Goal: Task Accomplishment & Management: Complete application form

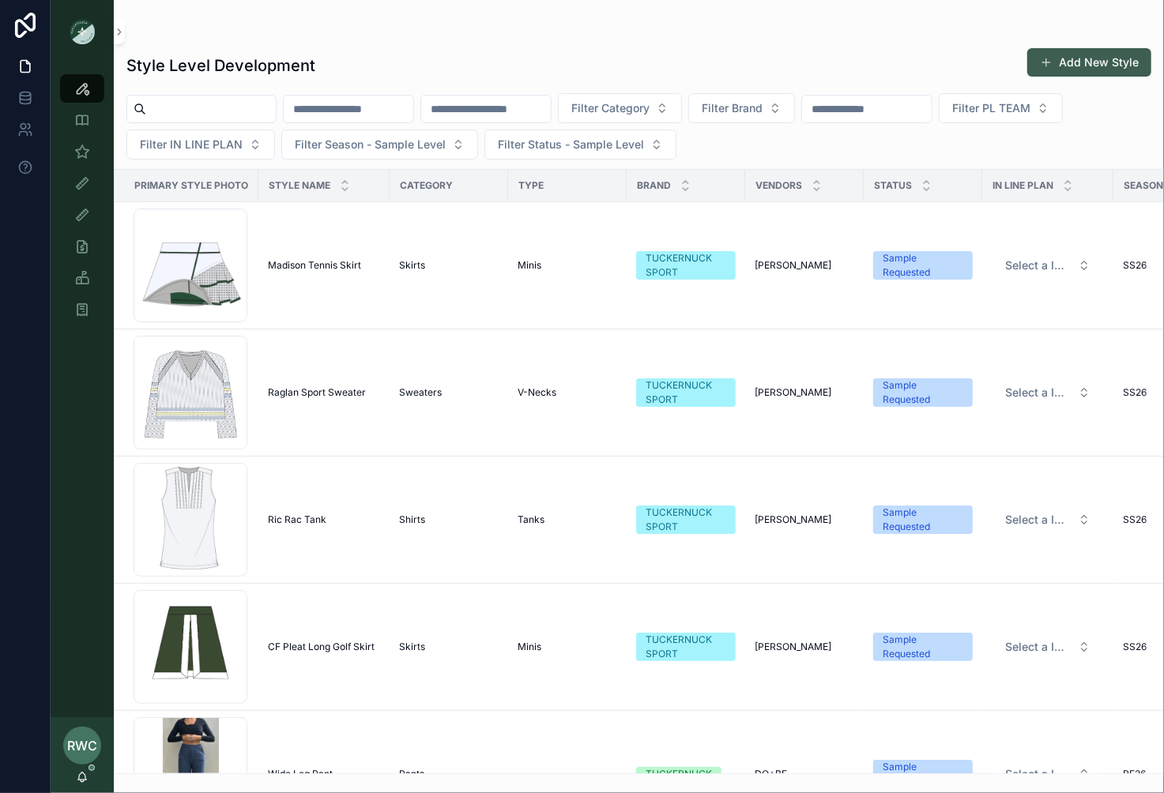
click at [1101, 58] on button "Add New Style" at bounding box center [1089, 62] width 124 height 28
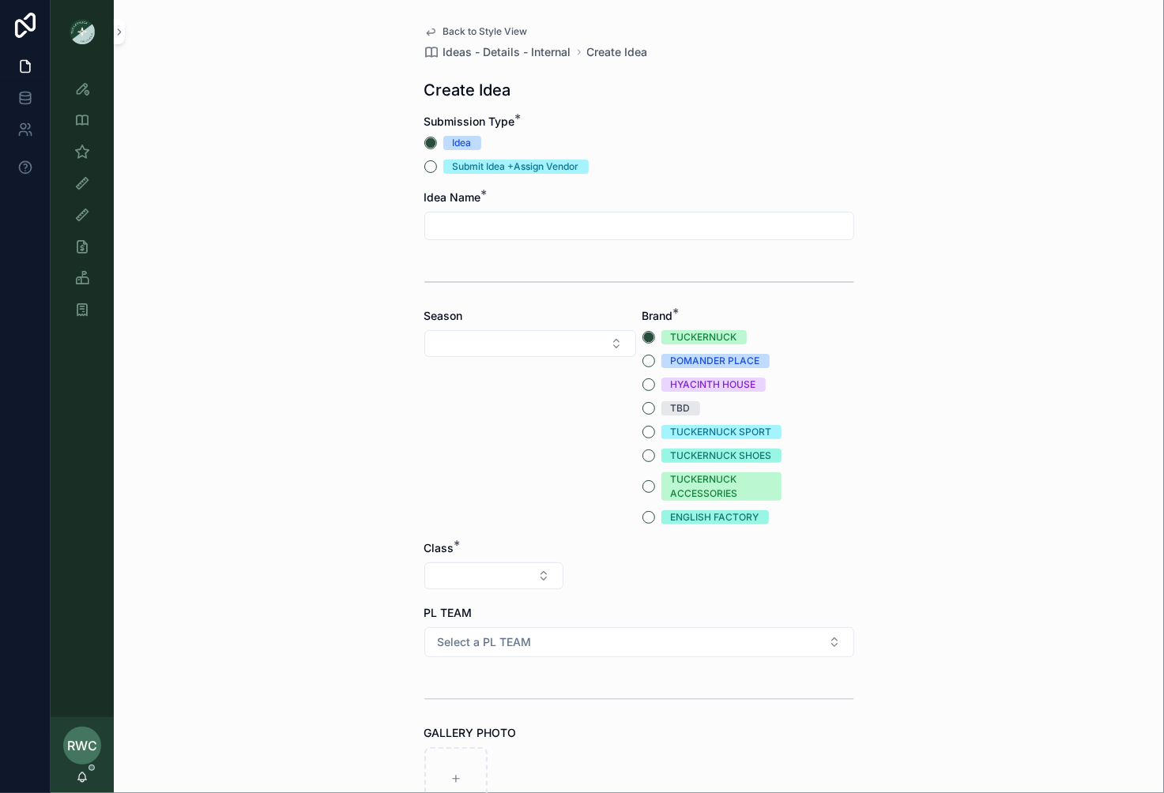
click at [474, 228] on input "scrollable content" at bounding box center [639, 226] width 428 height 22
type input "*"
type input "**********"
click at [532, 346] on button "Select Button" at bounding box center [530, 343] width 212 height 27
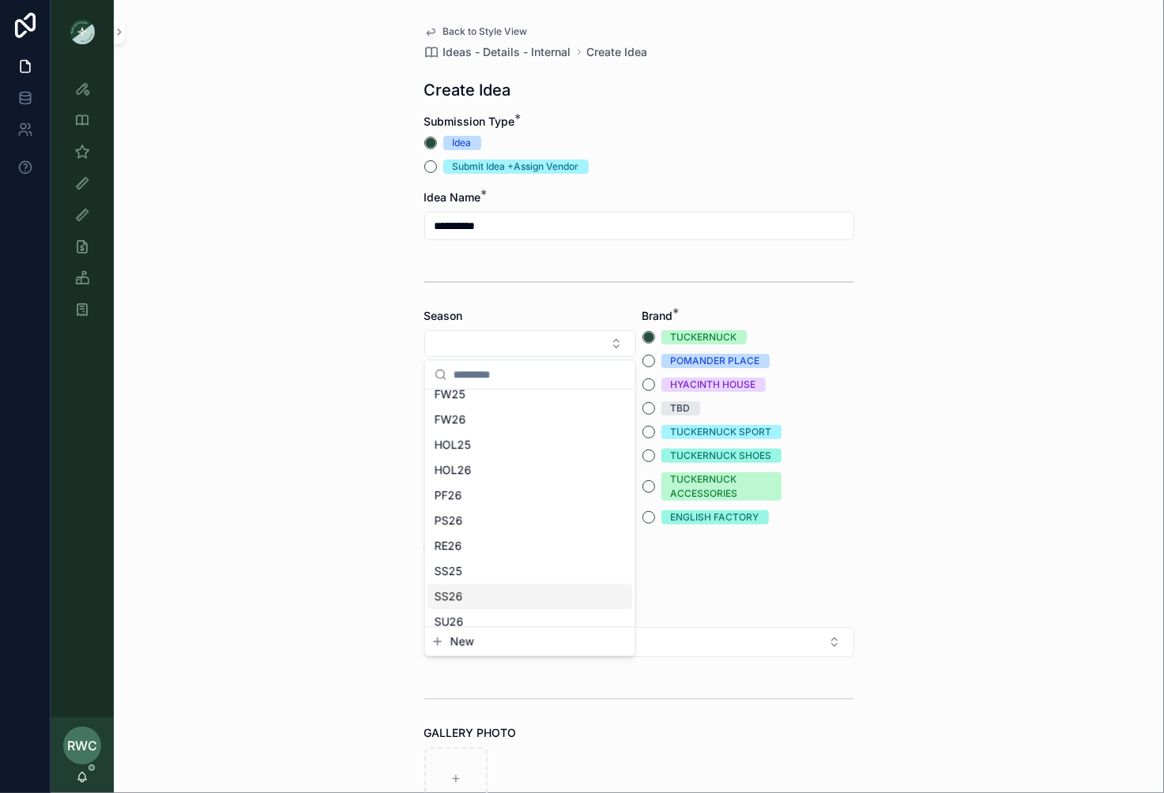
click at [477, 589] on div "SS26" at bounding box center [530, 596] width 204 height 25
click at [649, 428] on button "TUCKERNUCK SPORT" at bounding box center [648, 432] width 13 height 13
click at [473, 585] on button "Select Button" at bounding box center [493, 576] width 139 height 27
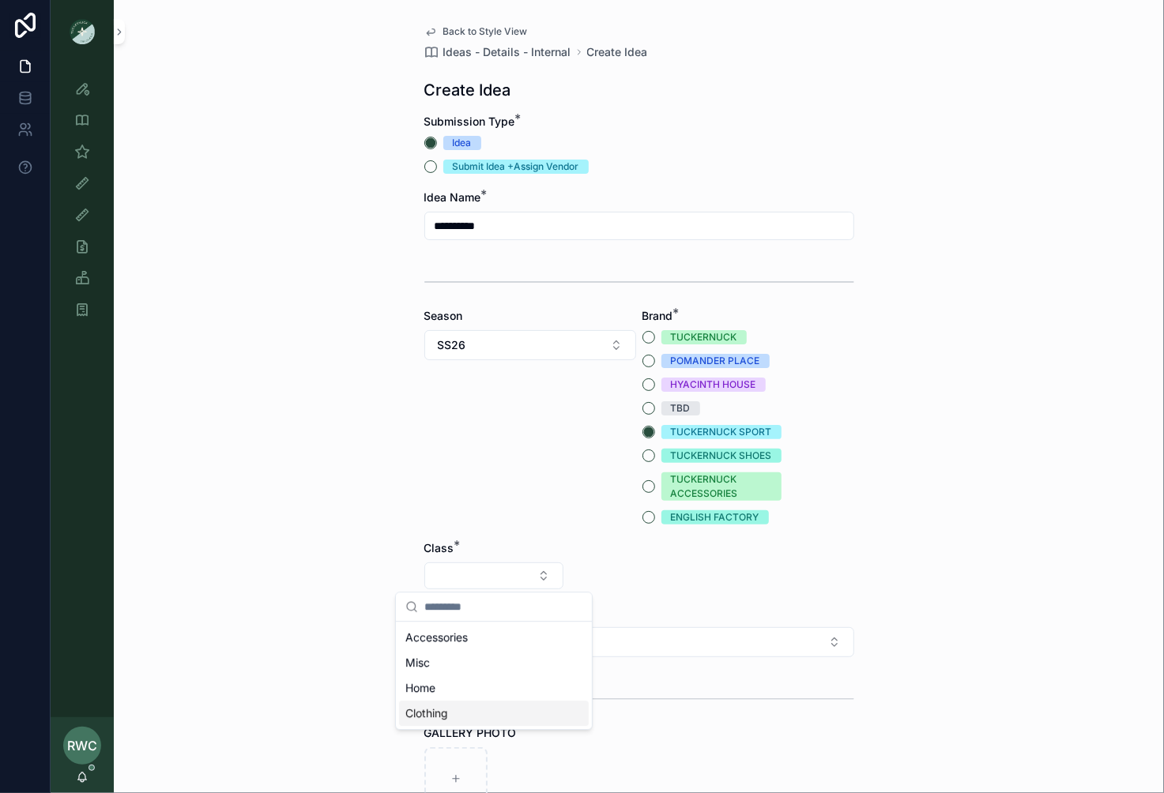
click at [460, 713] on div "Clothing" at bounding box center [494, 713] width 190 height 25
click at [631, 571] on button "Select Button" at bounding box center [639, 576] width 139 height 27
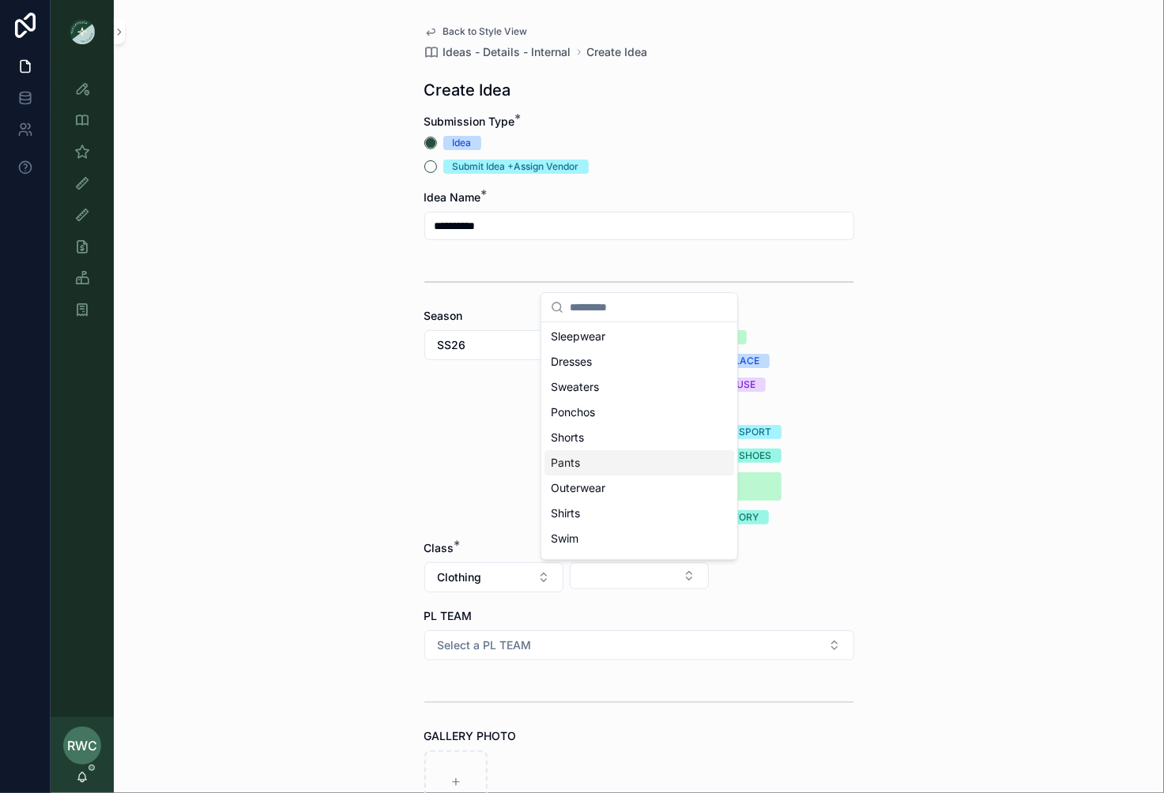
scroll to position [98, 0]
click at [604, 491] on div "Shirts" at bounding box center [639, 492] width 190 height 25
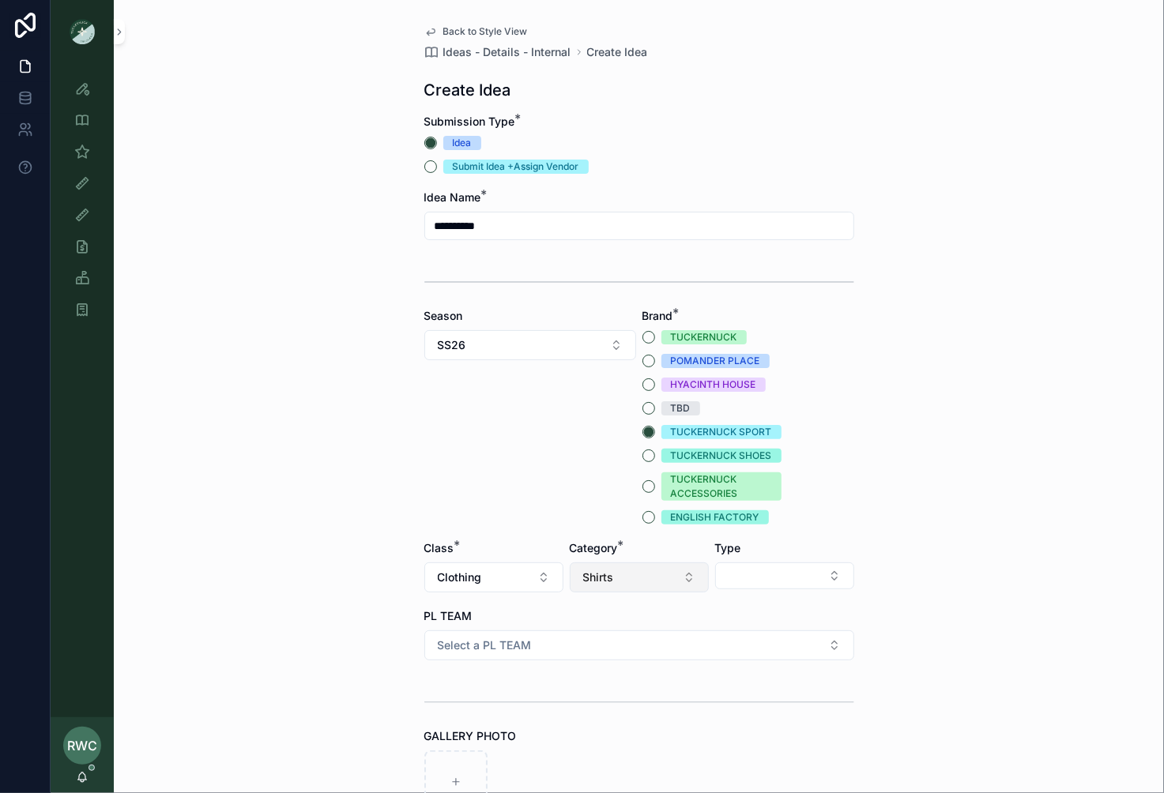
click at [630, 579] on button "Shirts" at bounding box center [639, 578] width 139 height 30
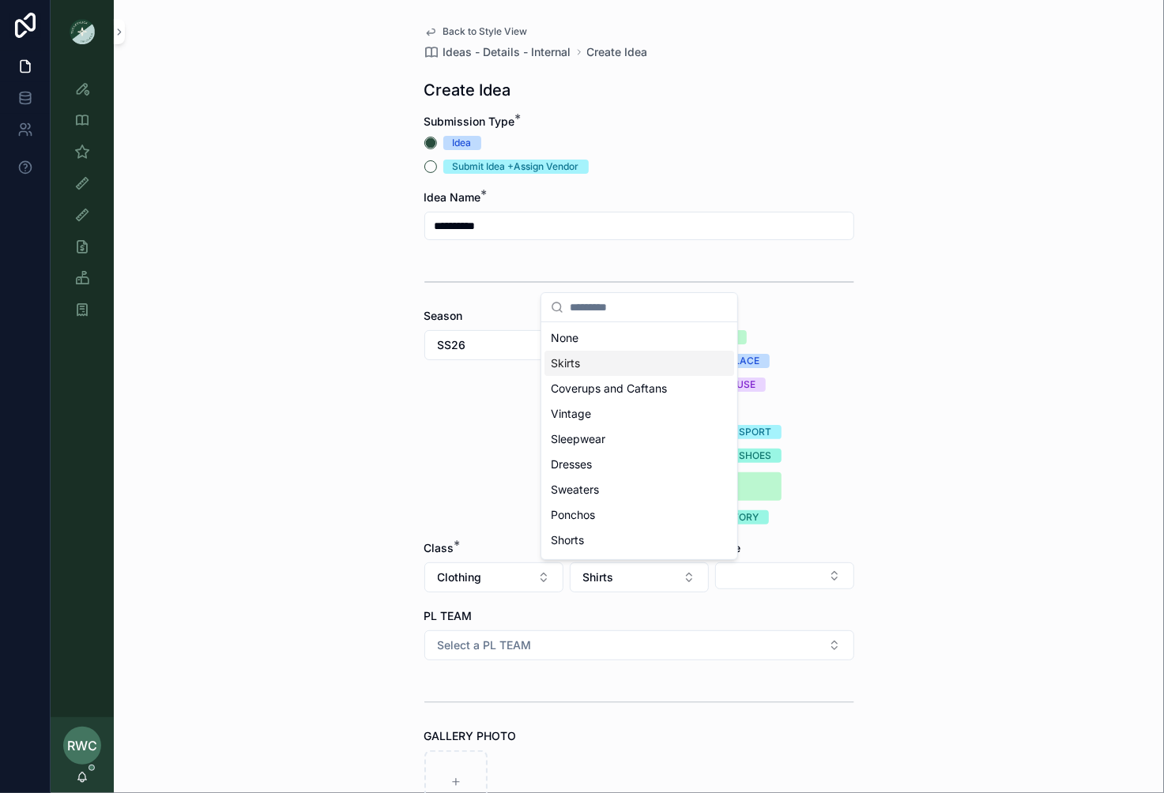
click at [612, 367] on div "Skirts" at bounding box center [639, 363] width 190 height 25
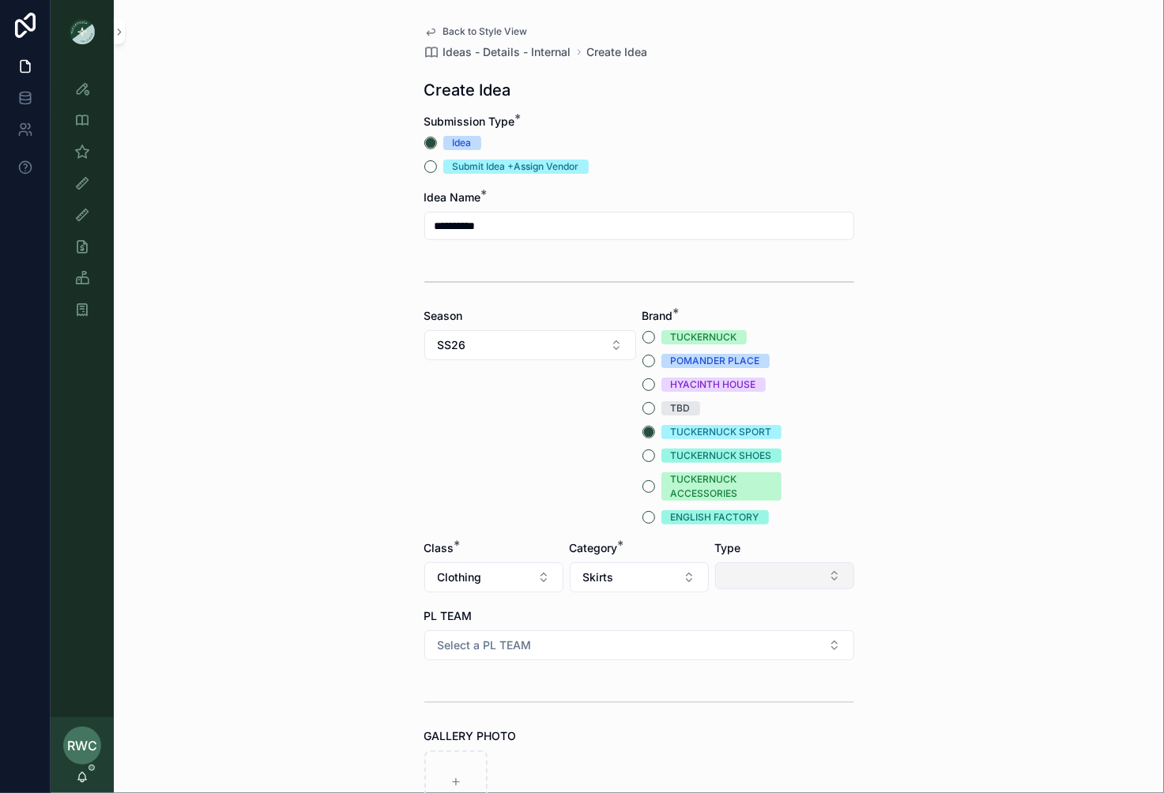
click at [768, 575] on button "Select Button" at bounding box center [784, 576] width 139 height 27
click at [728, 687] on div "Minis" at bounding box center [785, 688] width 190 height 25
click at [501, 646] on span "Select a PL TEAM" at bounding box center [485, 646] width 94 height 16
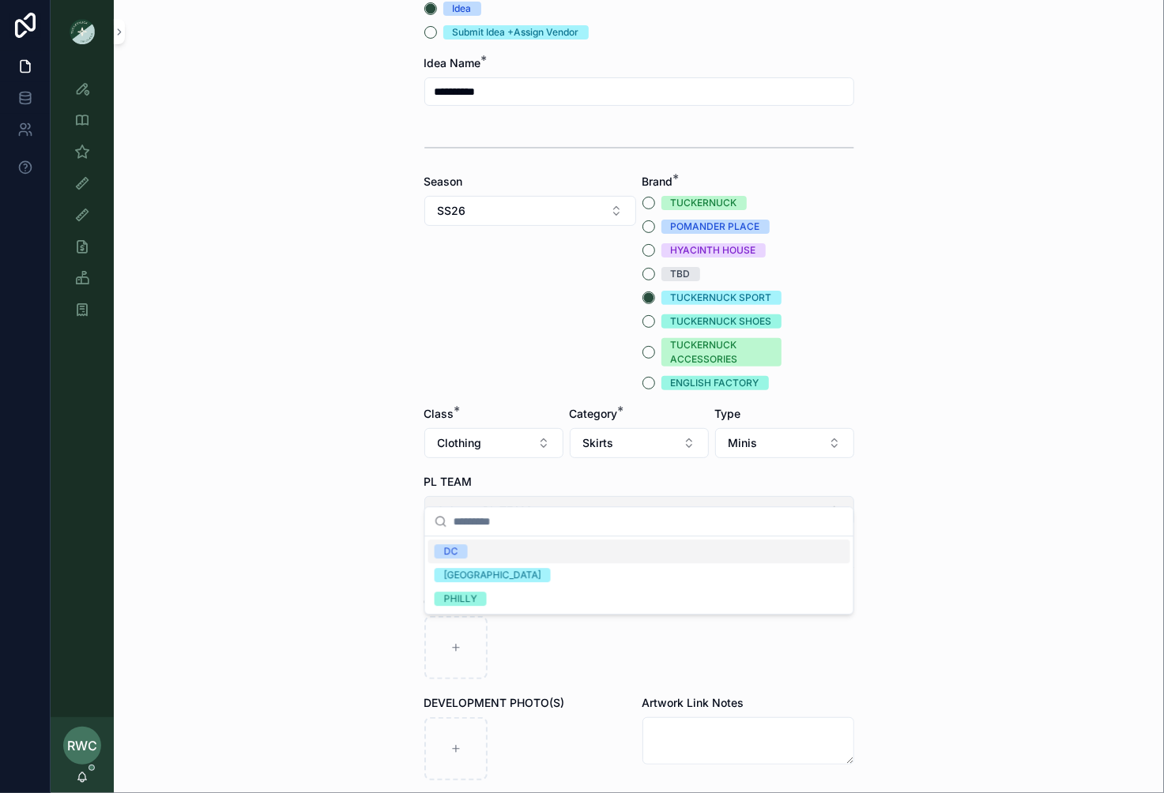
scroll to position [213, 0]
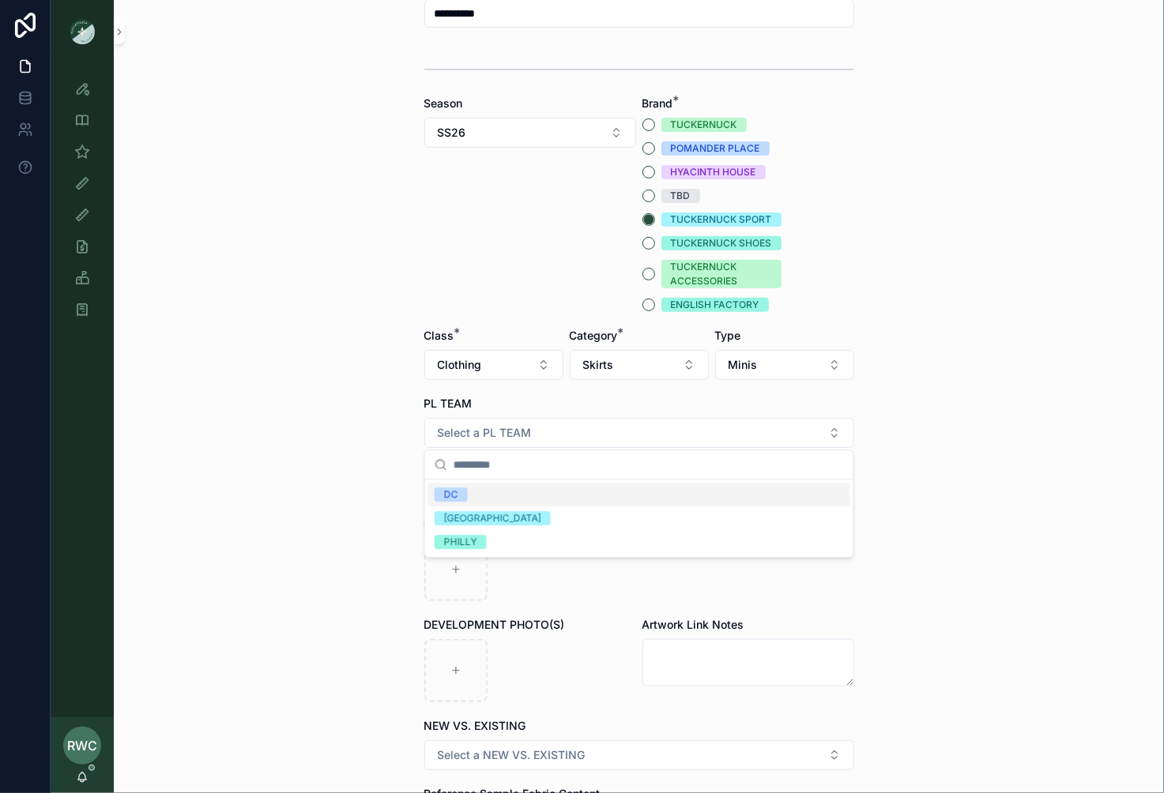
click at [495, 505] on div "DC" at bounding box center [639, 495] width 422 height 24
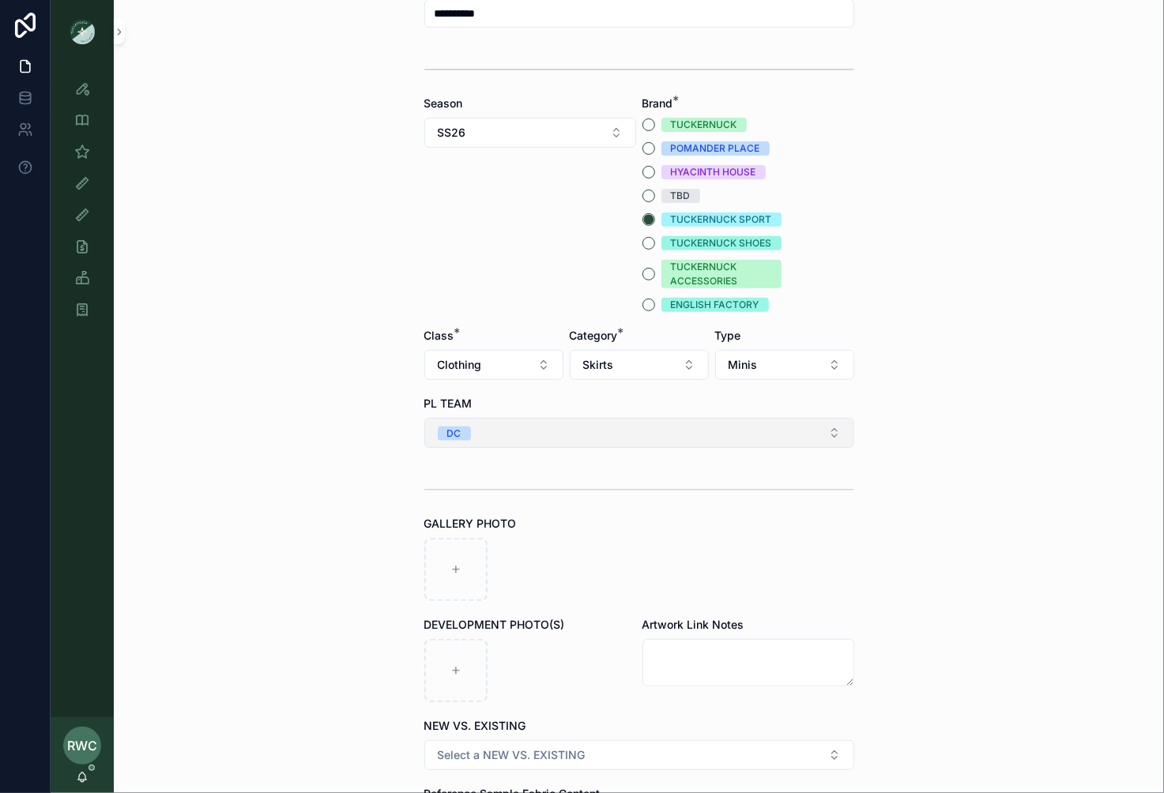
click at [492, 433] on button "DC" at bounding box center [639, 433] width 430 height 30
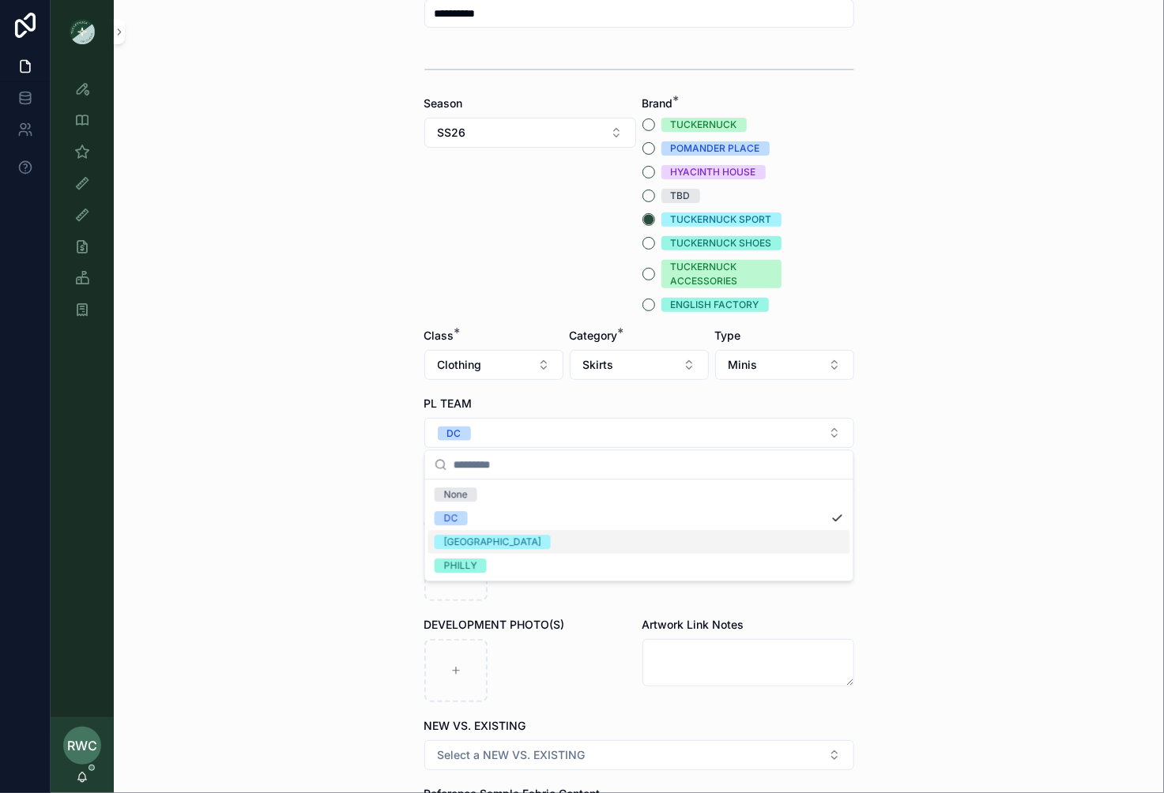
click at [484, 541] on div "[GEOGRAPHIC_DATA]" at bounding box center [639, 542] width 422 height 24
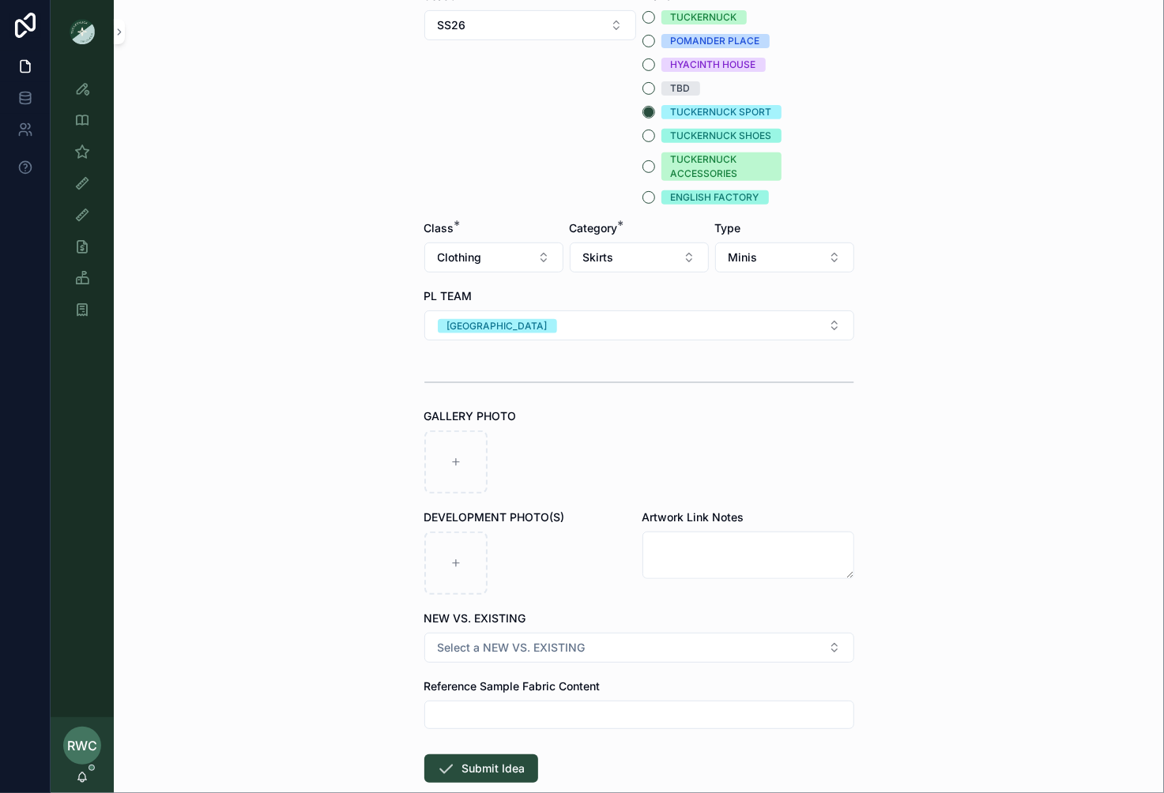
scroll to position [409, 0]
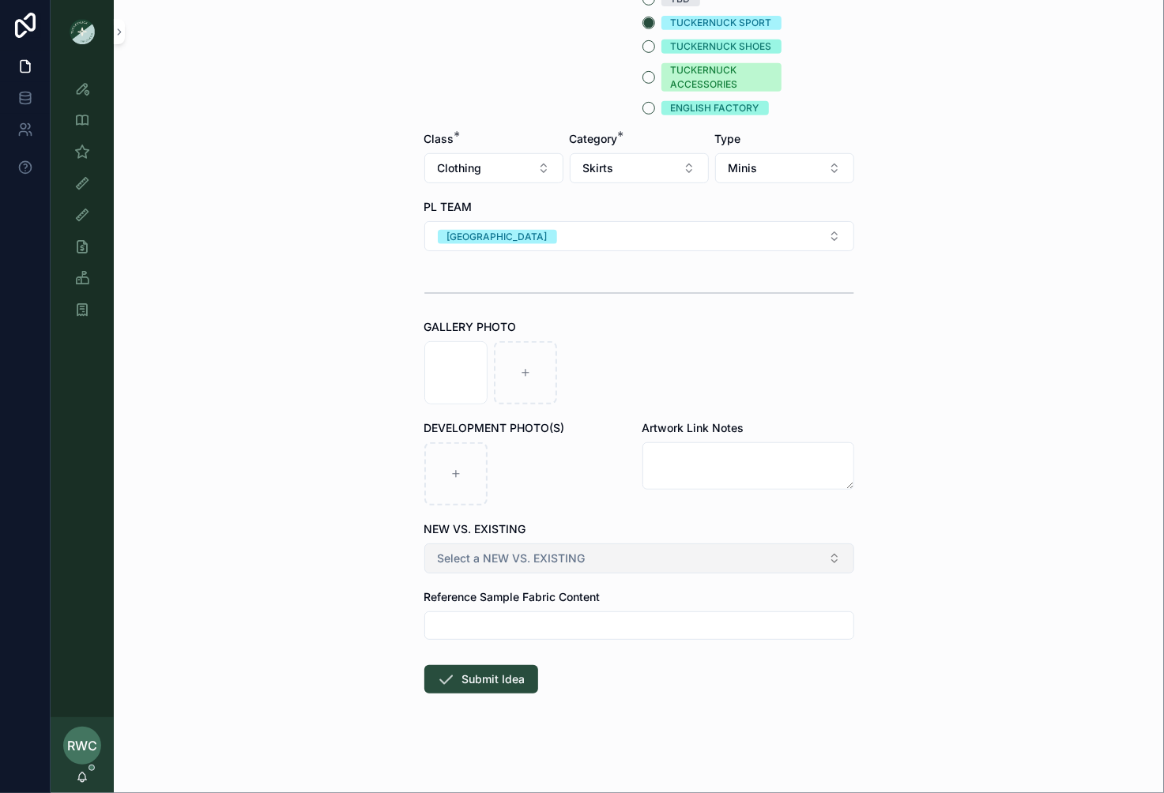
click at [505, 562] on span "Select a NEW VS. EXISTING" at bounding box center [512, 559] width 148 height 16
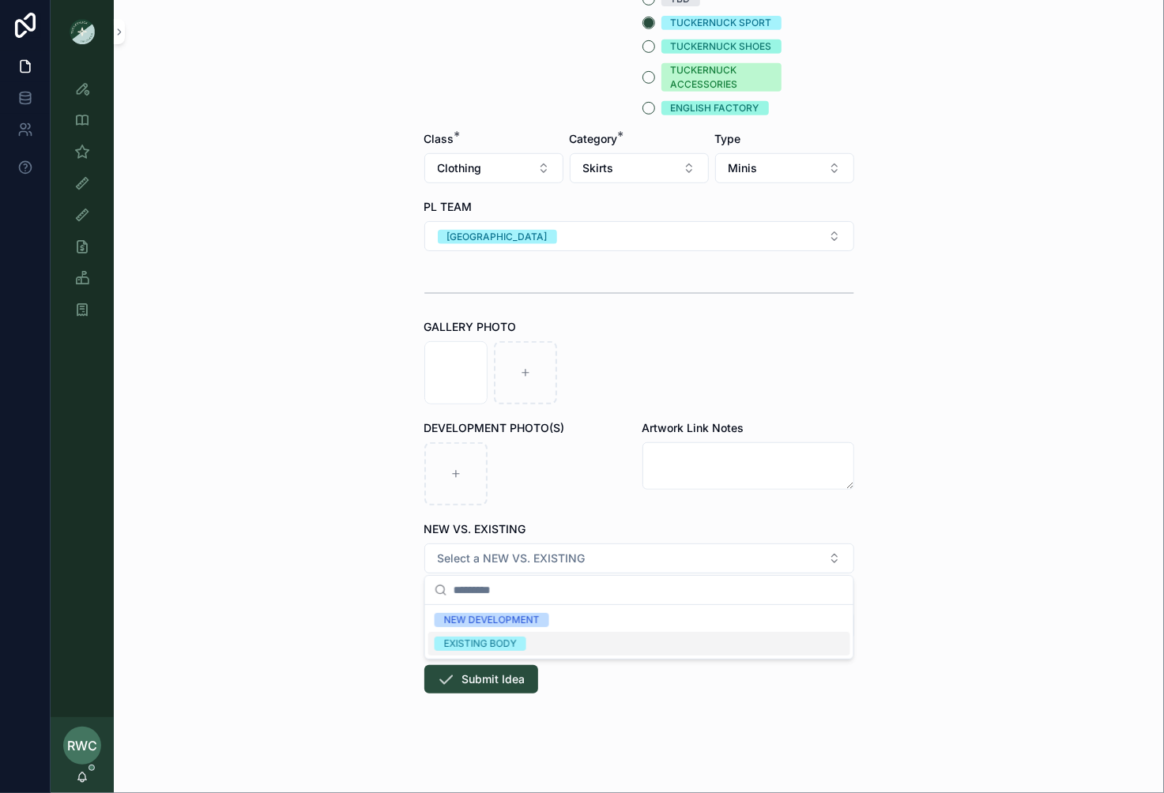
click at [491, 643] on div "EXISTING BODY" at bounding box center [480, 644] width 73 height 14
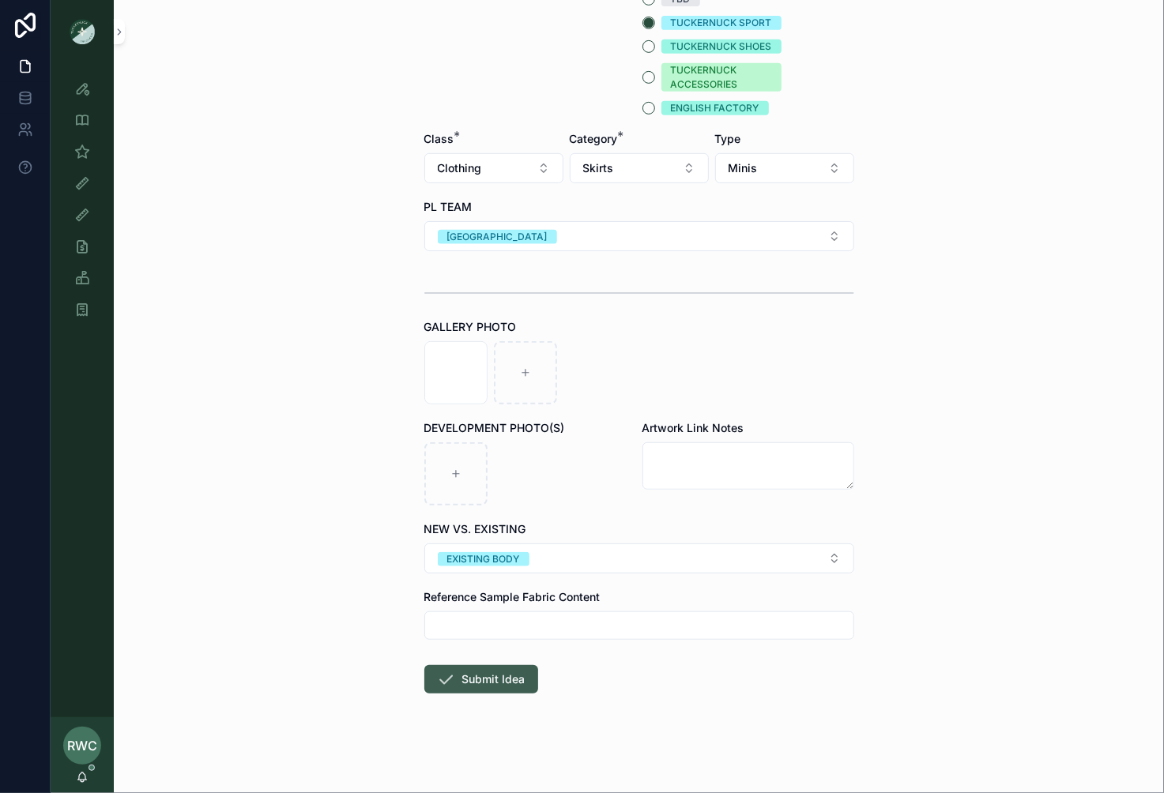
click at [475, 684] on button "Submit Idea" at bounding box center [481, 679] width 114 height 28
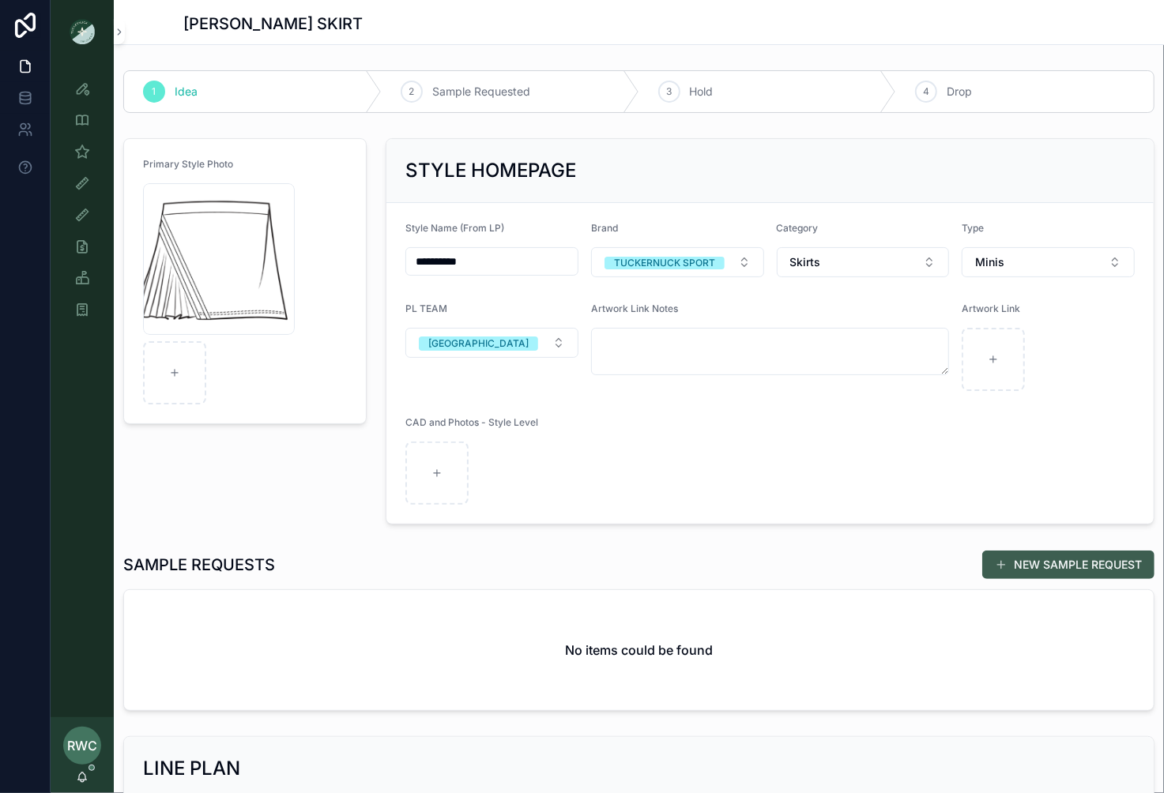
click at [1052, 559] on button "NEW SAMPLE REQUEST" at bounding box center [1068, 565] width 172 height 28
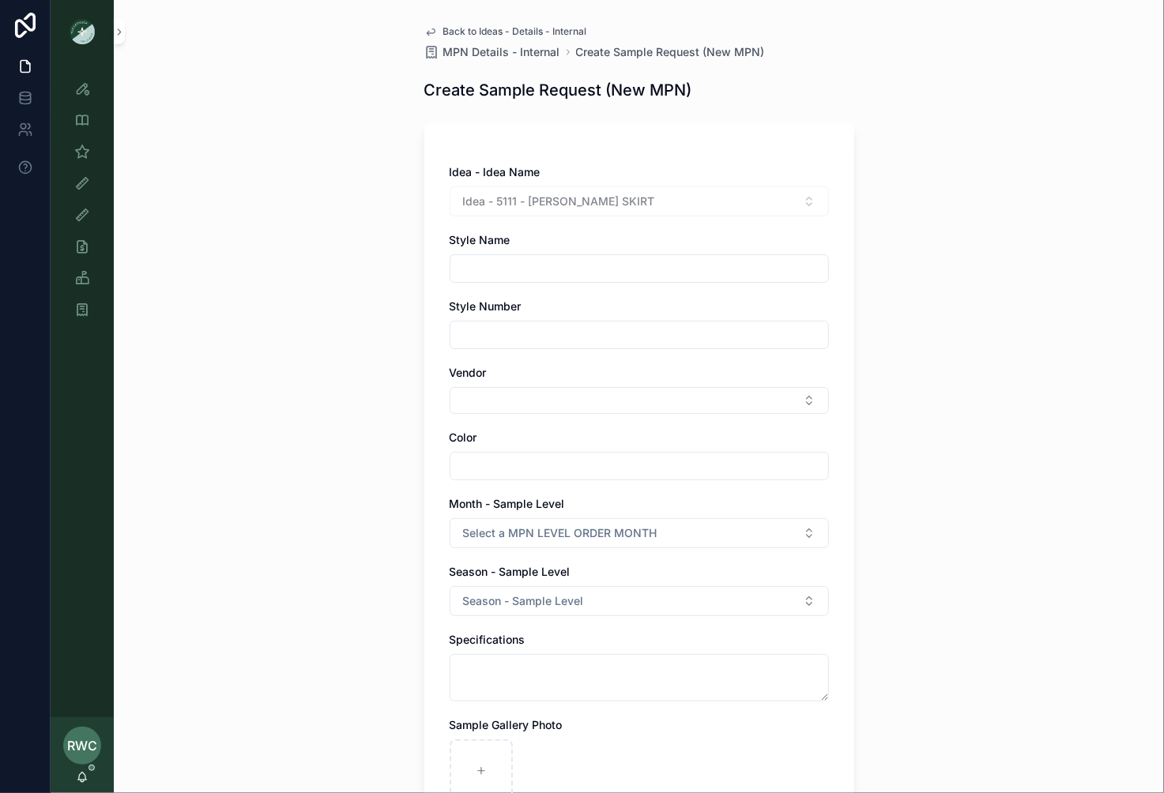
click at [519, 267] on input "scrollable content" at bounding box center [639, 269] width 378 height 22
type input "**********"
click at [529, 336] on input "scrollable content" at bounding box center [639, 335] width 378 height 22
type input "******"
click at [461, 403] on button "Select Button" at bounding box center [639, 400] width 379 height 27
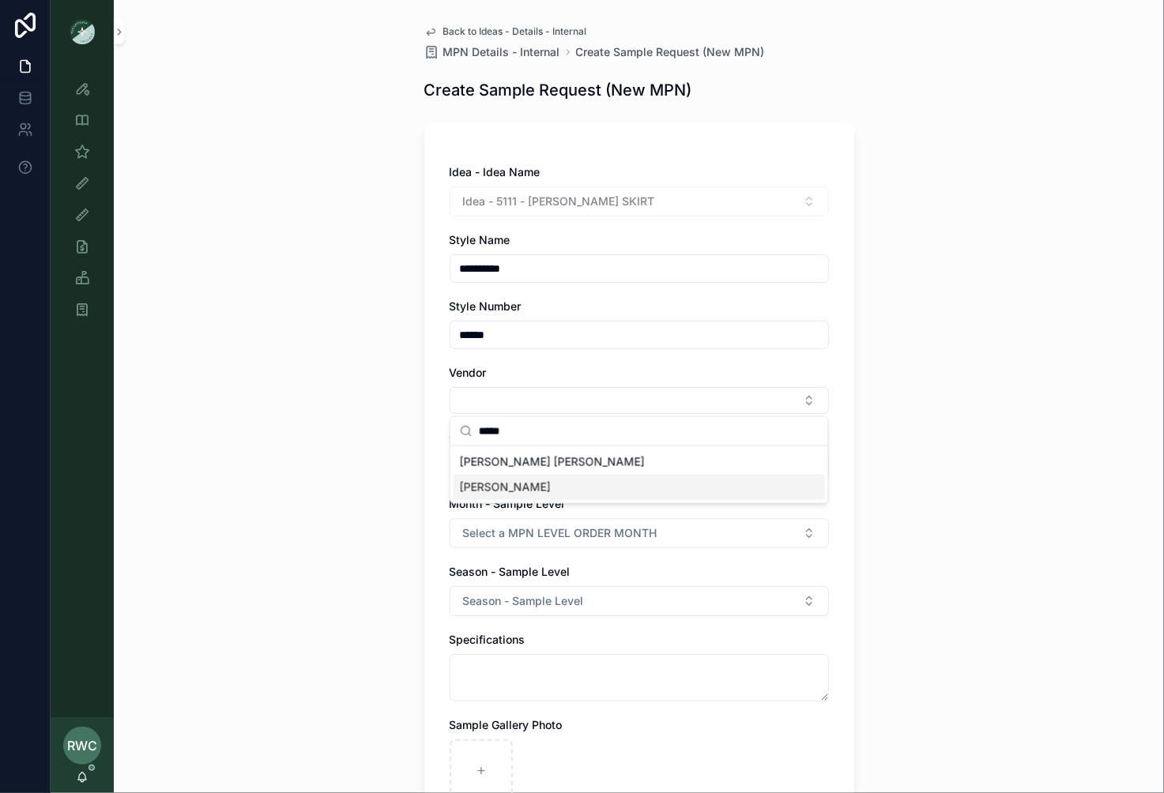
type input "*****"
click at [522, 486] on div "[PERSON_NAME]" at bounding box center [639, 487] width 371 height 25
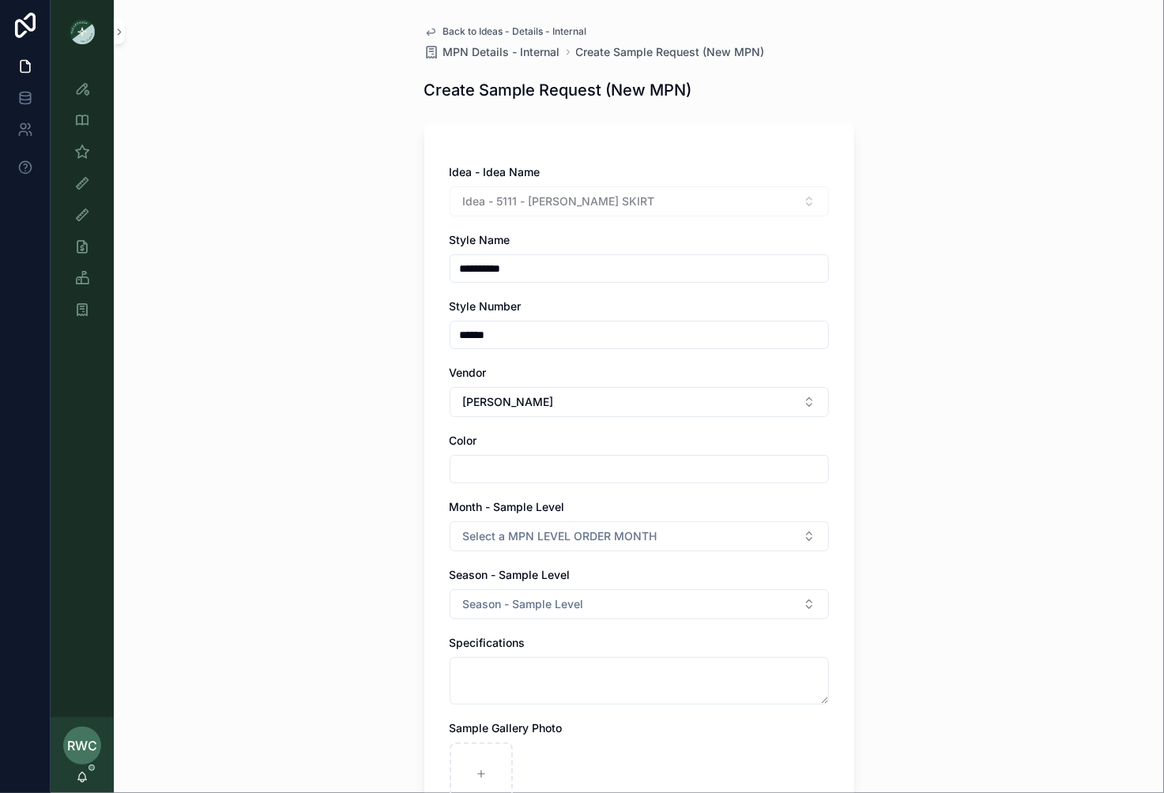
click at [489, 472] on input "scrollable content" at bounding box center [639, 469] width 378 height 22
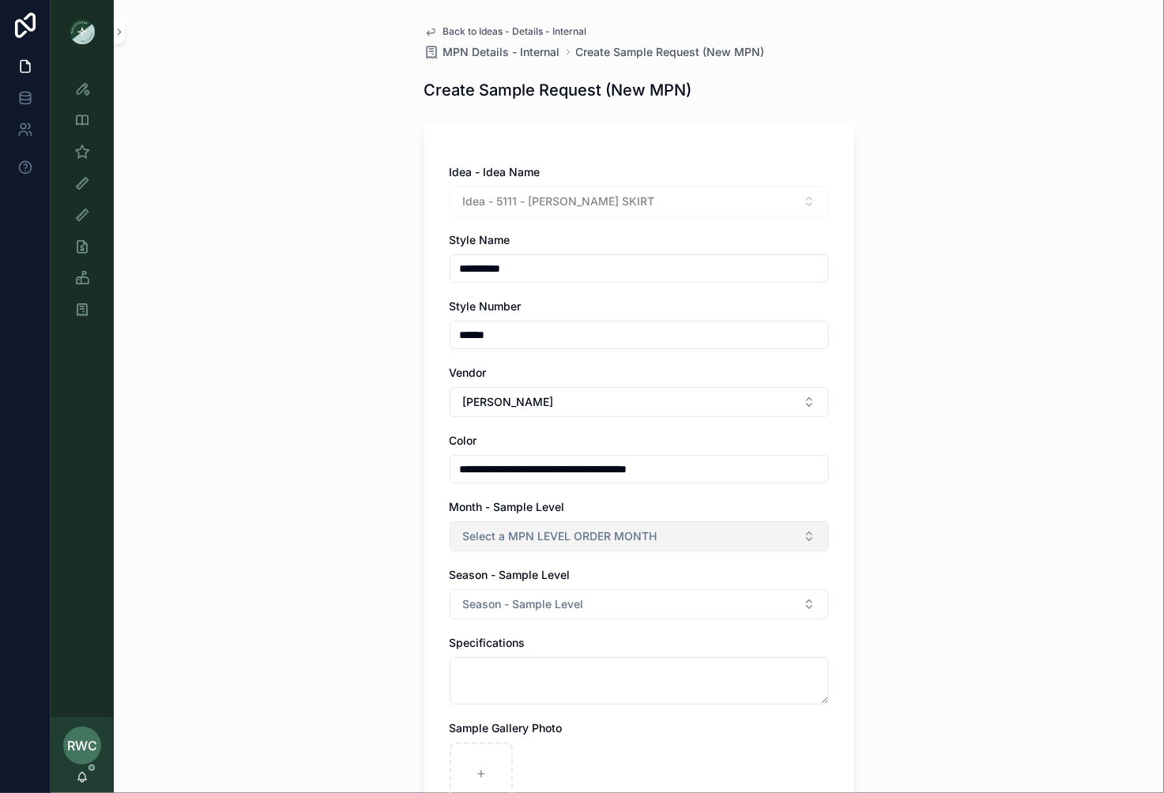
type input "**********"
click at [593, 537] on span "Select a MPN LEVEL ORDER MONTH" at bounding box center [560, 537] width 194 height 16
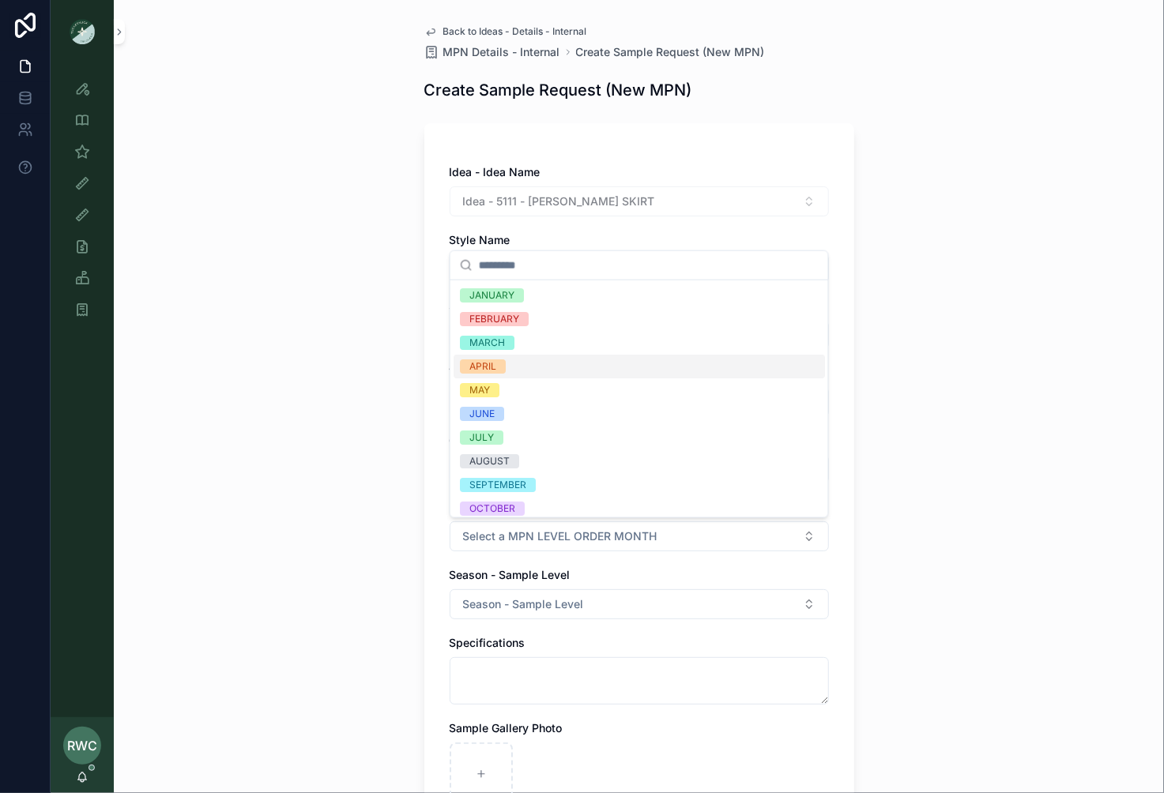
click at [529, 358] on div "APRIL" at bounding box center [639, 367] width 371 height 24
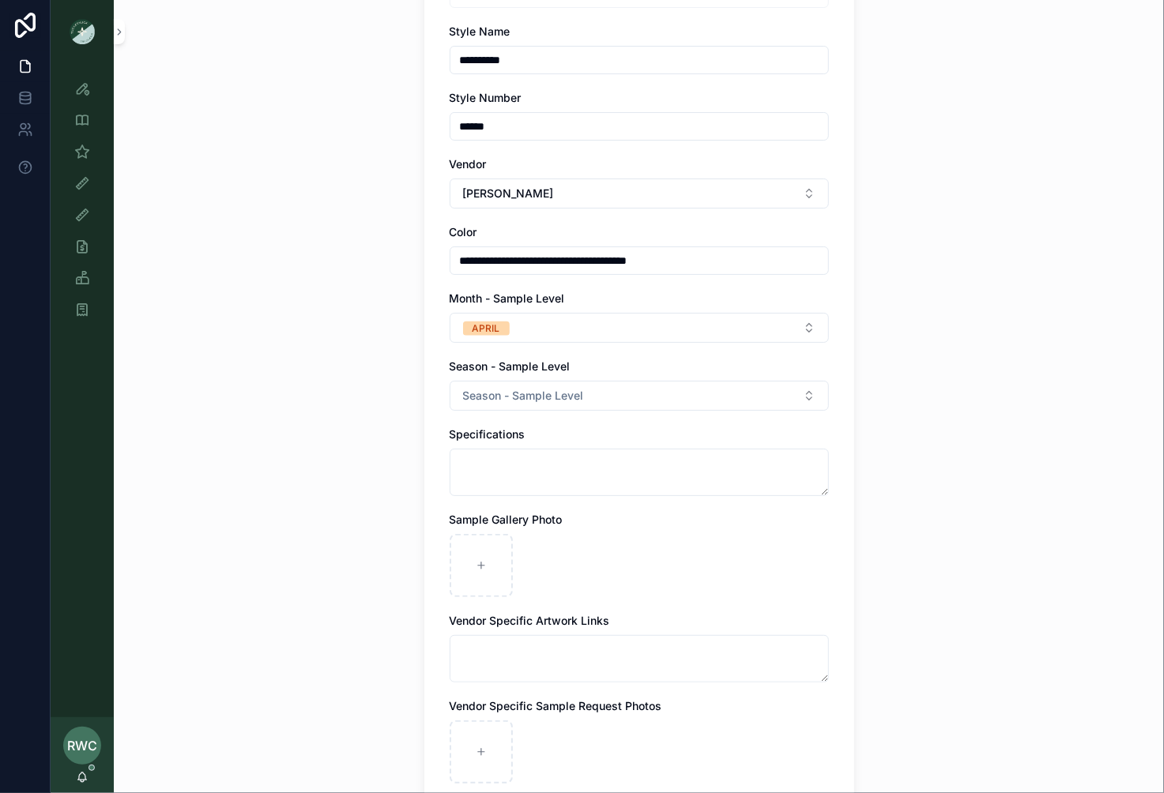
scroll to position [258, 0]
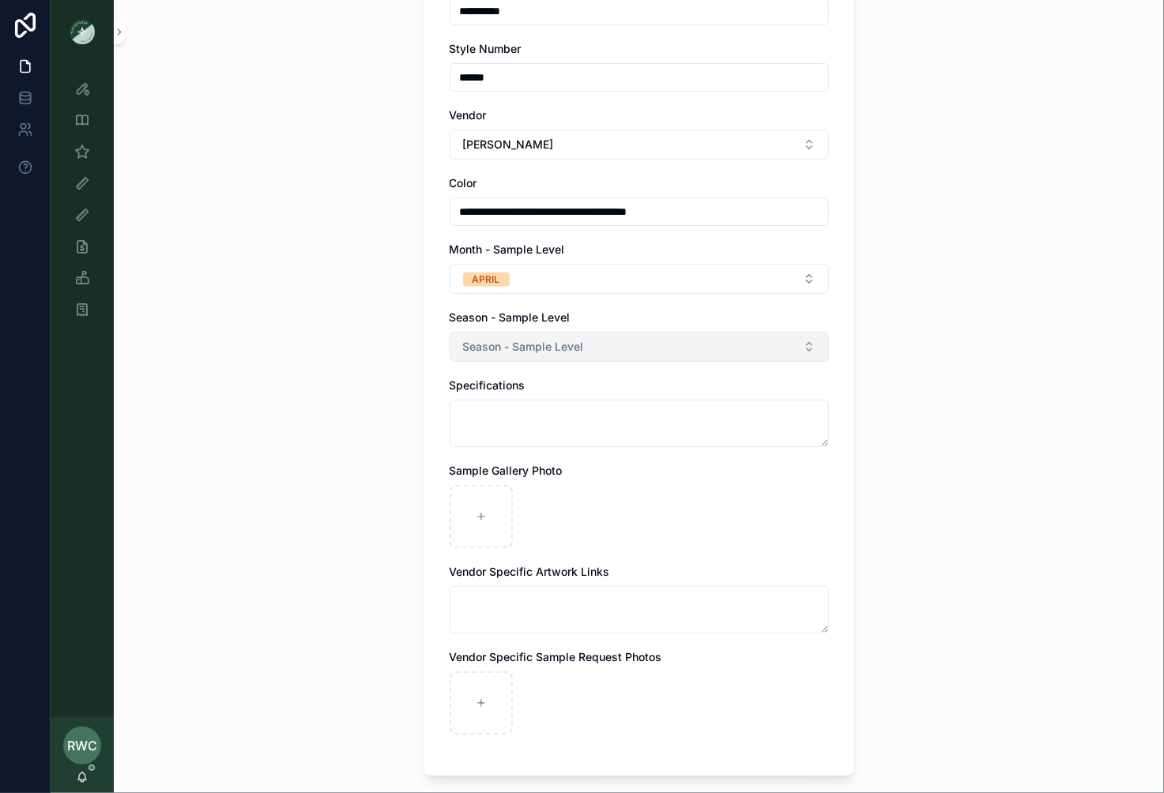
click at [563, 341] on span "Season - Sample Level" at bounding box center [523, 347] width 121 height 16
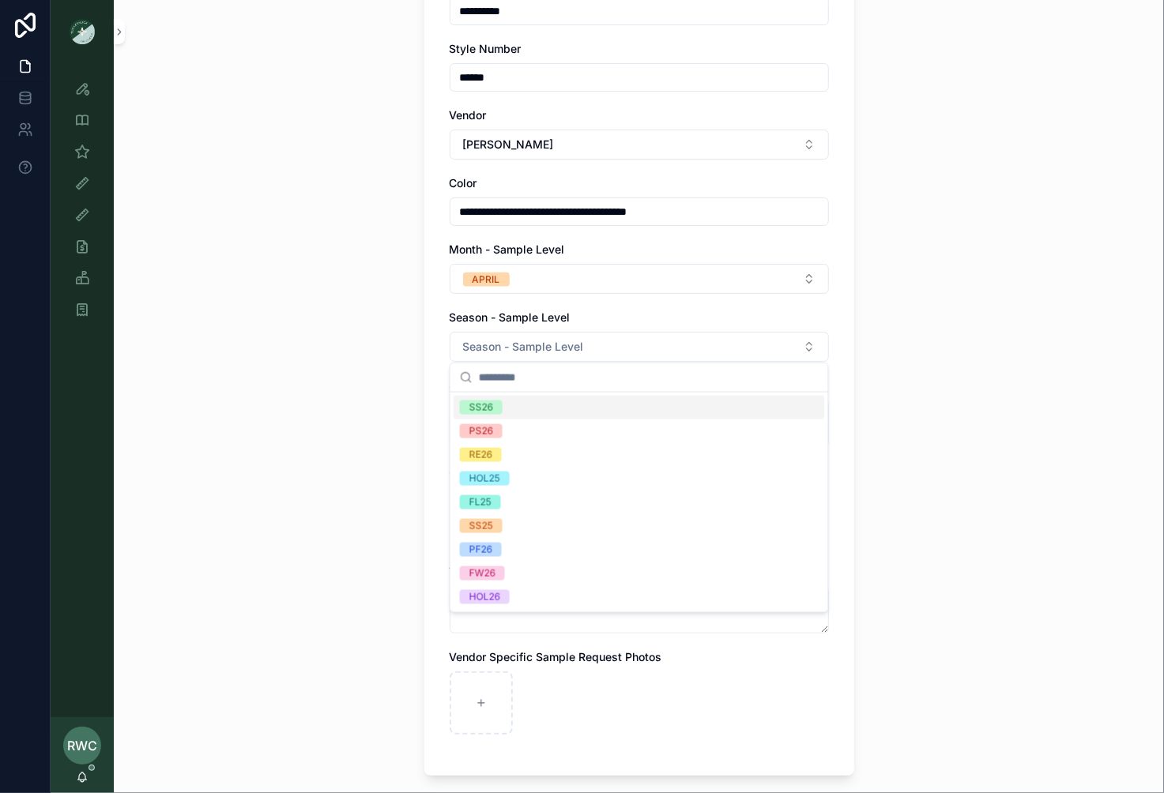
click at [535, 408] on div "SS26" at bounding box center [639, 408] width 371 height 24
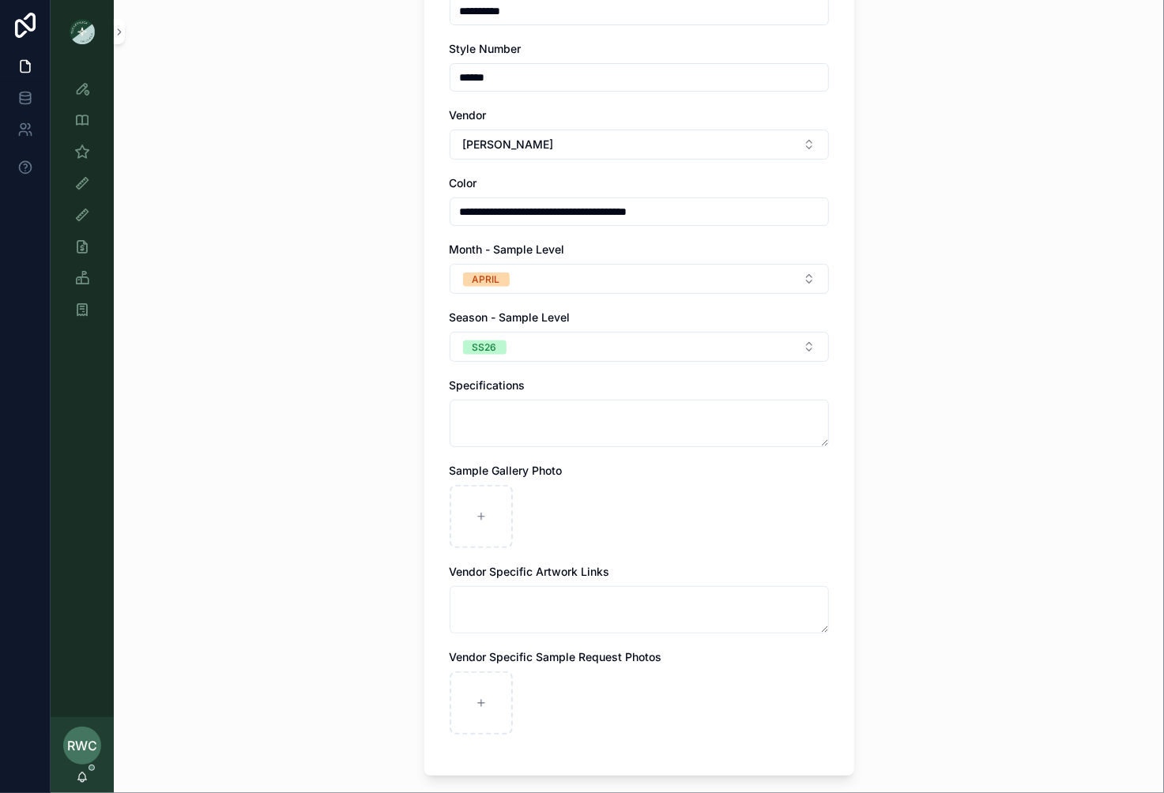
click at [310, 443] on div "**********" at bounding box center [639, 138] width 1050 height 793
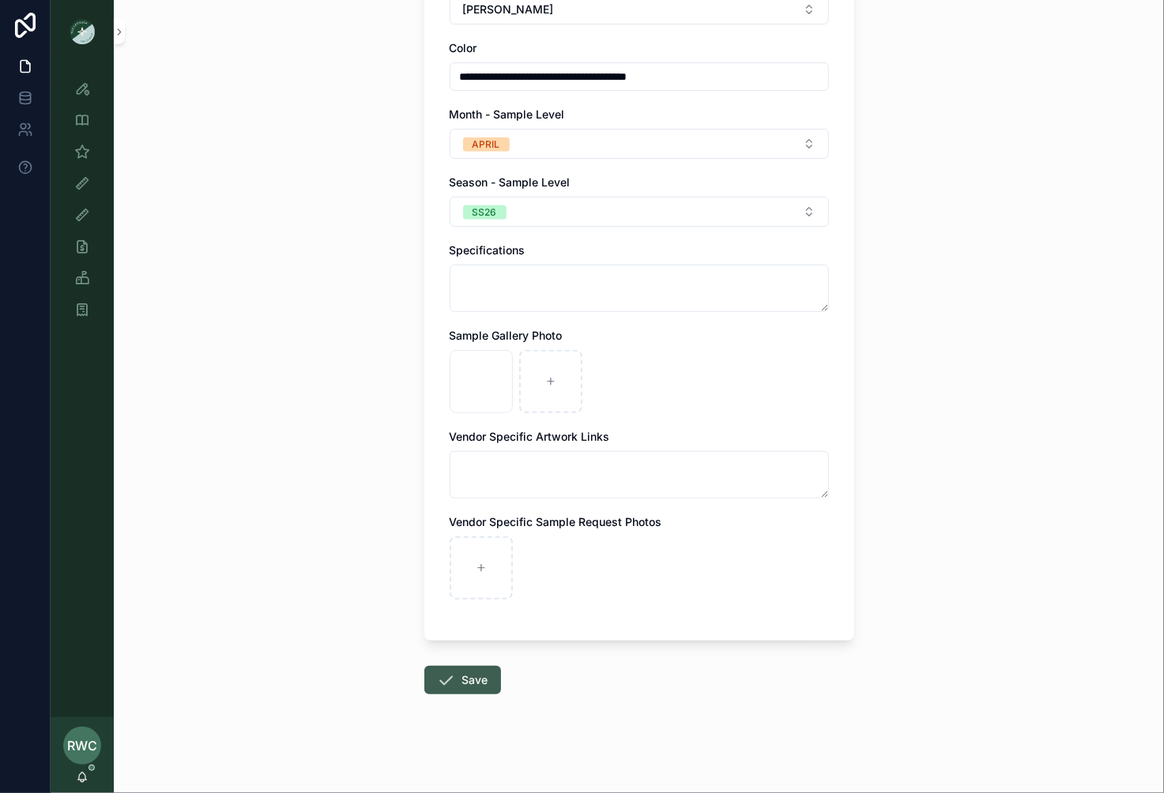
click at [465, 679] on button "Save" at bounding box center [462, 680] width 77 height 28
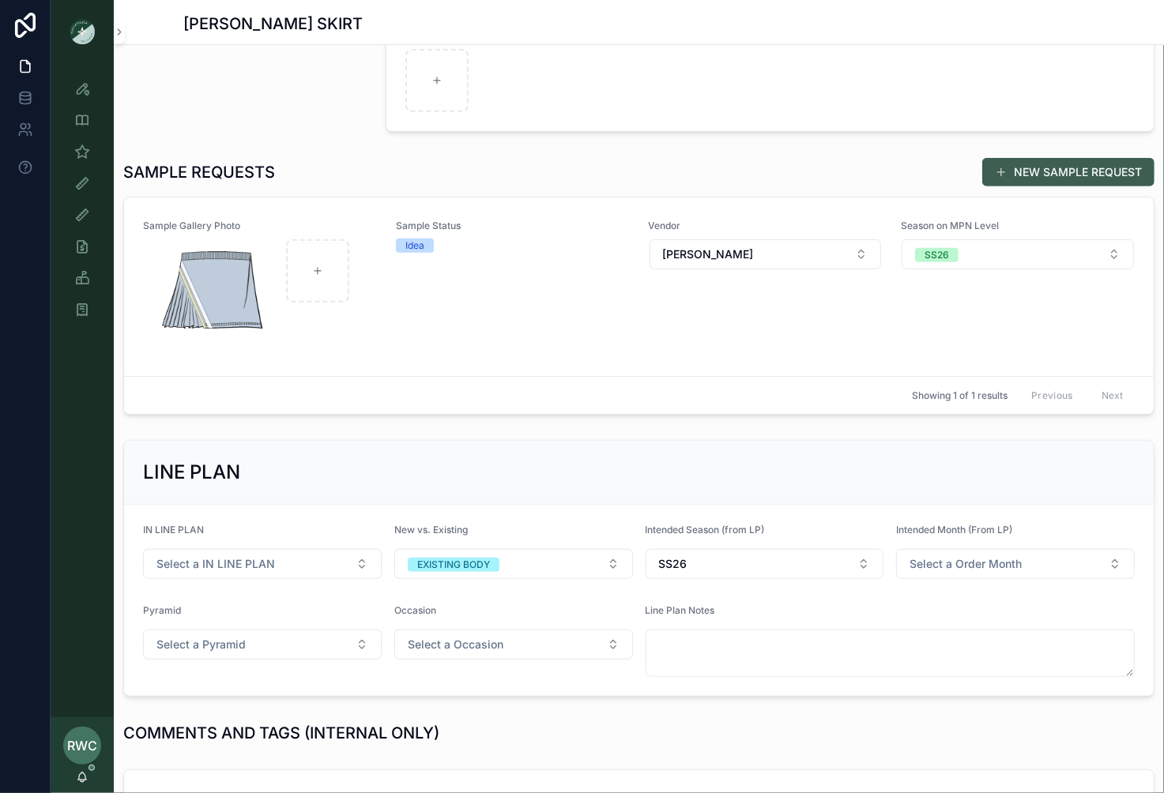
click at [1082, 164] on button "NEW SAMPLE REQUEST" at bounding box center [1068, 172] width 172 height 28
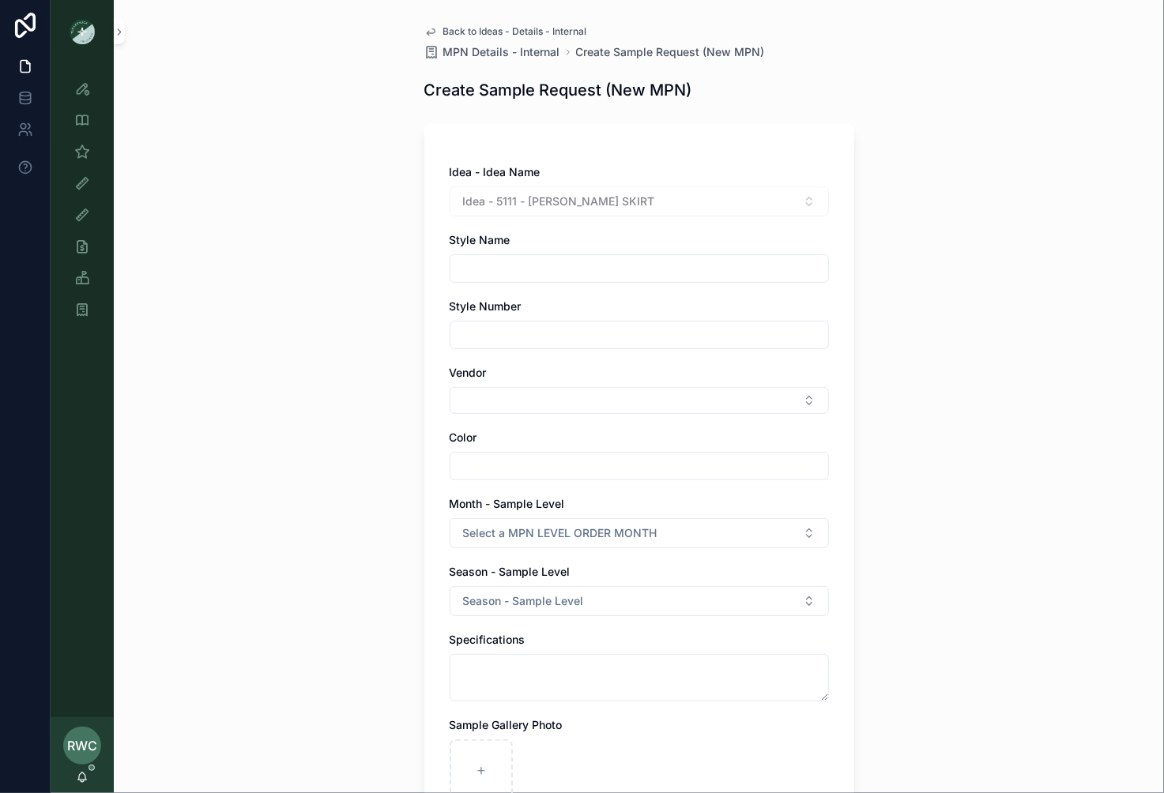
click at [569, 267] on input "scrollable content" at bounding box center [639, 269] width 378 height 22
type input "**********"
click at [558, 336] on input "scrollable content" at bounding box center [639, 335] width 378 height 22
type input "******"
click at [529, 399] on button "Select Button" at bounding box center [639, 400] width 379 height 27
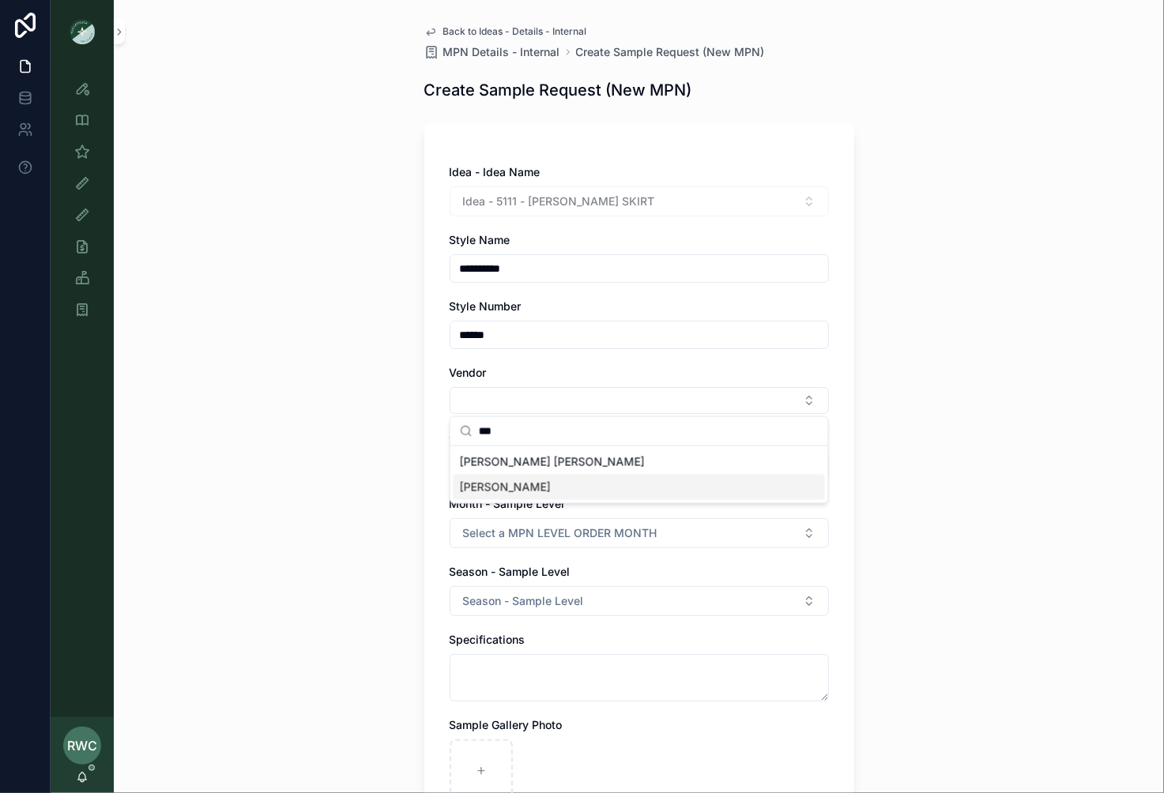
type input "***"
click at [508, 482] on div "[PERSON_NAME]" at bounding box center [639, 487] width 371 height 25
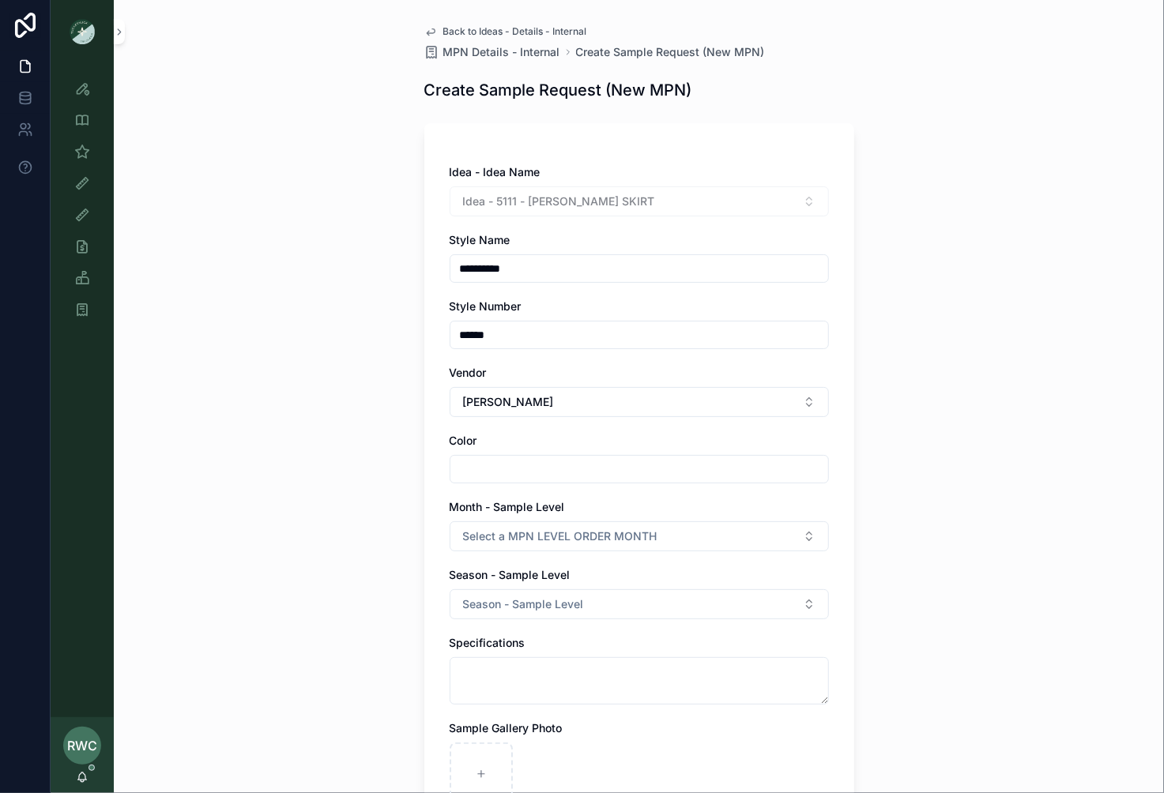
click at [523, 468] on input "scrollable content" at bounding box center [639, 469] width 378 height 22
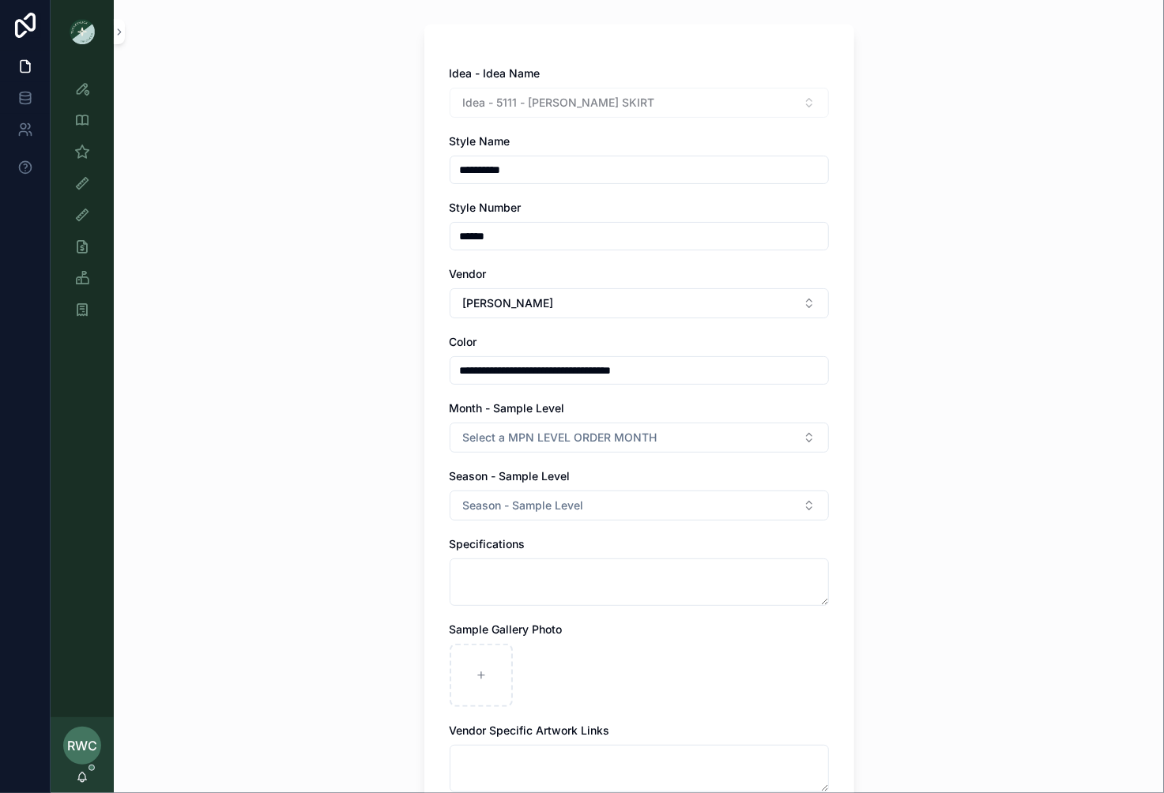
scroll to position [131, 0]
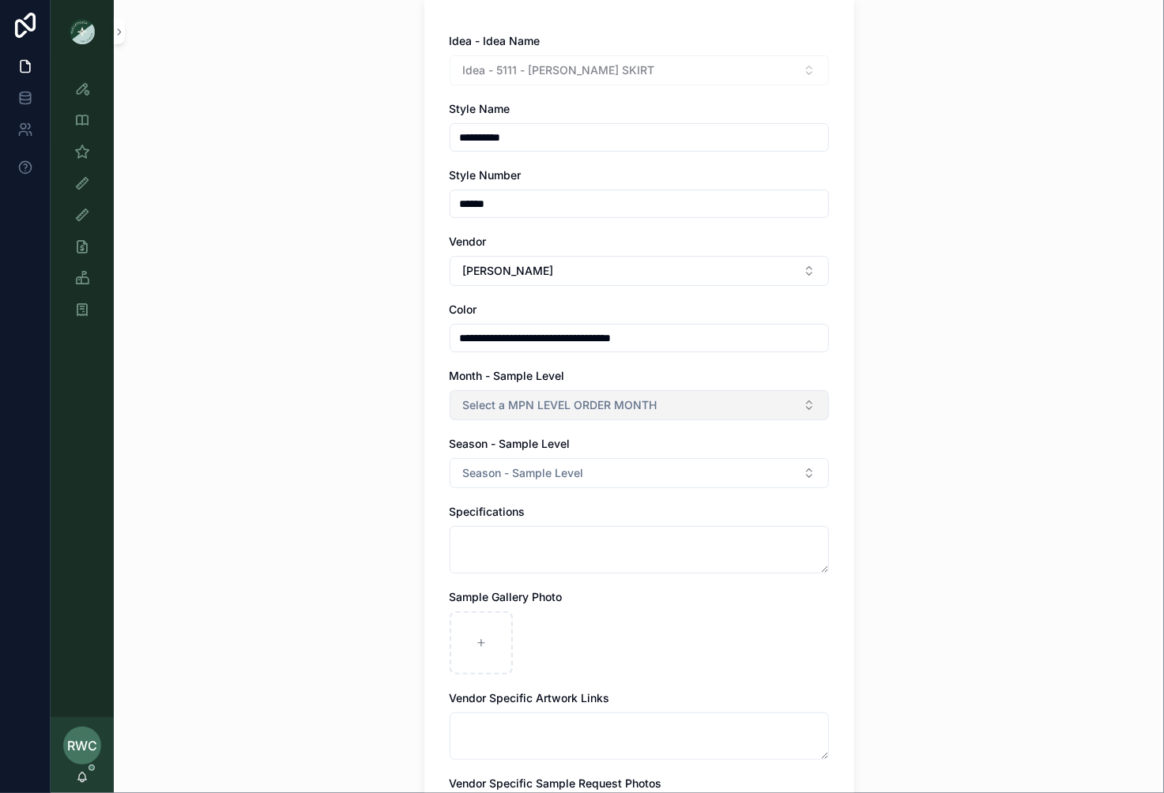
click at [549, 399] on span "Select a MPN LEVEL ORDER MONTH" at bounding box center [560, 405] width 194 height 16
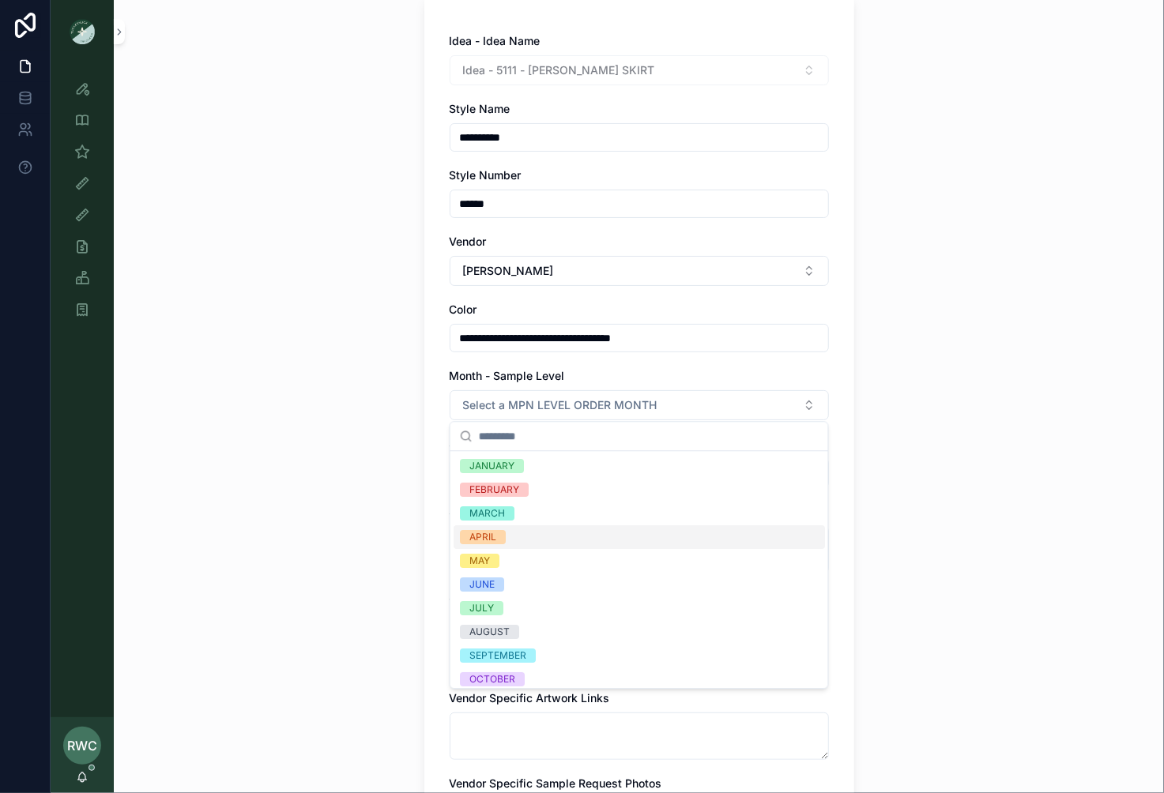
click at [522, 533] on div "APRIL" at bounding box center [639, 537] width 371 height 24
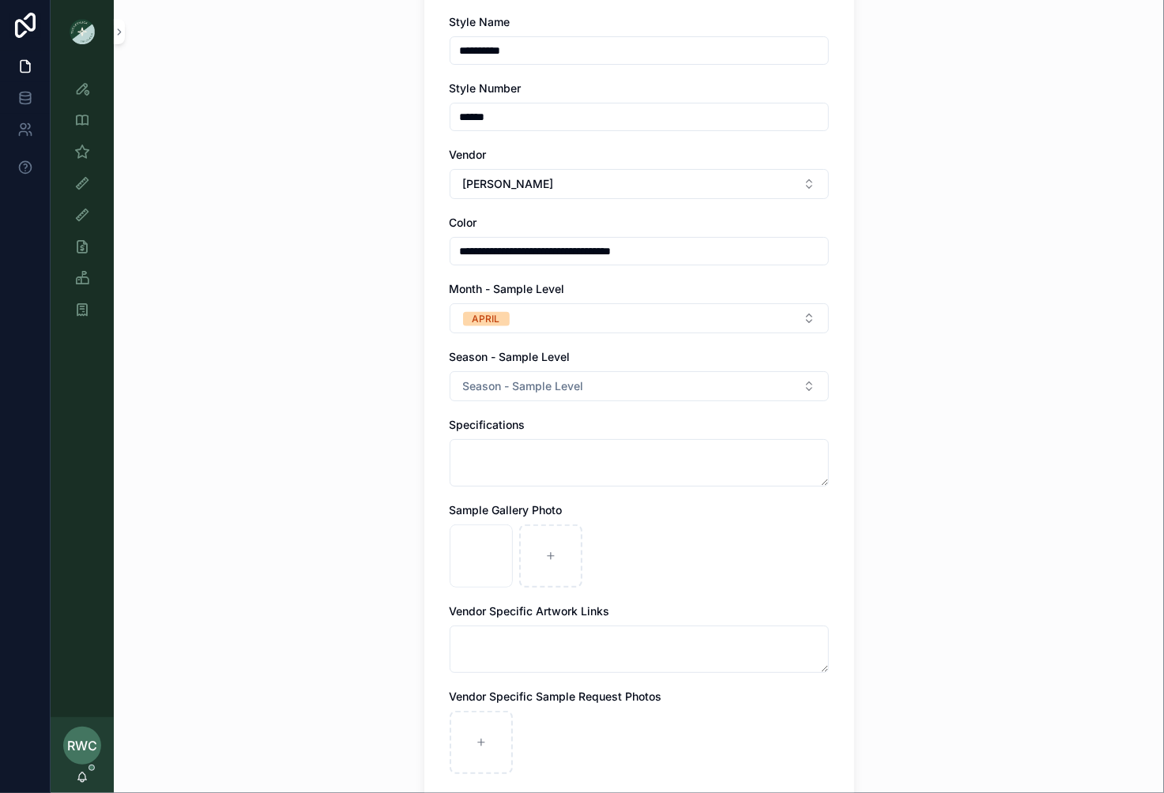
scroll to position [213, 0]
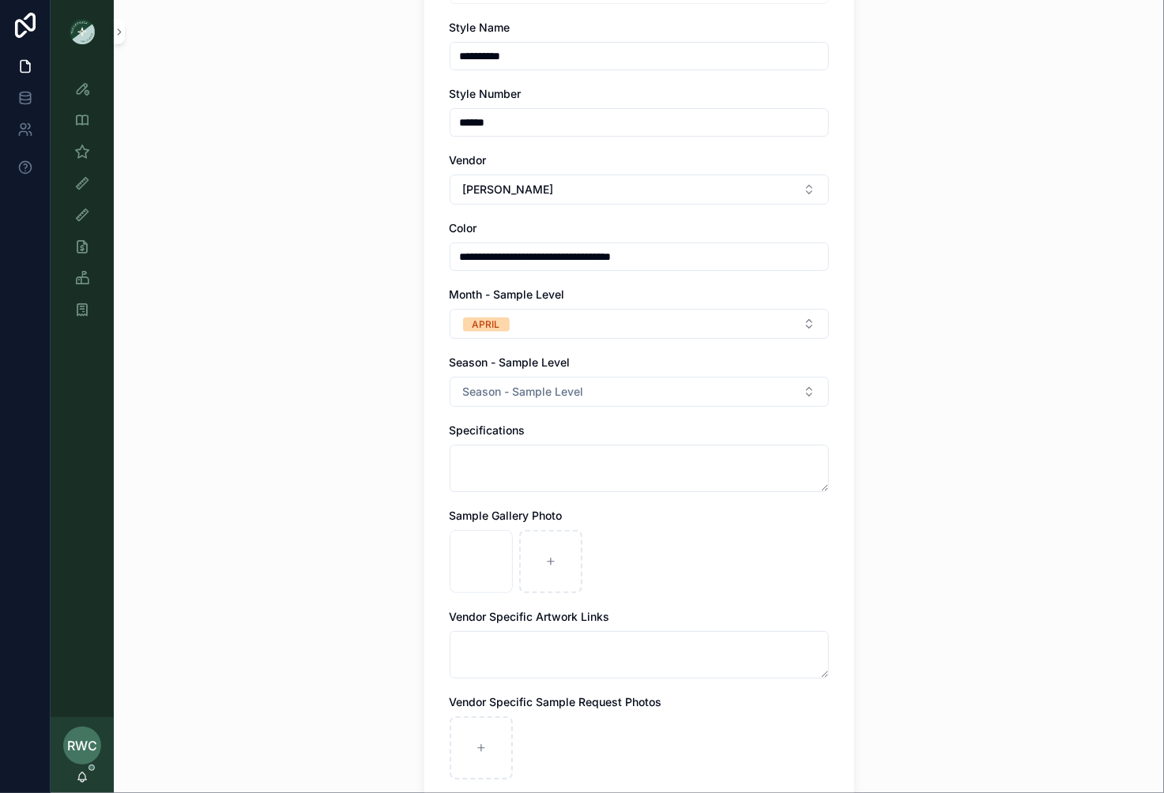
drag, startPoint x: 631, startPoint y: 255, endPoint x: 744, endPoint y: 253, distance: 113.0
click at [744, 253] on input "**********" at bounding box center [639, 257] width 378 height 22
click at [541, 256] on input "**********" at bounding box center [639, 257] width 378 height 22
paste input "**********"
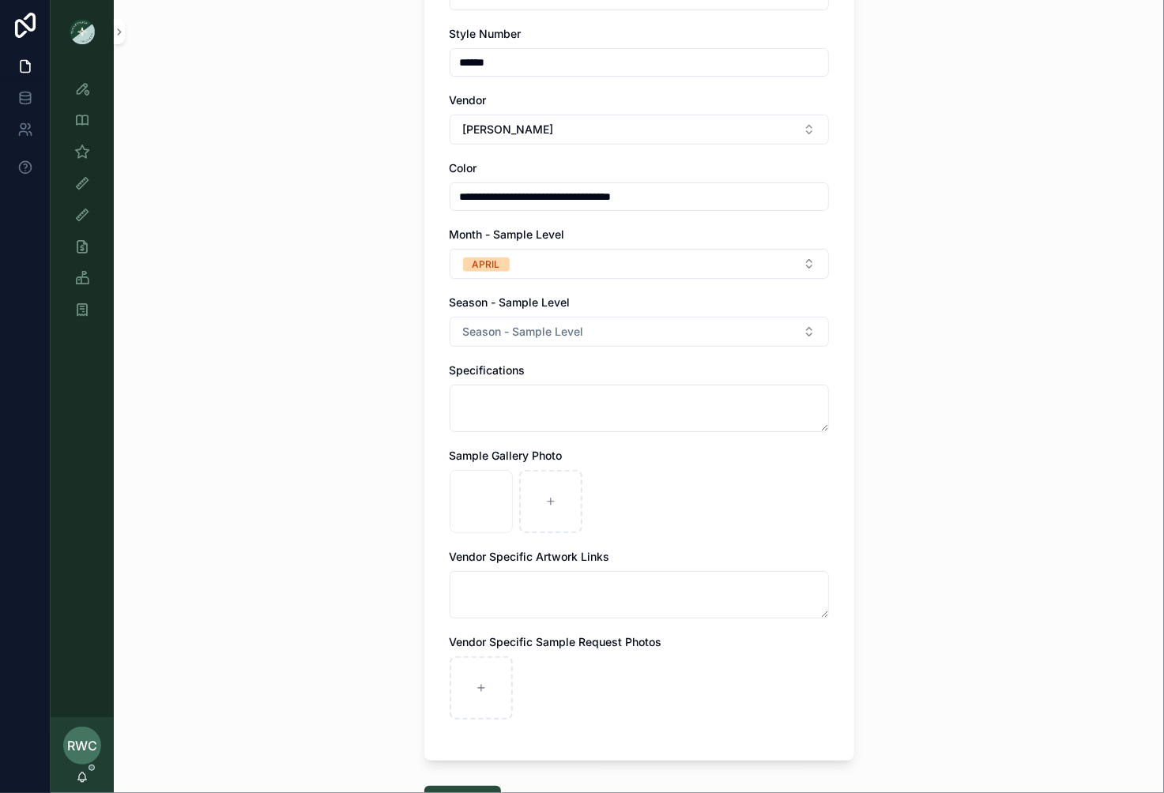
type input "**********"
click at [346, 382] on div "**********" at bounding box center [639, 123] width 1050 height 793
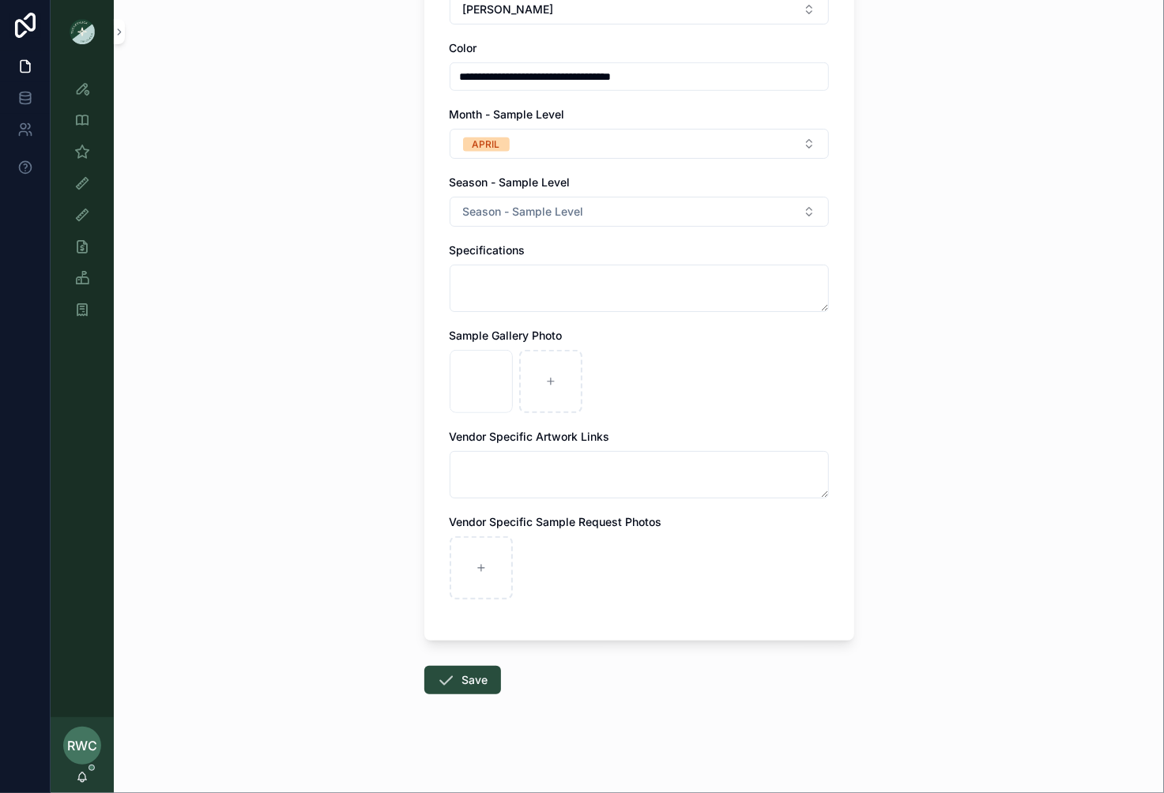
click at [525, 193] on div "Season - Sample Level Season - Sample Level" at bounding box center [639, 201] width 379 height 52
click at [524, 205] on span "Season - Sample Level" at bounding box center [523, 212] width 121 height 16
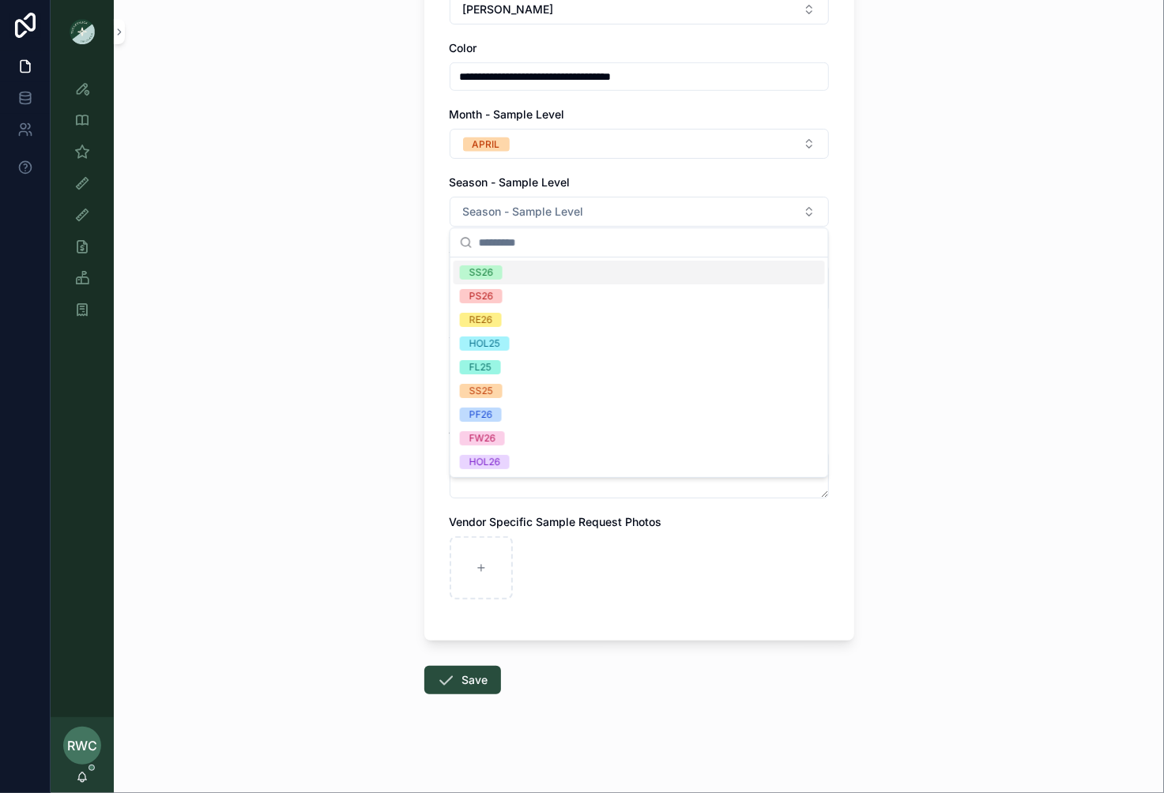
click at [512, 276] on div "SS26" at bounding box center [639, 273] width 371 height 24
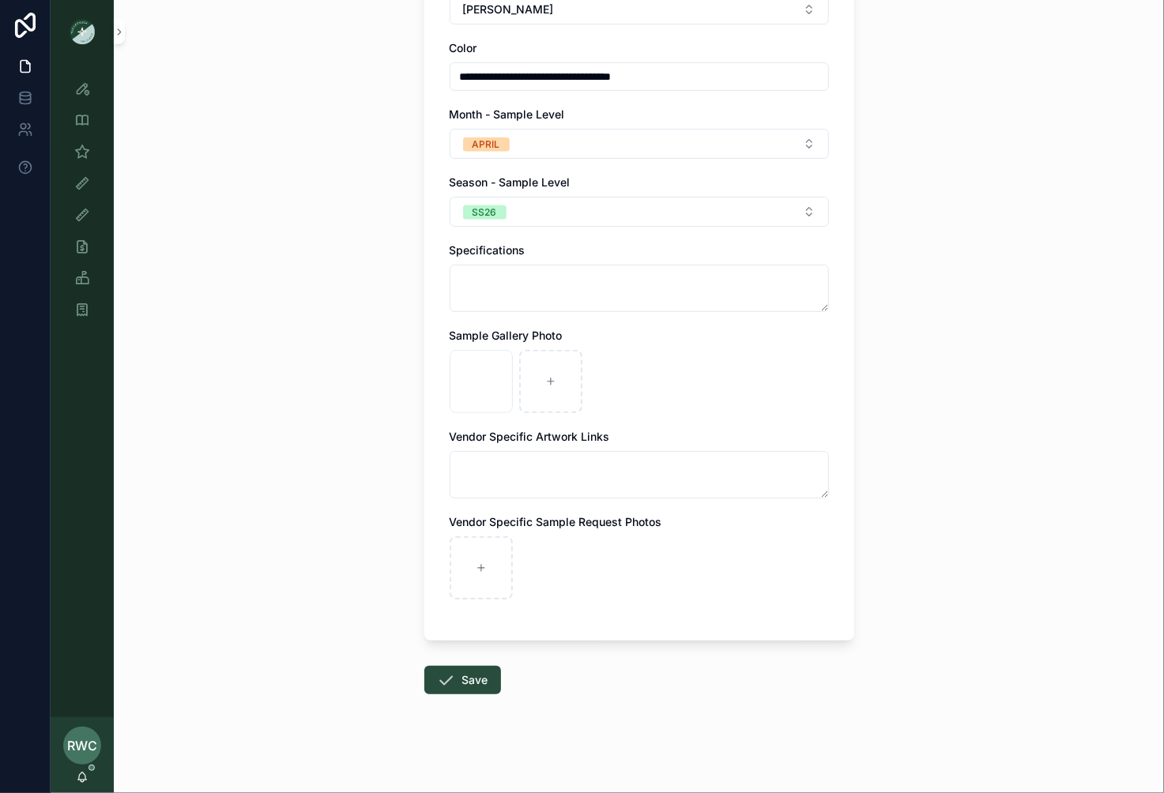
click at [330, 416] on div "**********" at bounding box center [639, 396] width 1050 height 793
click at [466, 679] on button "Save" at bounding box center [462, 680] width 77 height 28
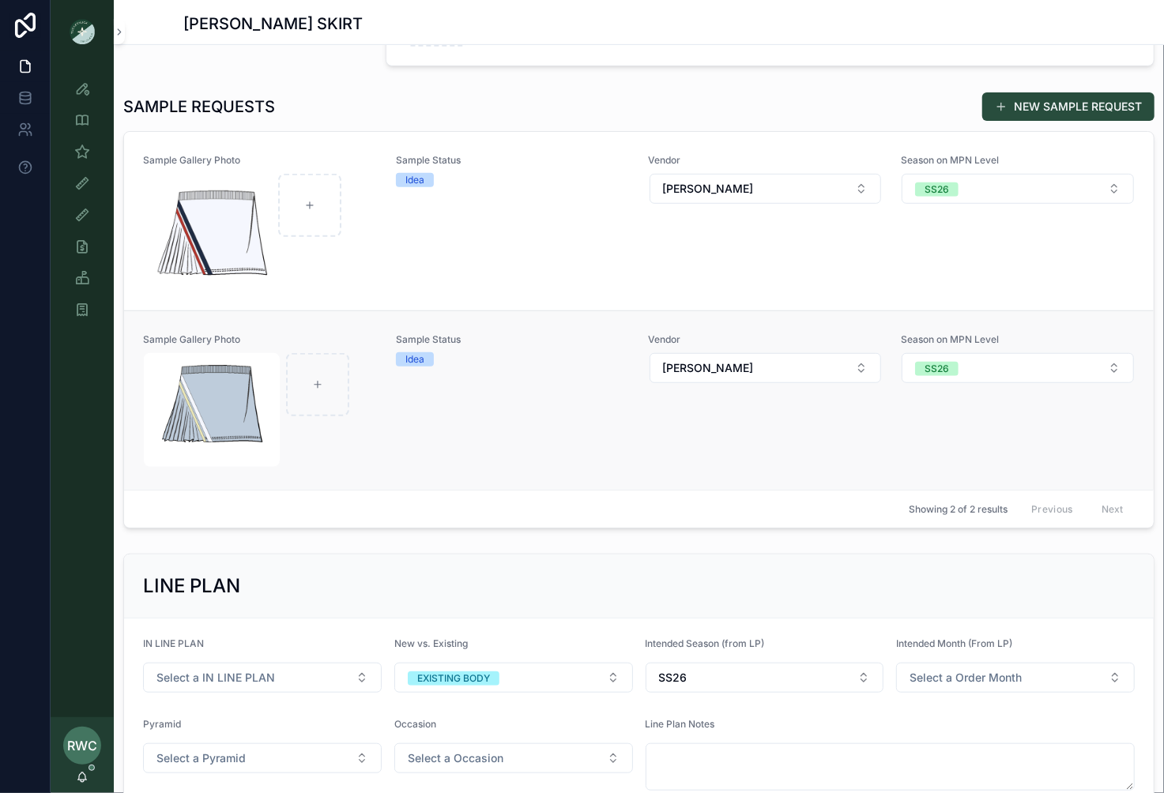
scroll to position [484, 0]
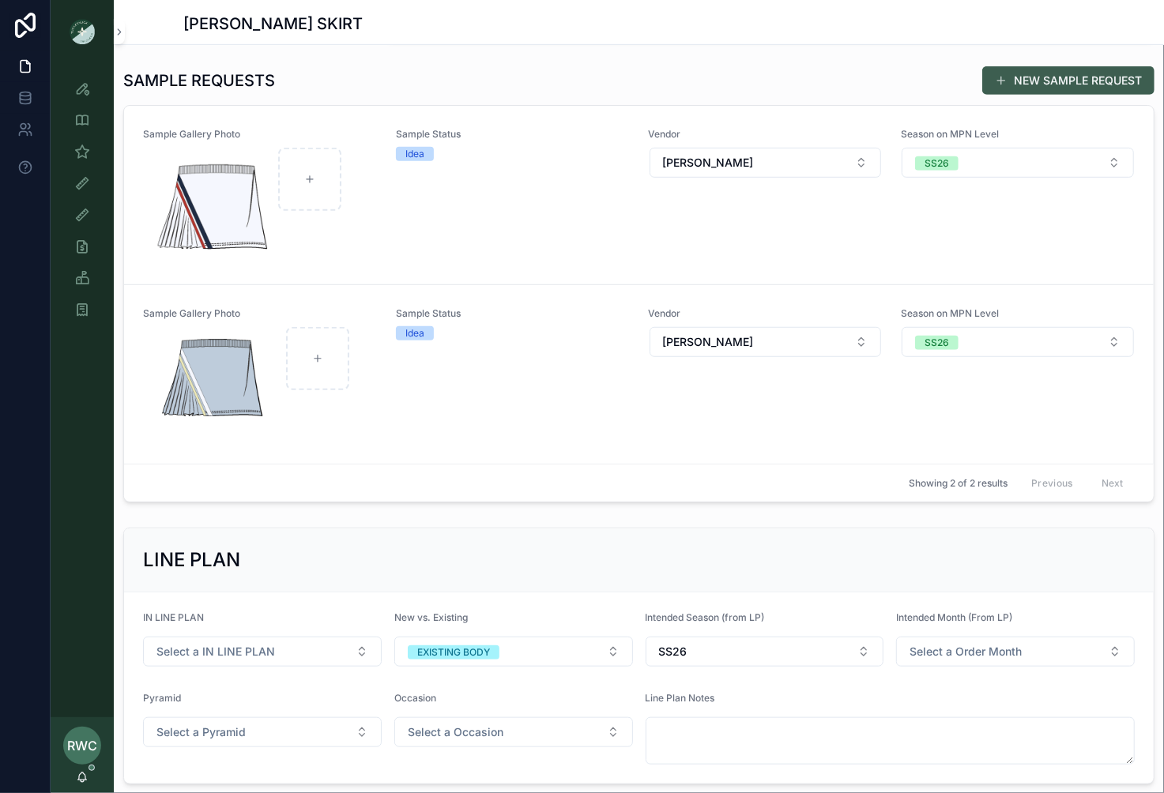
click at [1094, 84] on button "NEW SAMPLE REQUEST" at bounding box center [1068, 80] width 172 height 28
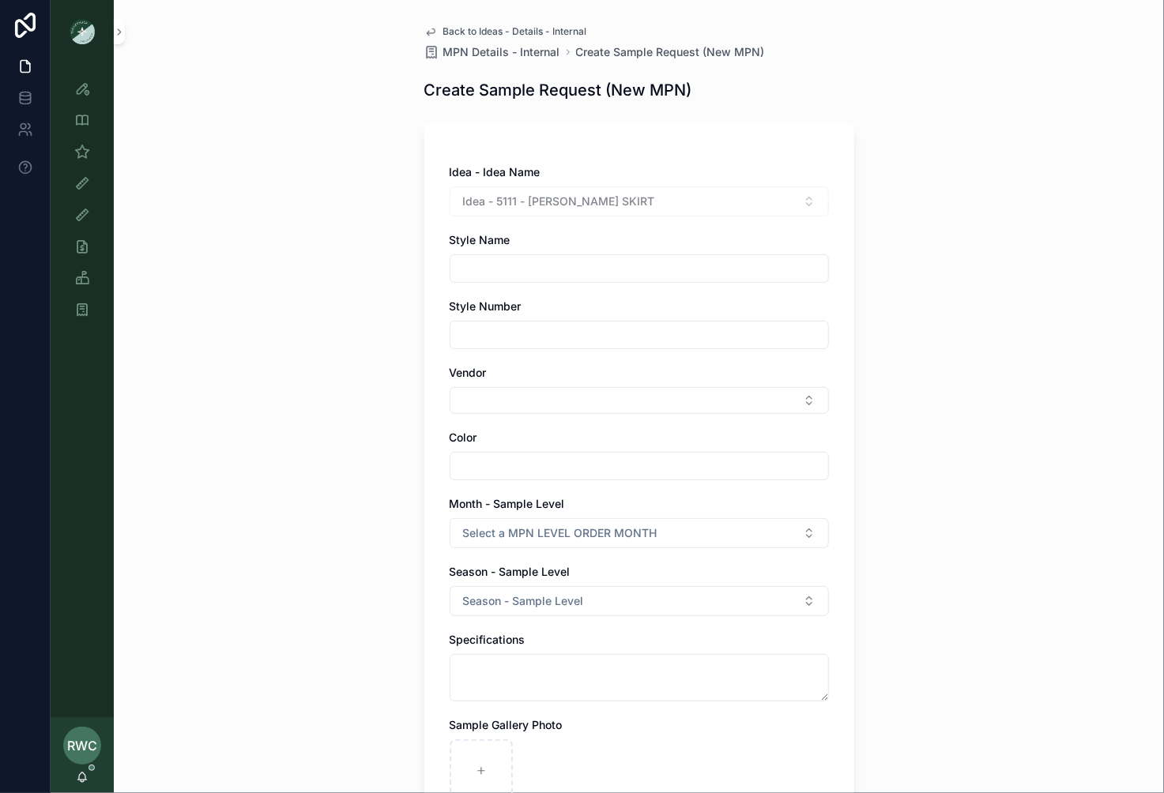
click at [525, 270] on input "scrollable content" at bounding box center [639, 269] width 378 height 22
type input "**********"
click at [529, 341] on input "scrollable content" at bounding box center [639, 335] width 378 height 22
type input "******"
click at [523, 399] on button "Select Button" at bounding box center [639, 400] width 379 height 27
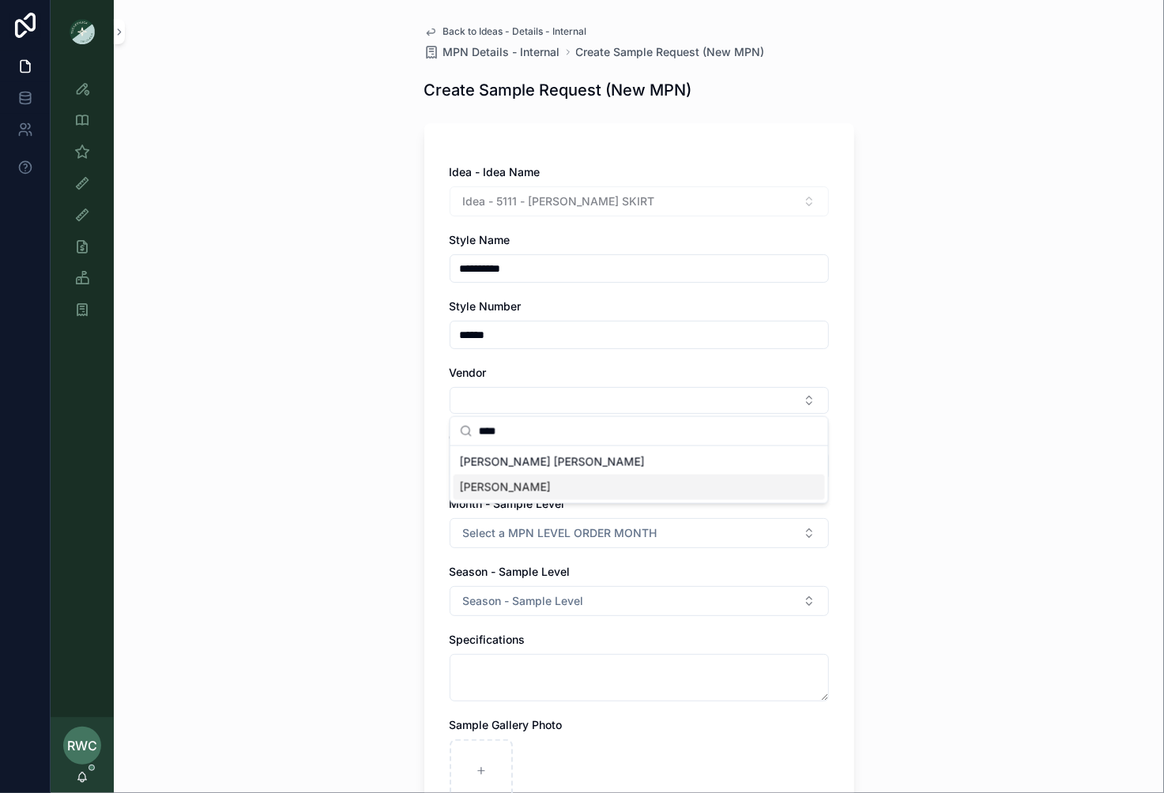
type input "****"
click at [511, 489] on div "[PERSON_NAME]" at bounding box center [639, 487] width 371 height 25
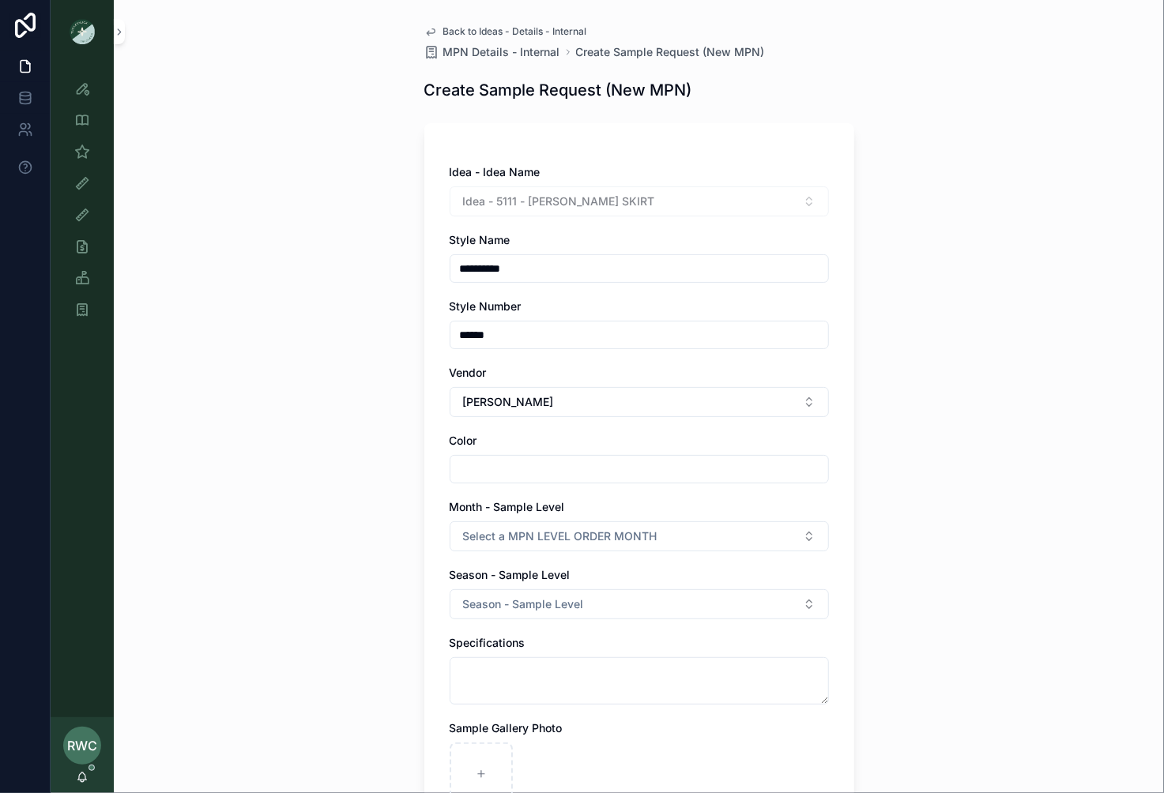
click at [501, 473] on input "scrollable content" at bounding box center [639, 469] width 378 height 22
type input "*"
type input "**********"
click at [270, 477] on div "**********" at bounding box center [639, 396] width 1050 height 793
click at [494, 531] on span "Select a MPN LEVEL ORDER MONTH" at bounding box center [560, 537] width 194 height 16
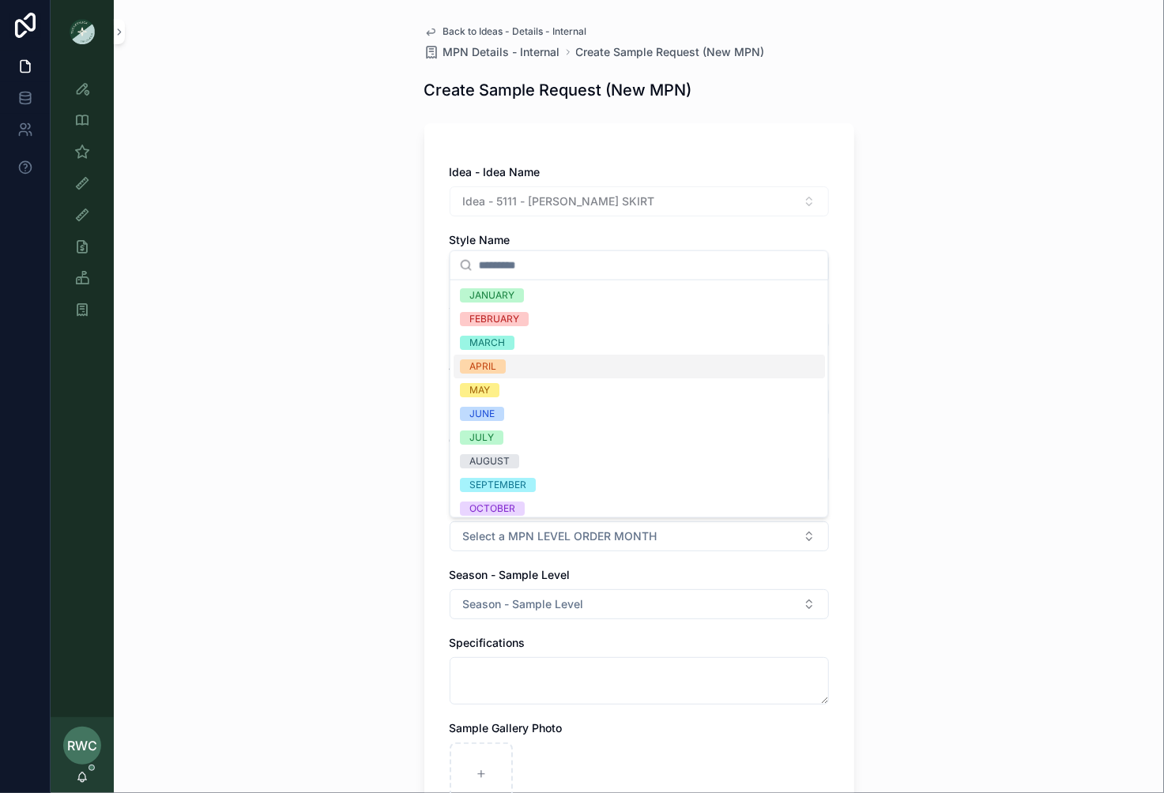
click at [509, 364] on div "APRIL" at bounding box center [639, 367] width 371 height 24
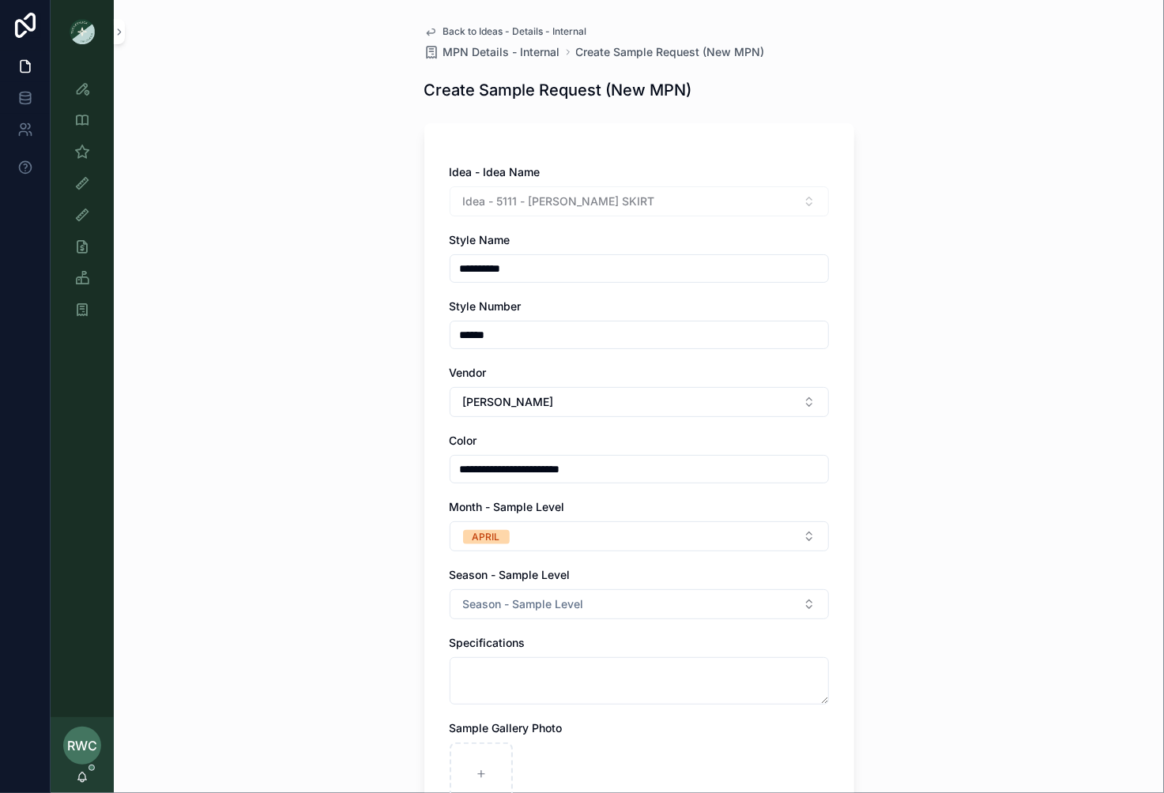
click at [329, 612] on div "**********" at bounding box center [639, 396] width 1050 height 793
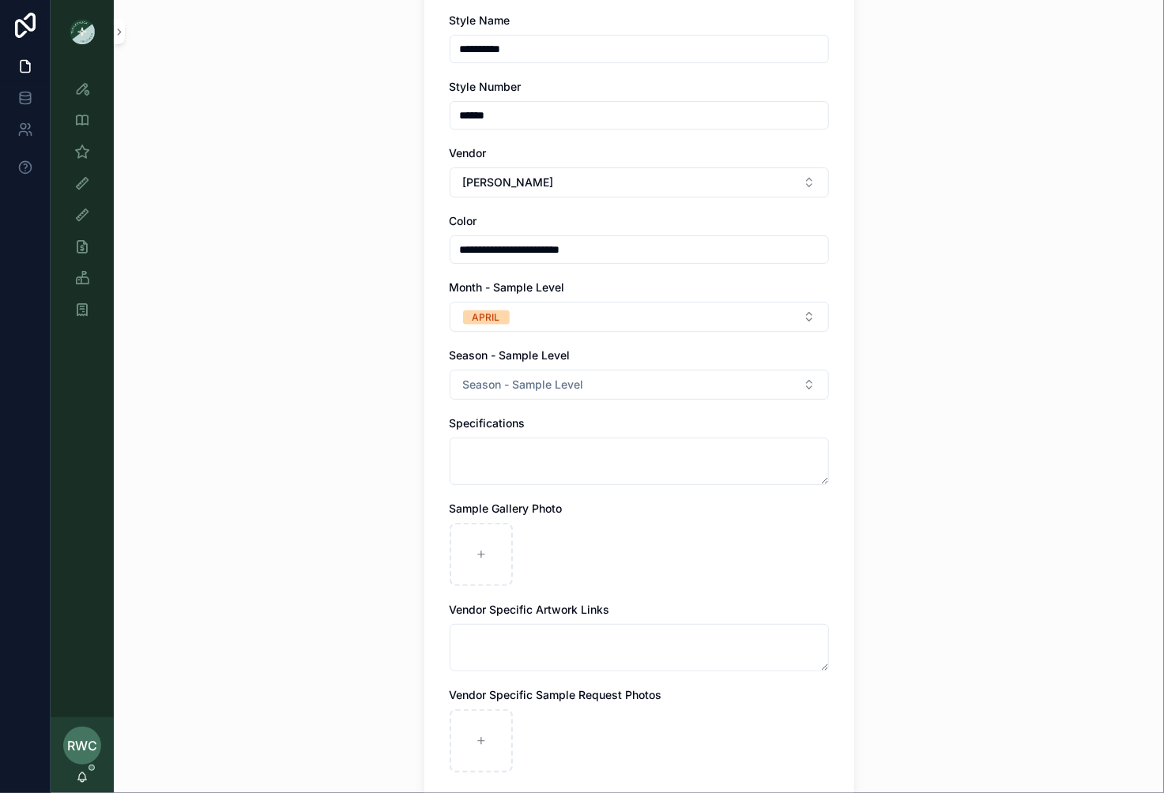
scroll to position [317, 0]
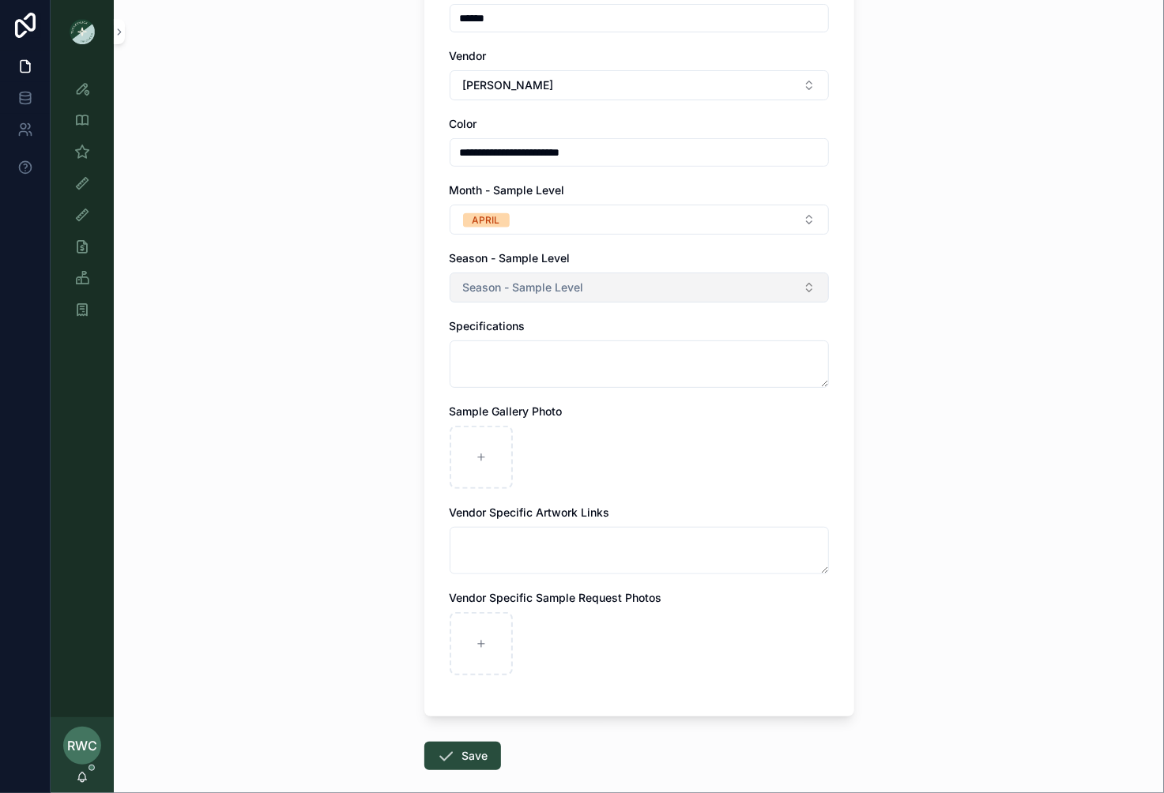
click at [623, 277] on button "Season - Sample Level" at bounding box center [639, 288] width 379 height 30
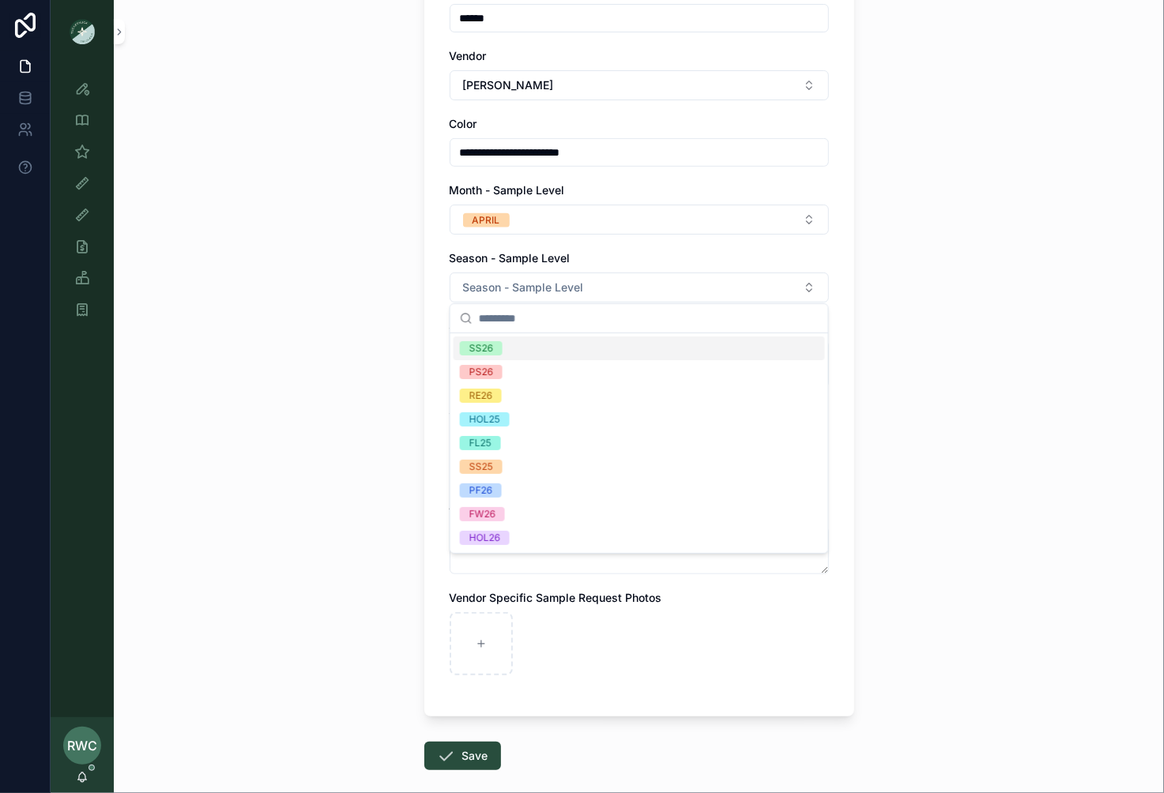
click at [555, 347] on div "SS26" at bounding box center [639, 349] width 371 height 24
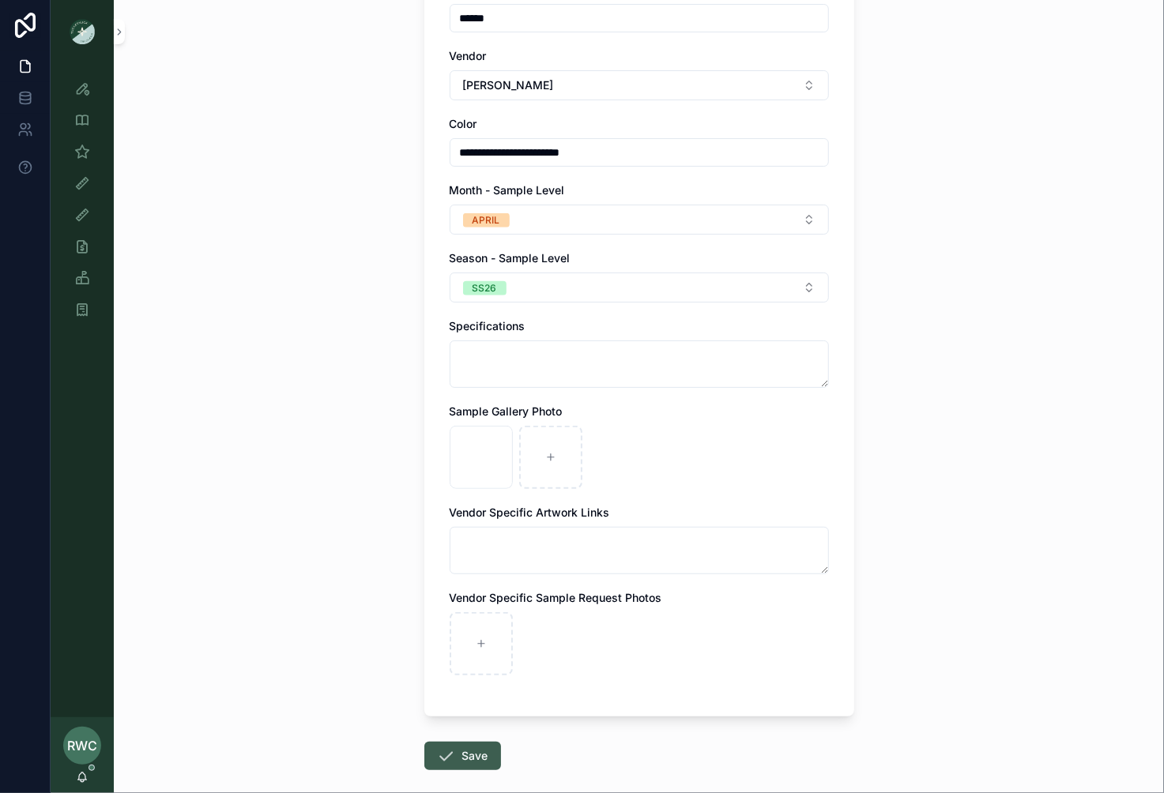
click at [475, 752] on button "Save" at bounding box center [462, 756] width 77 height 28
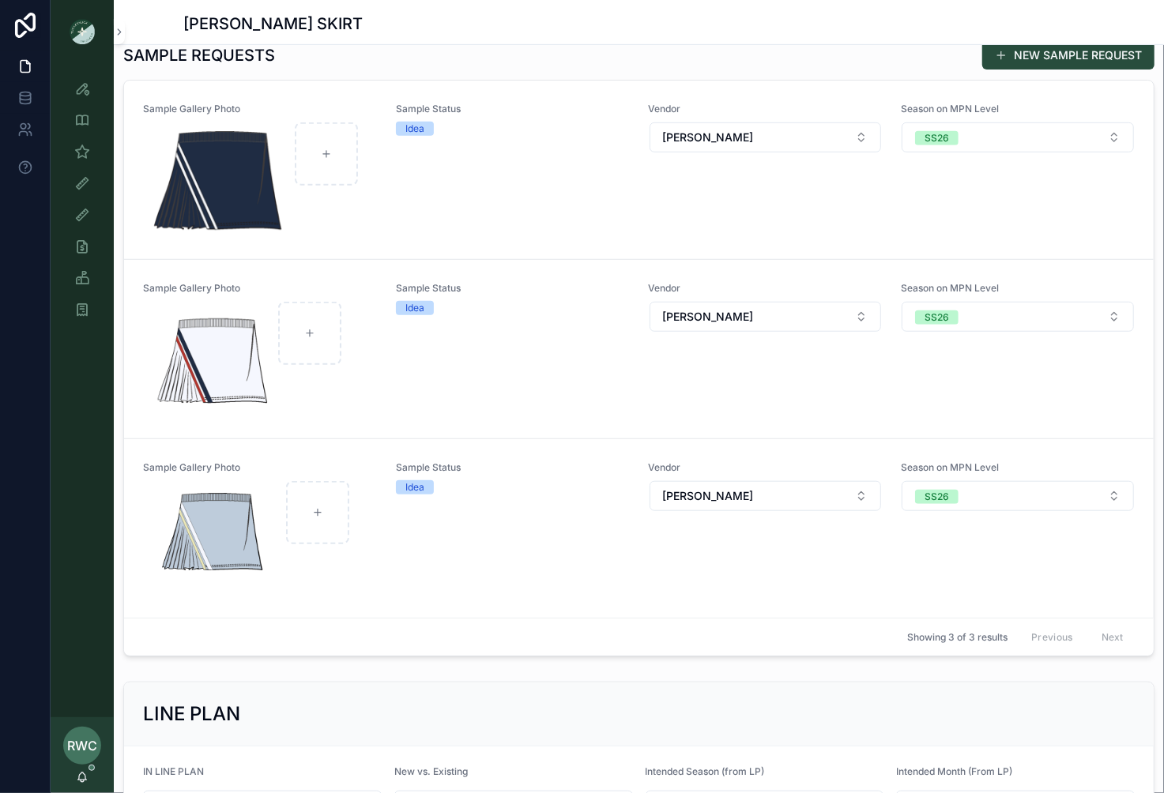
scroll to position [561, 0]
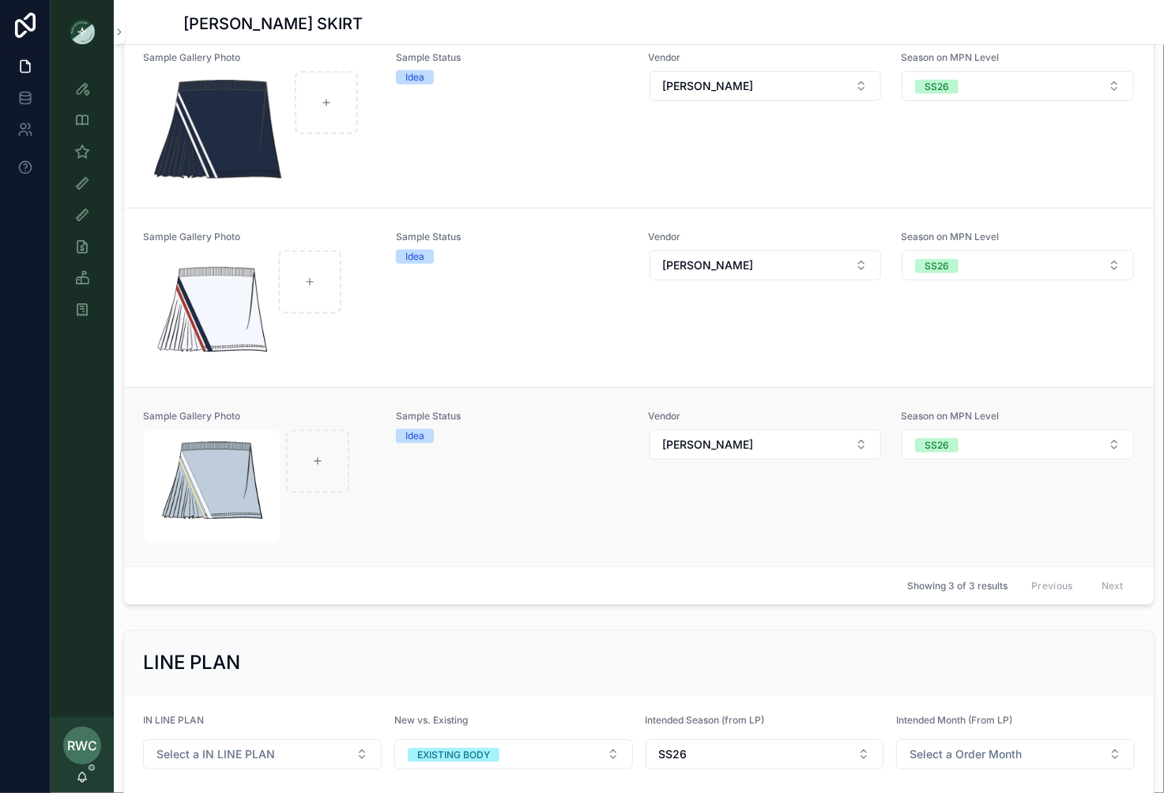
click at [274, 400] on link "Sample Gallery Photo Sample Status Idea Vendor [PERSON_NAME] Season on MPN Leve…" at bounding box center [639, 476] width 1030 height 179
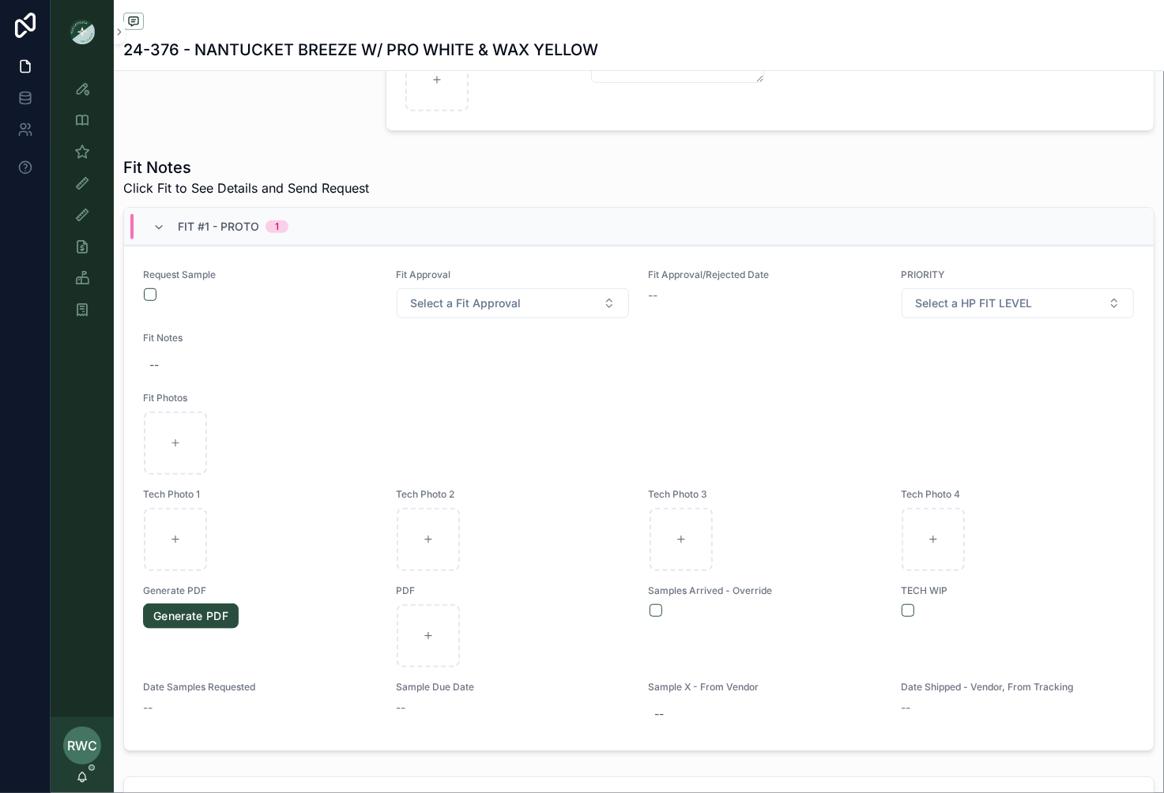
scroll to position [496, 0]
click at [150, 289] on button "scrollable content" at bounding box center [150, 295] width 13 height 13
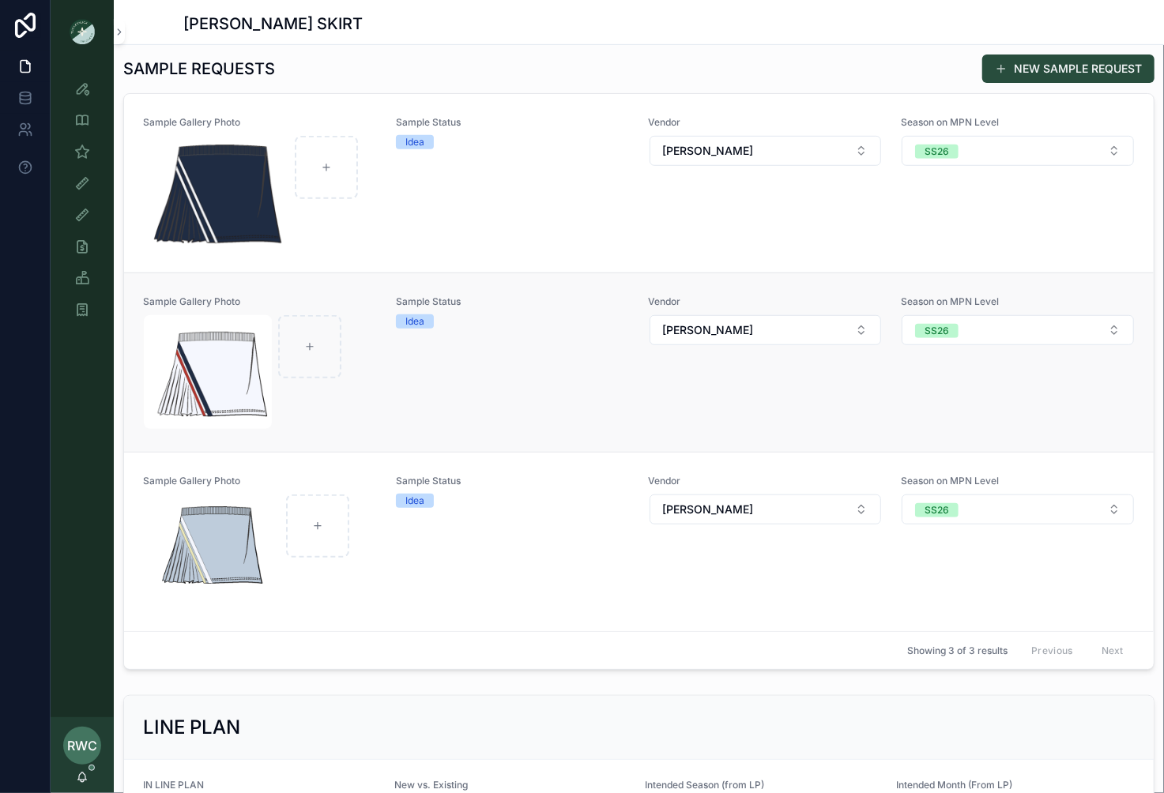
click at [450, 390] on div "Sample Status Idea" at bounding box center [513, 363] width 234 height 134
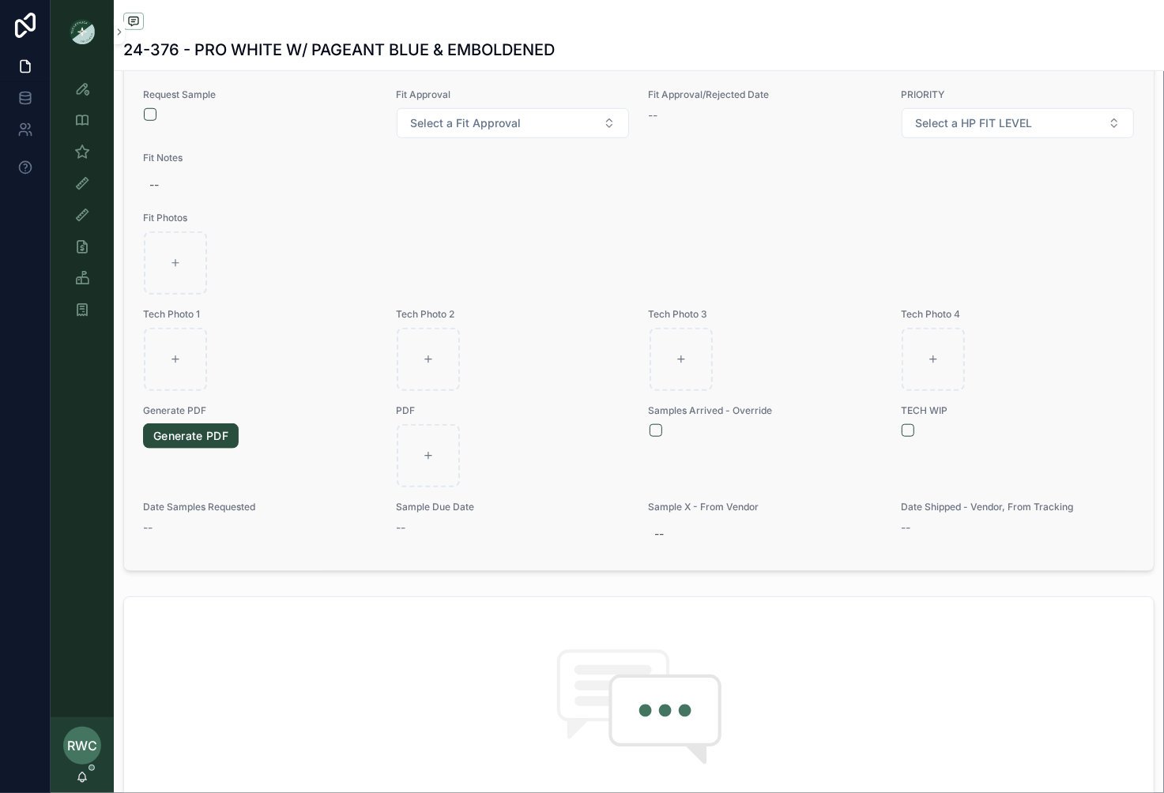
scroll to position [488, 0]
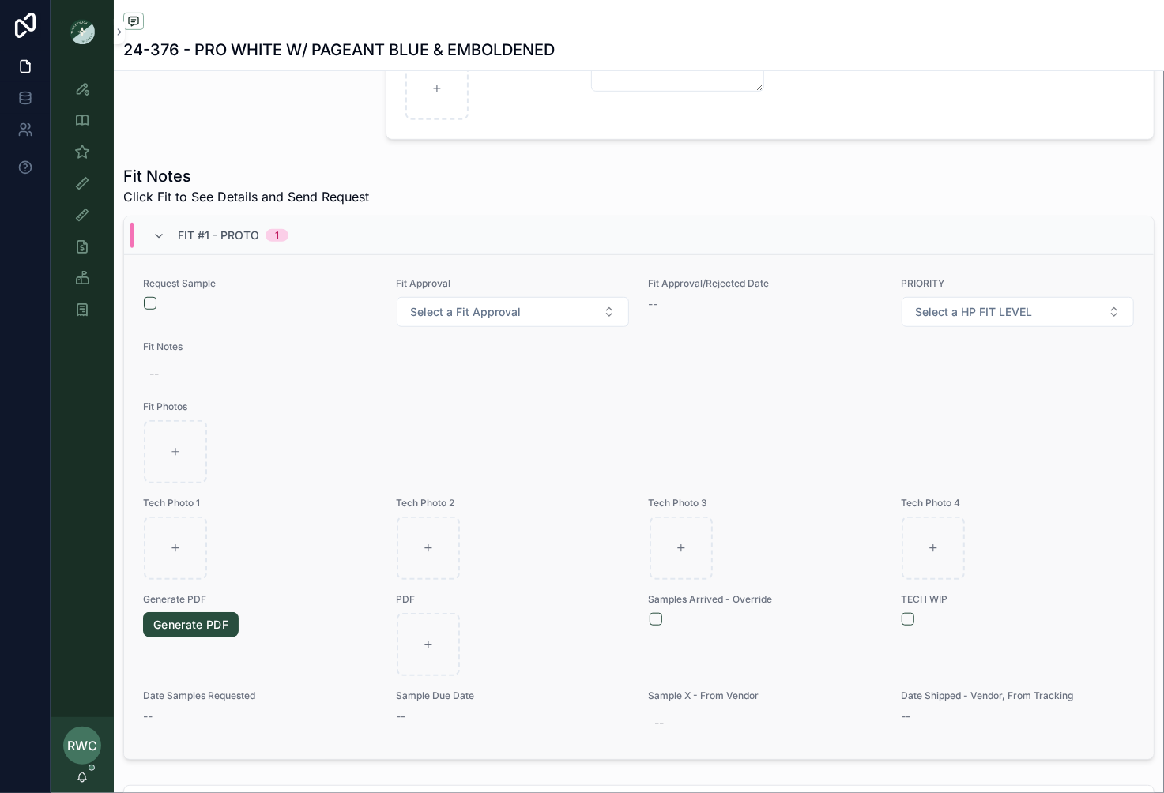
click at [151, 297] on div "scrollable content" at bounding box center [260, 303] width 232 height 13
click at [146, 297] on button "scrollable content" at bounding box center [150, 303] width 13 height 13
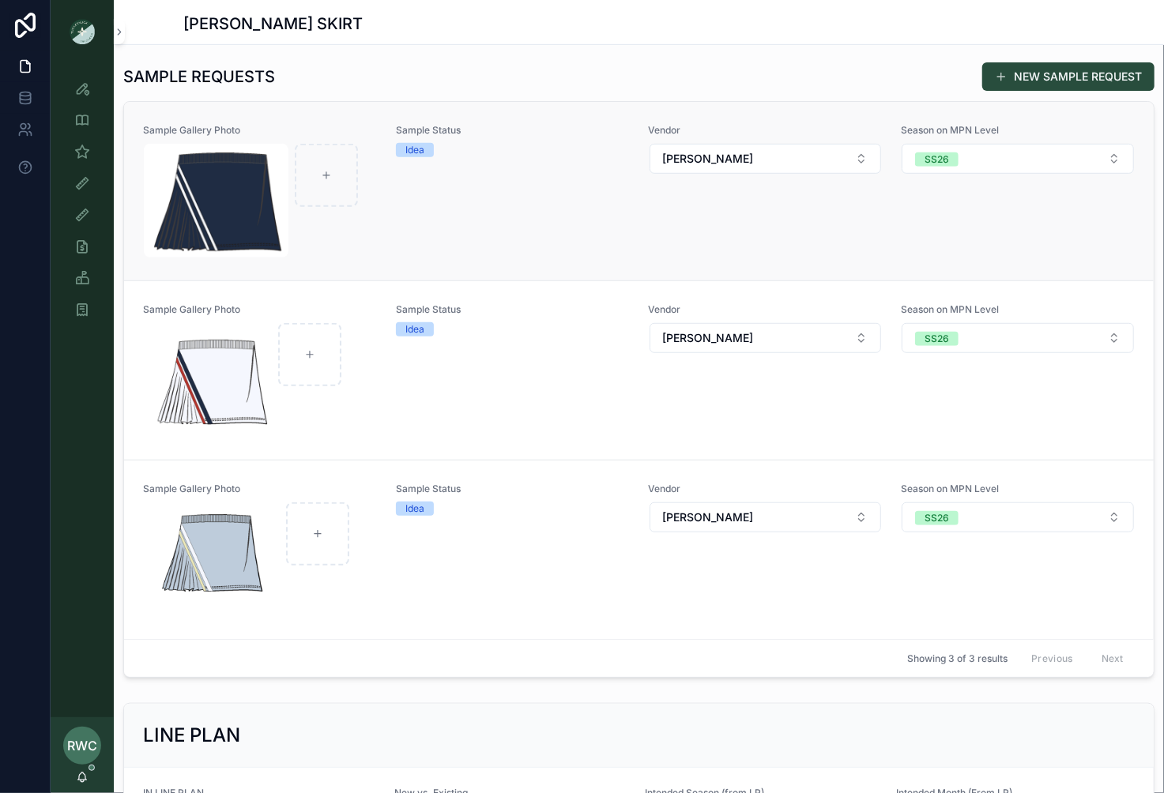
click at [456, 198] on div "Sample Status Idea" at bounding box center [513, 191] width 234 height 134
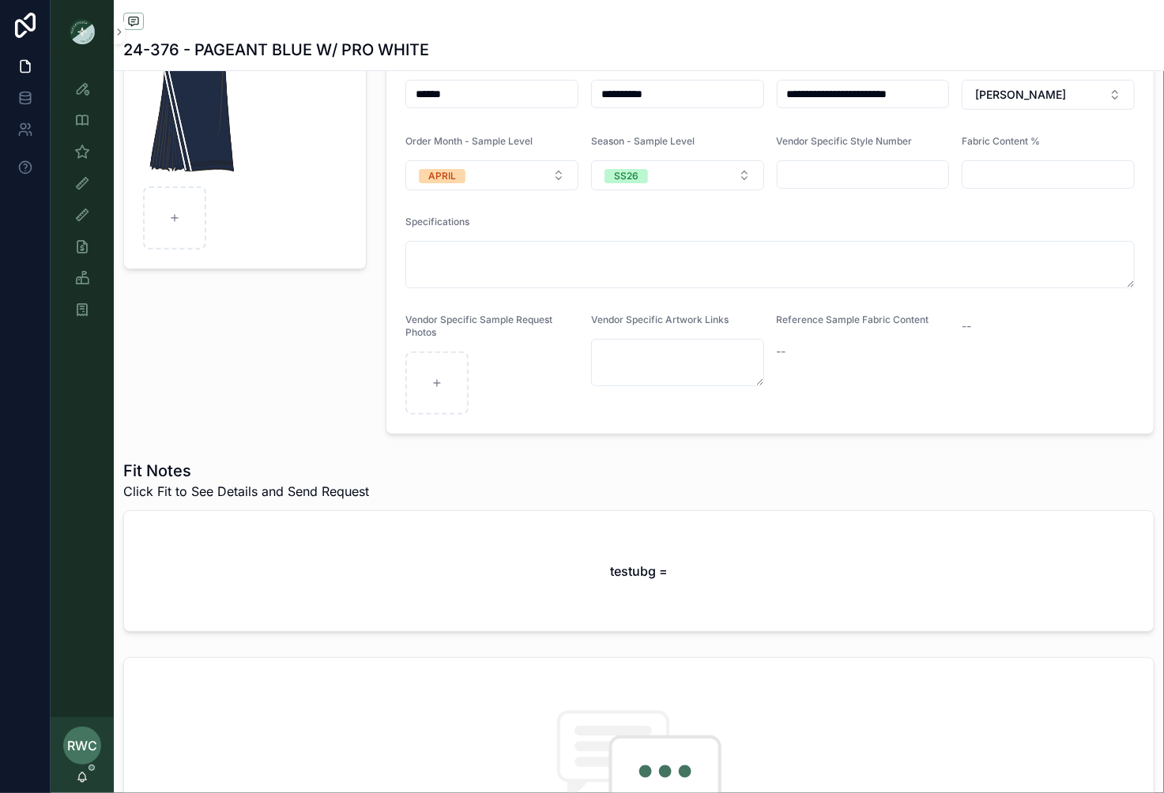
scroll to position [197, 0]
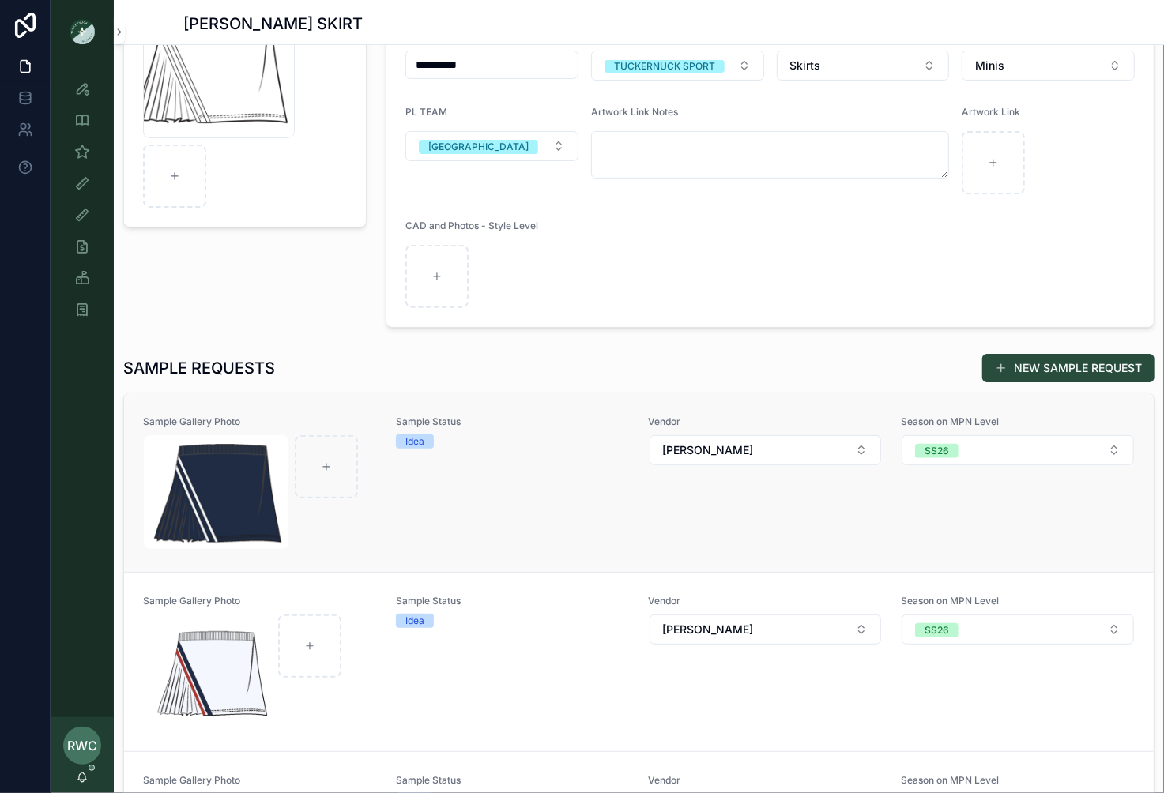
click at [447, 523] on div "Sample Status Idea" at bounding box center [513, 483] width 234 height 134
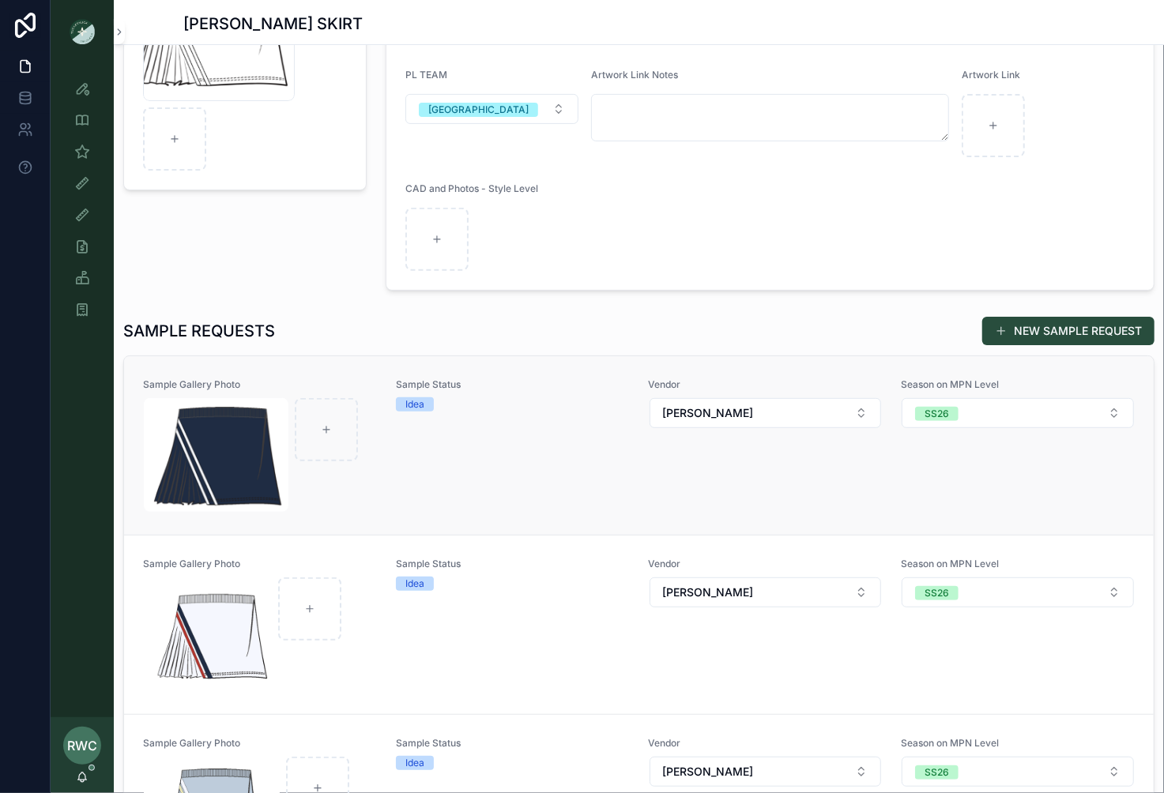
scroll to position [273, 0]
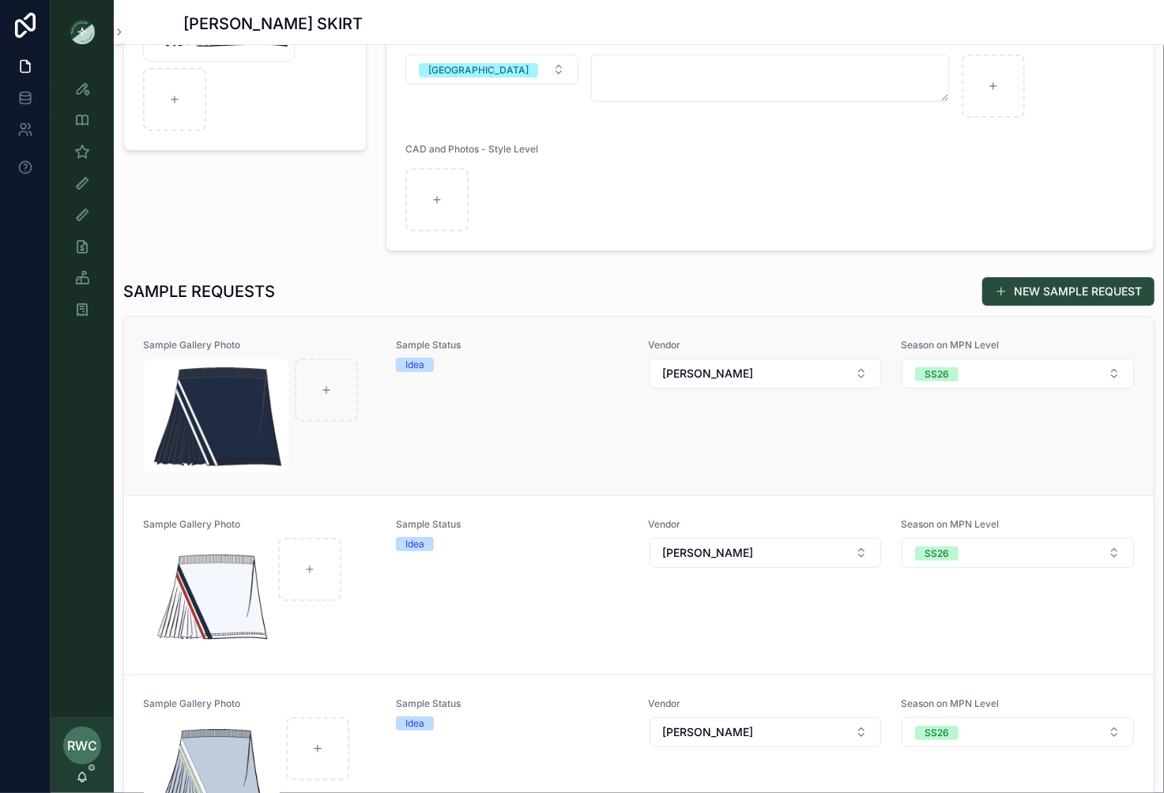
click at [433, 416] on div "Sample Status Idea" at bounding box center [513, 406] width 234 height 134
click at [420, 442] on div "Sample Status Idea" at bounding box center [513, 406] width 234 height 134
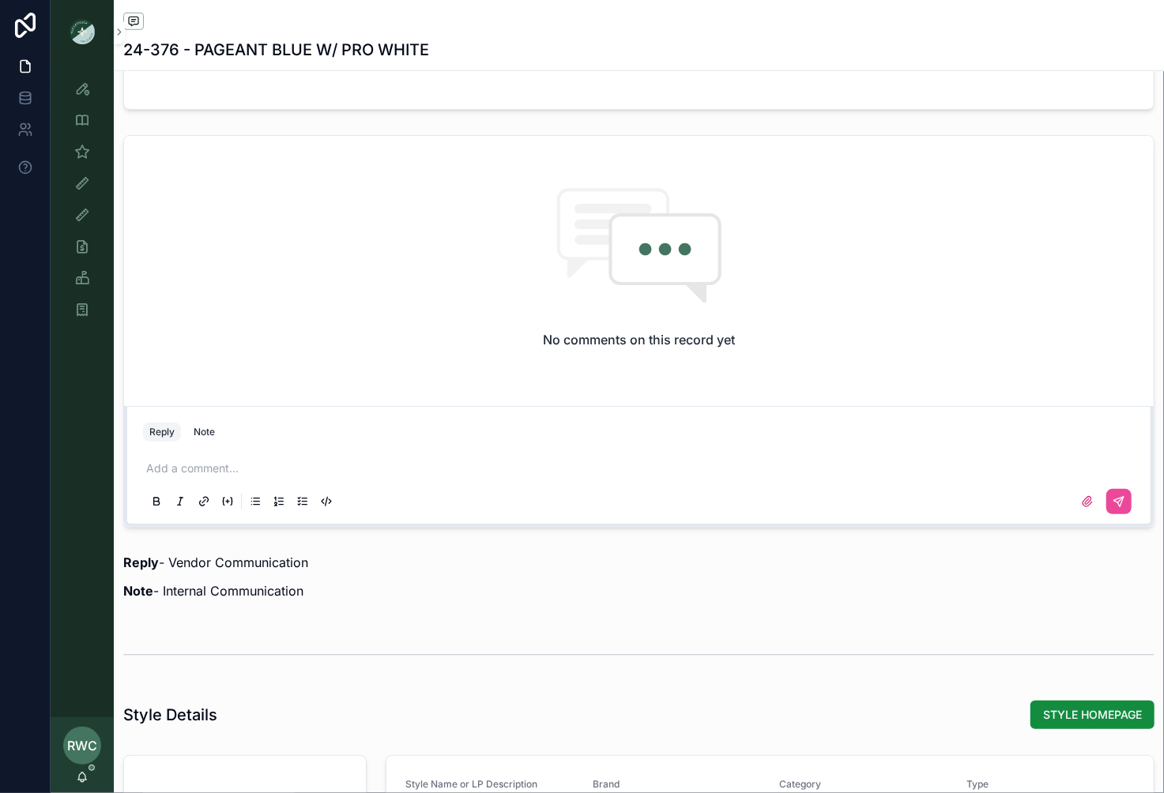
scroll to position [869, 0]
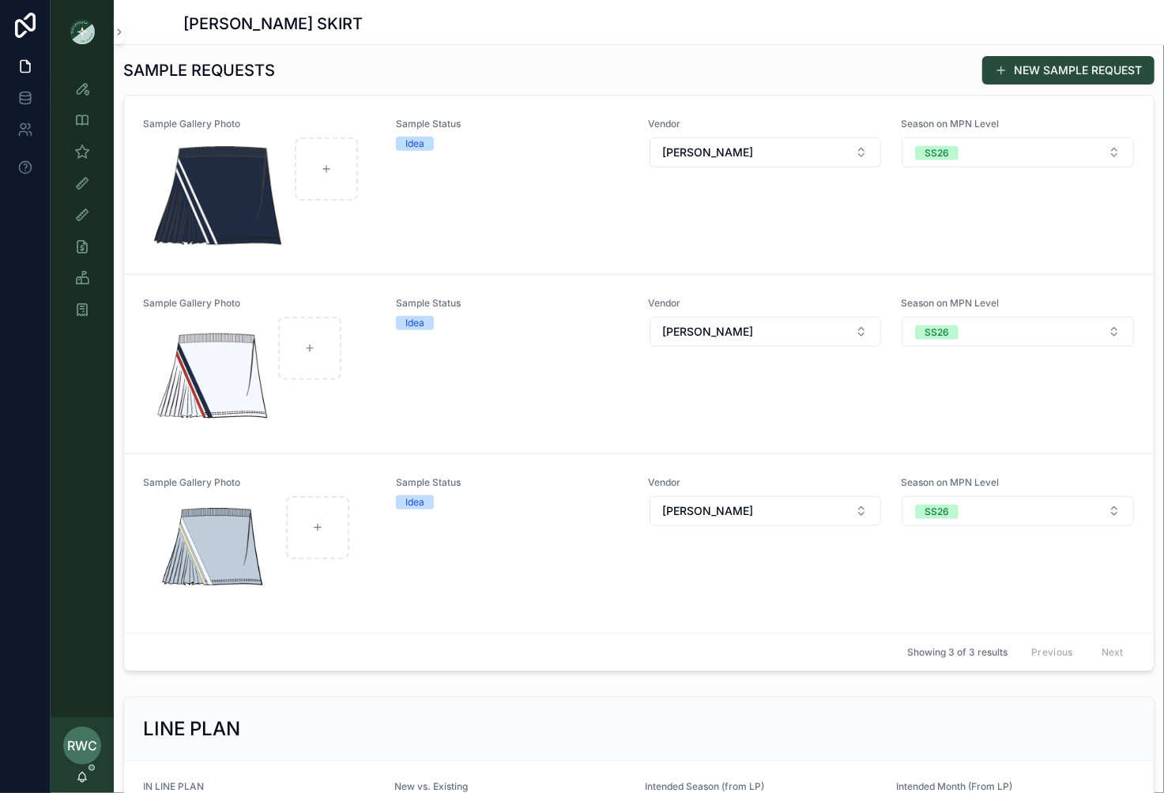
scroll to position [345, 0]
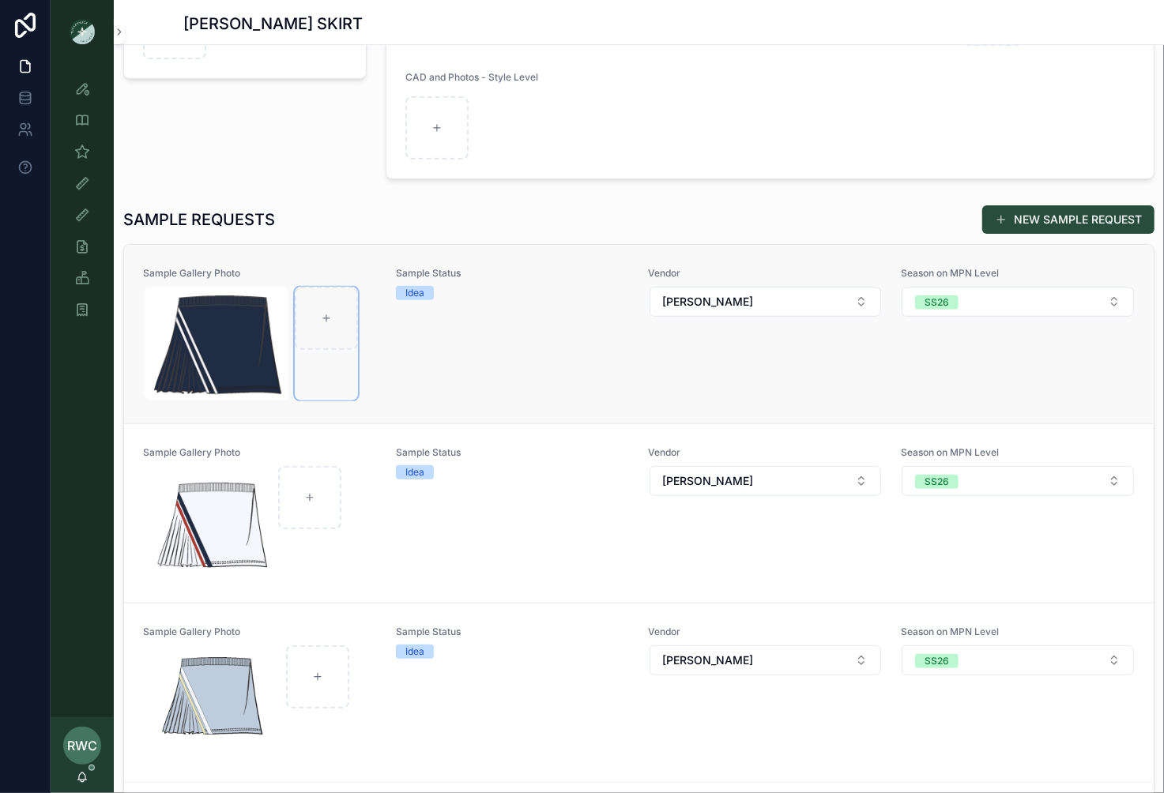
click at [351, 389] on div "scrollable content" at bounding box center [326, 344] width 63 height 114
click at [582, 352] on div "Sample Status Idea" at bounding box center [513, 334] width 234 height 134
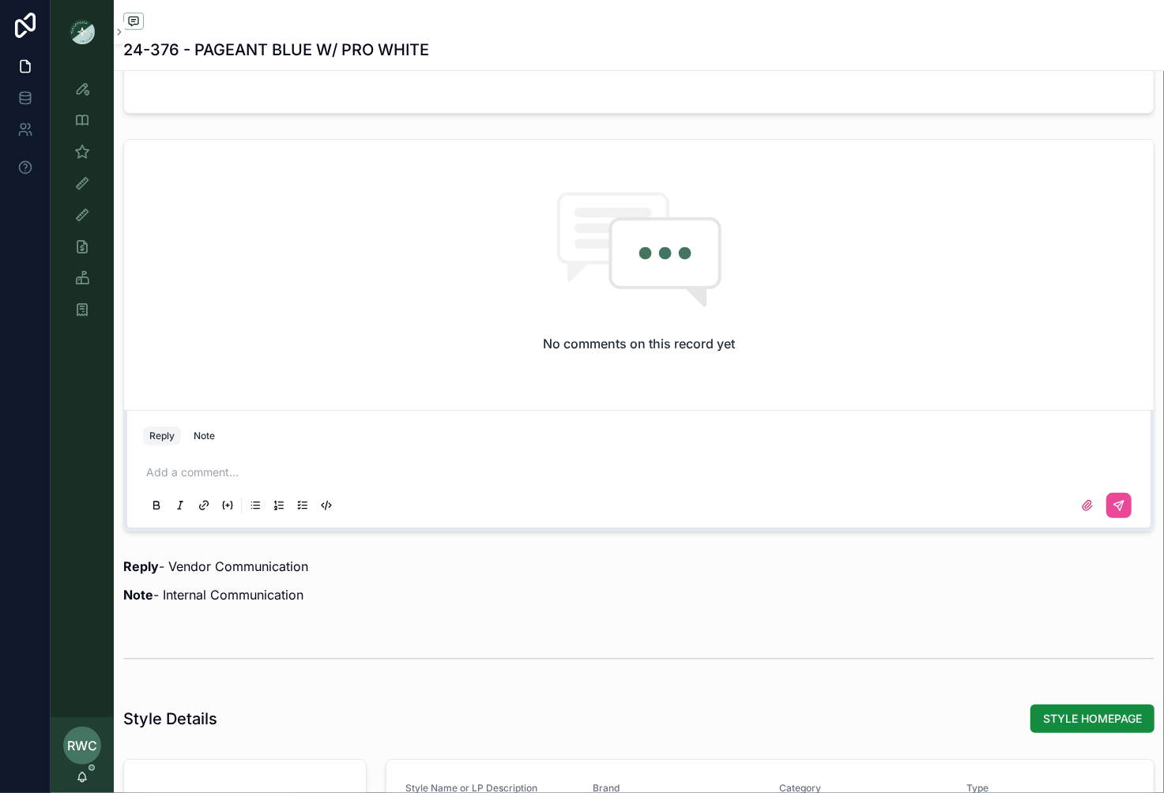
scroll to position [828, 0]
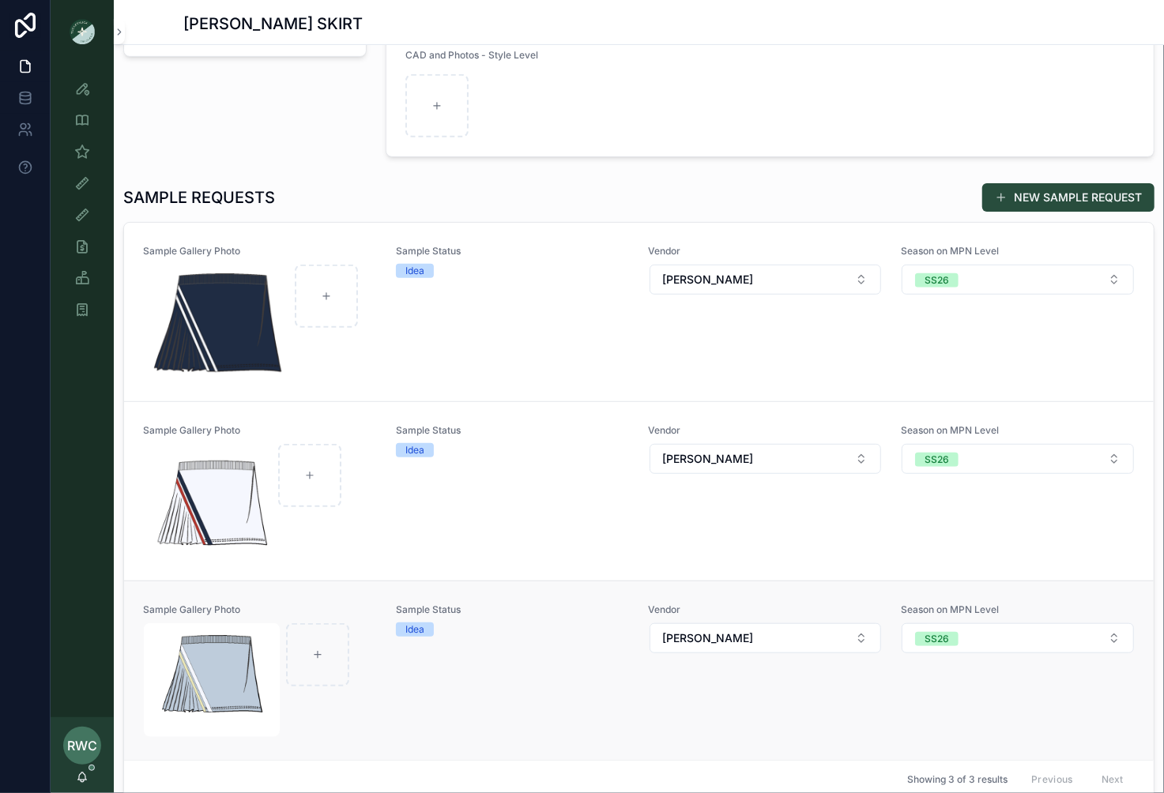
scroll to position [446, 0]
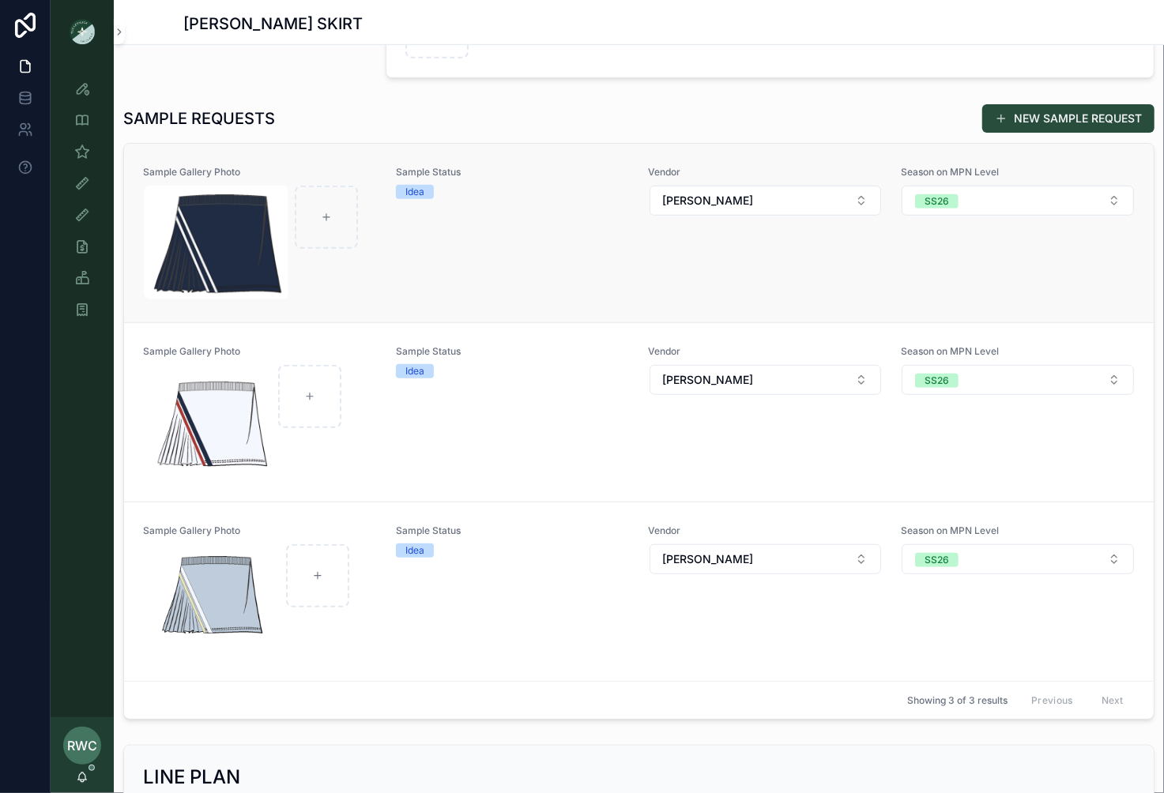
click at [582, 222] on div "Sample Status Idea" at bounding box center [513, 233] width 234 height 134
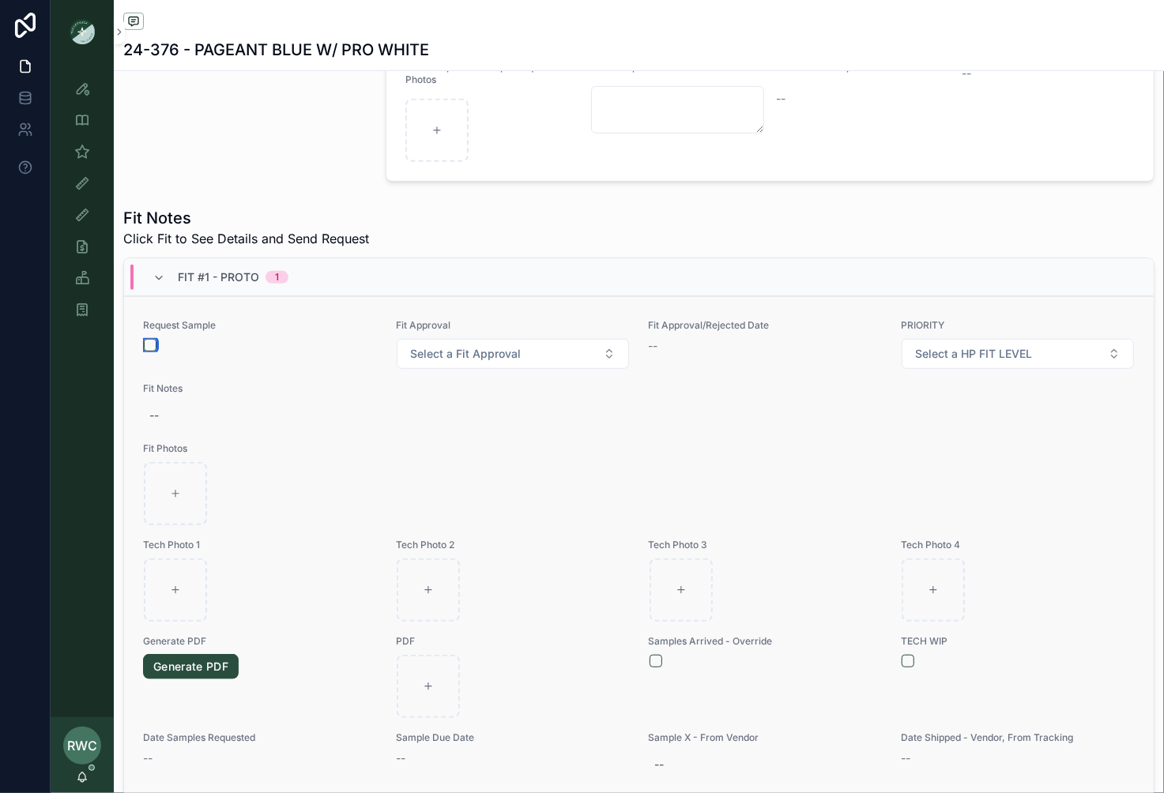
click at [151, 339] on button "scrollable content" at bounding box center [150, 345] width 13 height 13
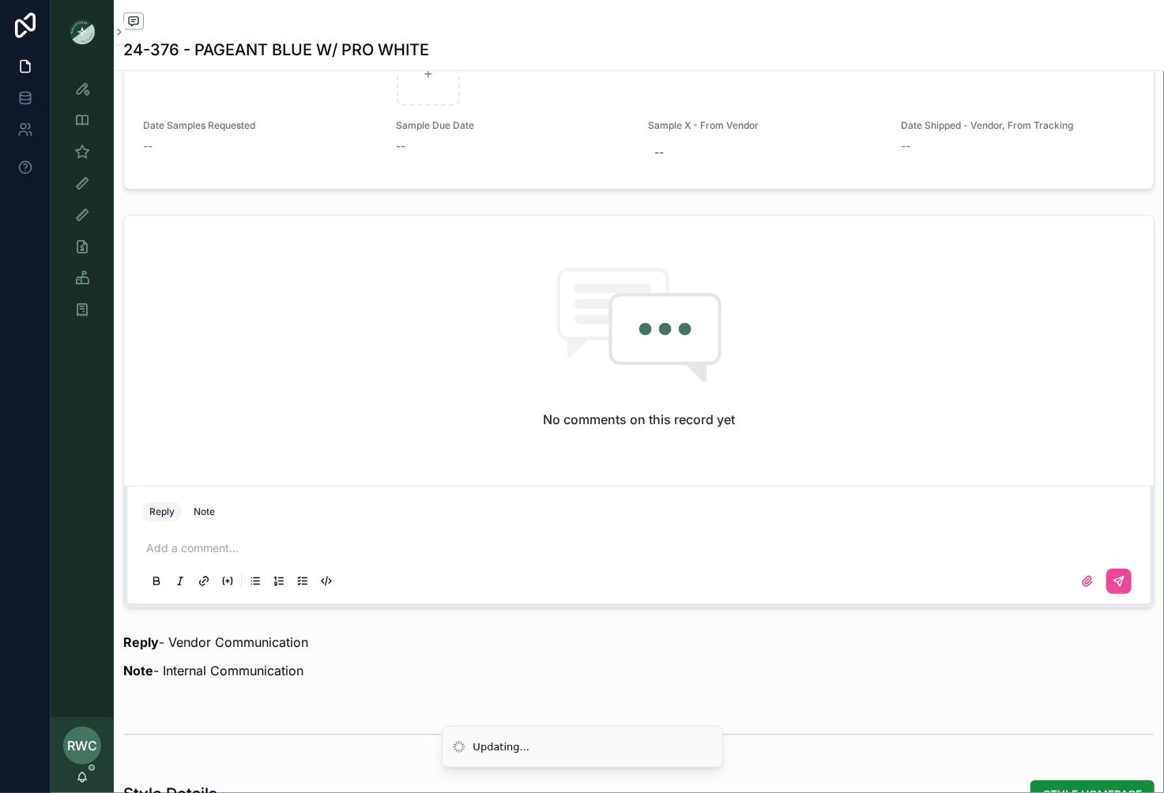
scroll to position [1287, 0]
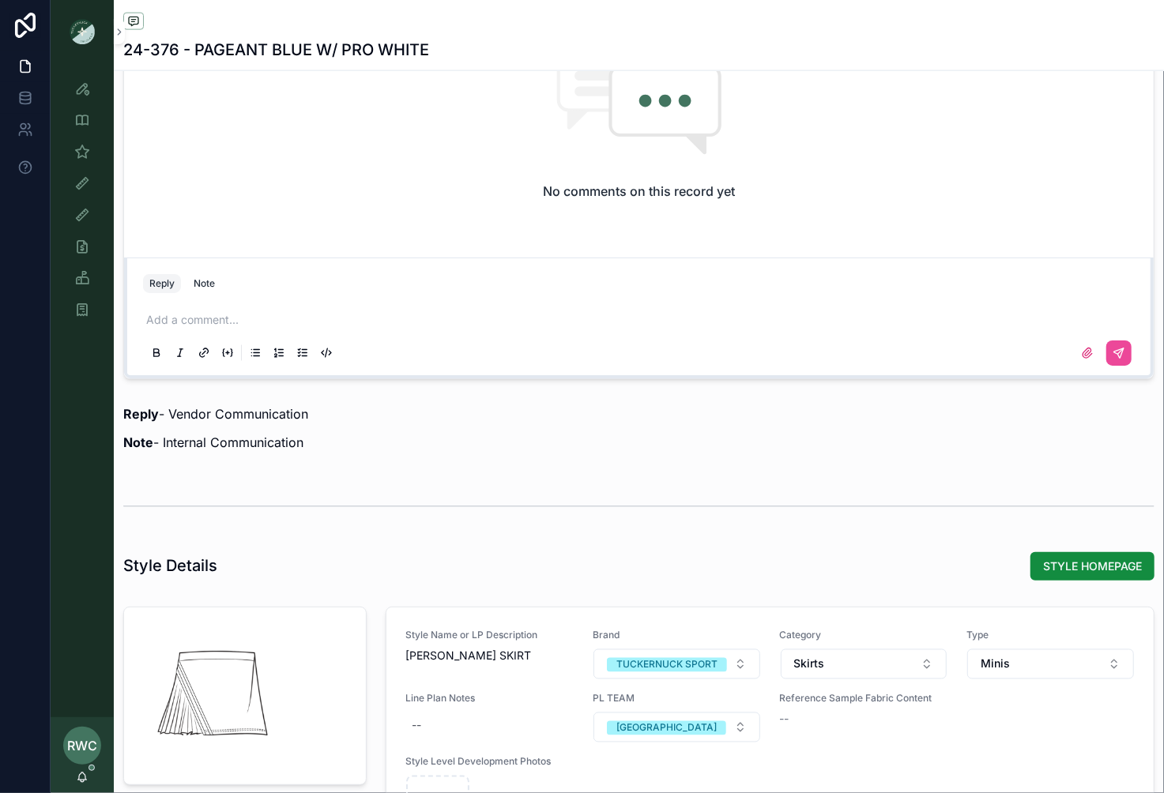
click at [235, 314] on p "scrollable content" at bounding box center [642, 320] width 992 height 16
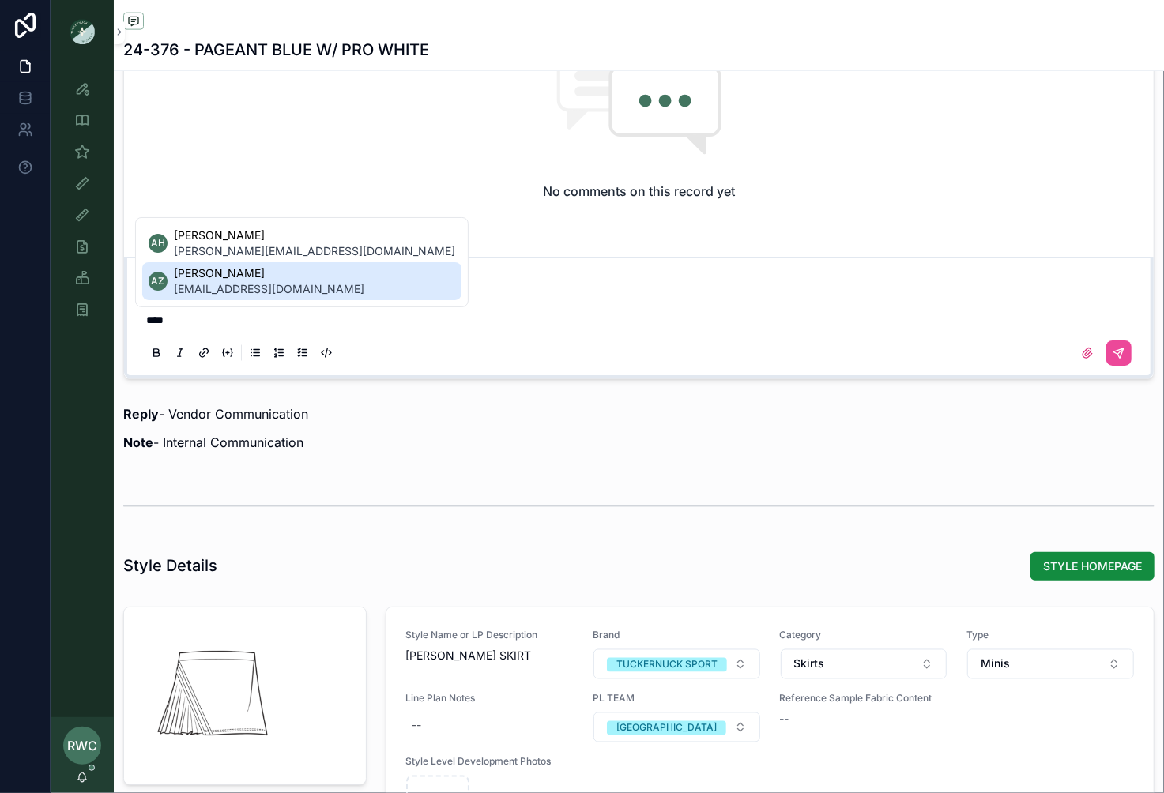
click at [233, 284] on span "[EMAIL_ADDRESS][DOMAIN_NAME]" at bounding box center [269, 289] width 190 height 16
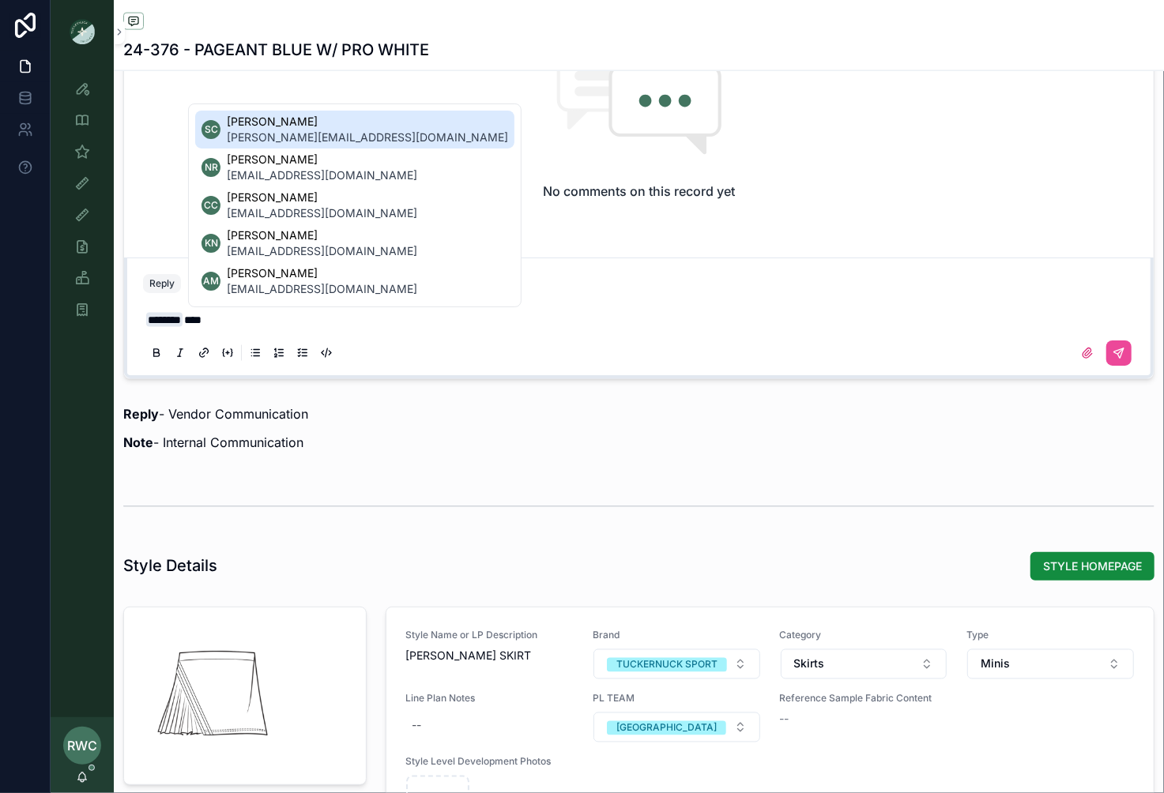
click at [322, 137] on span "[PERSON_NAME][EMAIL_ADDRESS][DOMAIN_NAME]" at bounding box center [367, 138] width 281 height 16
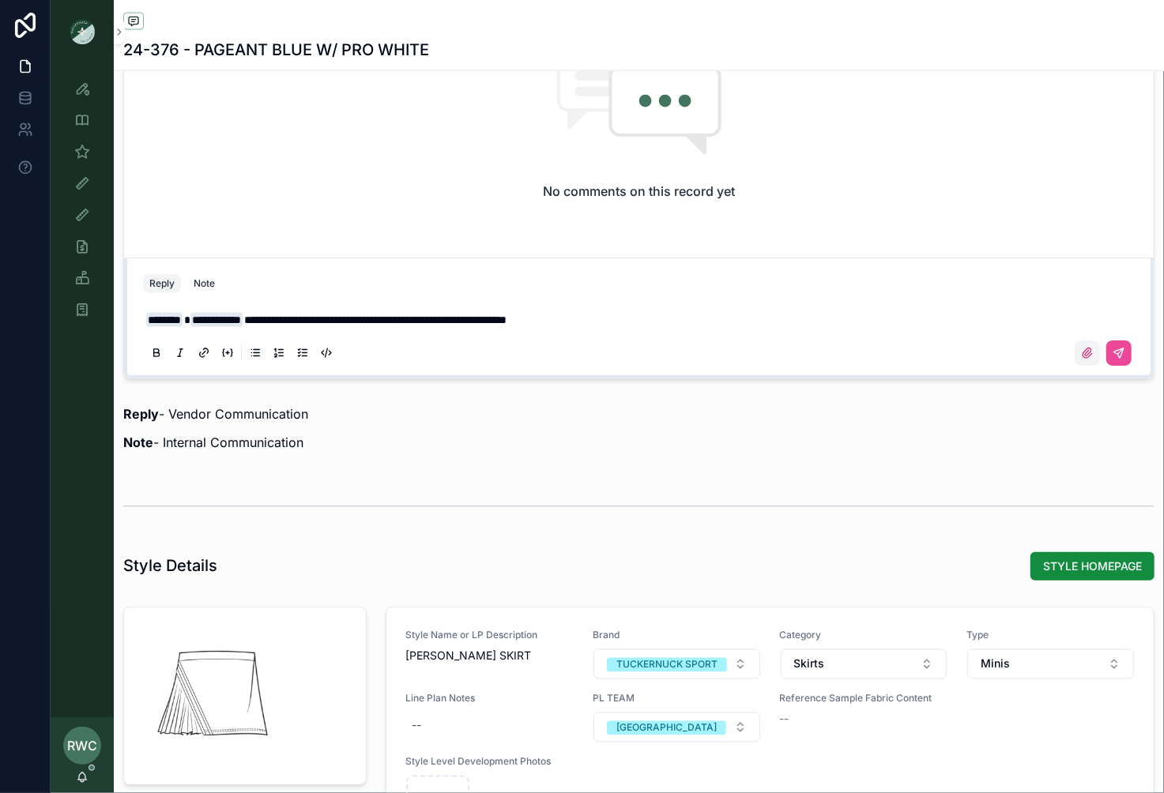
click at [1092, 350] on icon "scrollable content" at bounding box center [1087, 353] width 13 height 13
click at [0, 0] on input "scrollable content" at bounding box center [0, 0] width 0 height 0
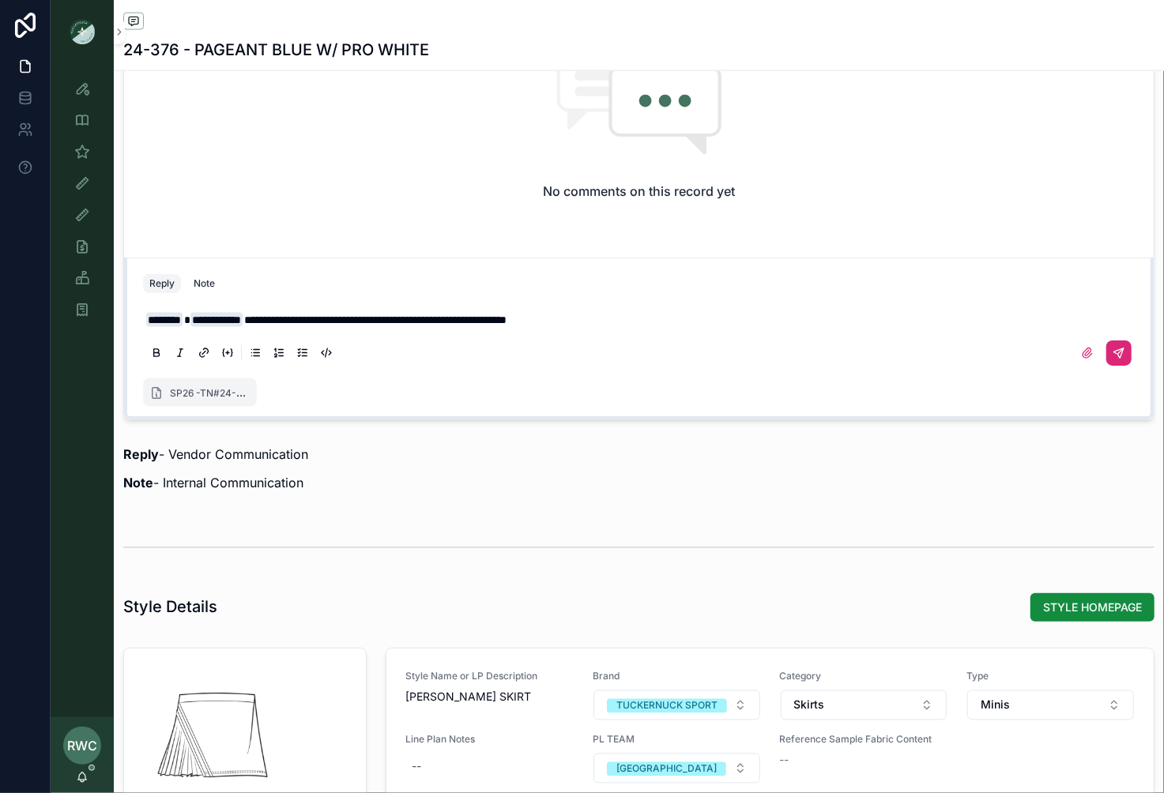
click at [1118, 354] on icon "scrollable content" at bounding box center [1119, 353] width 13 height 13
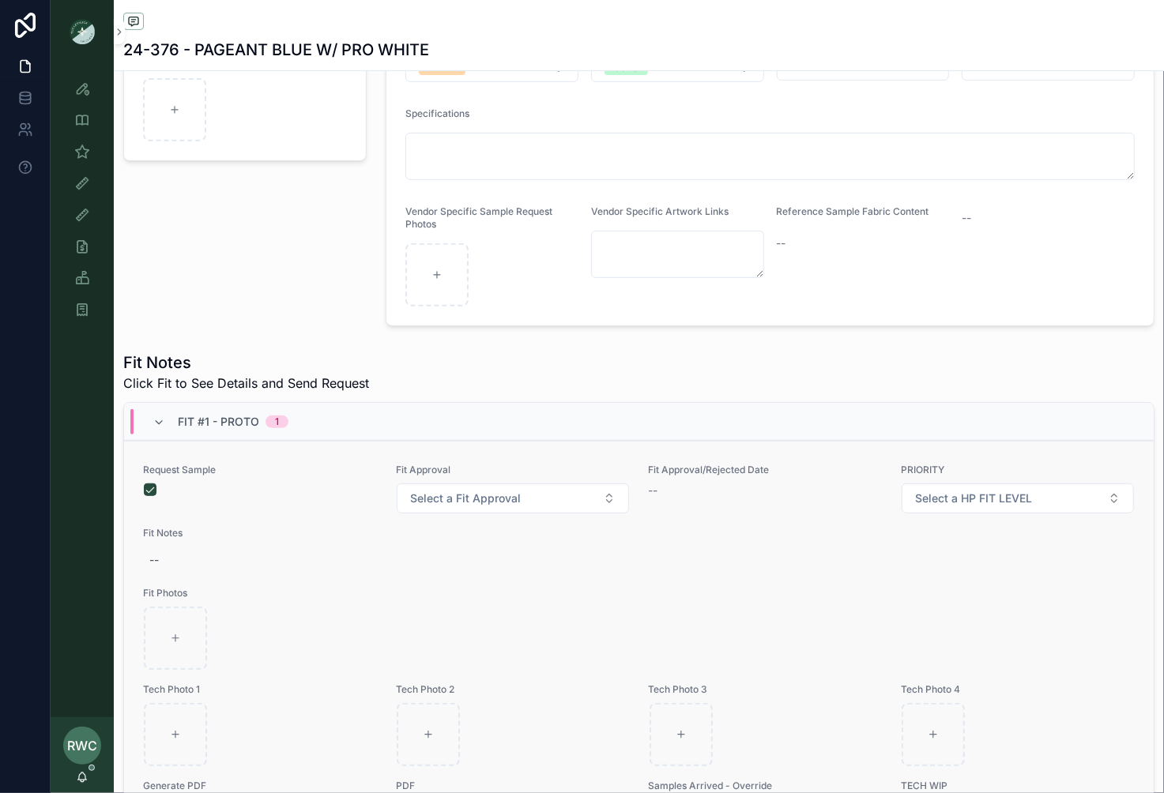
scroll to position [8, 0]
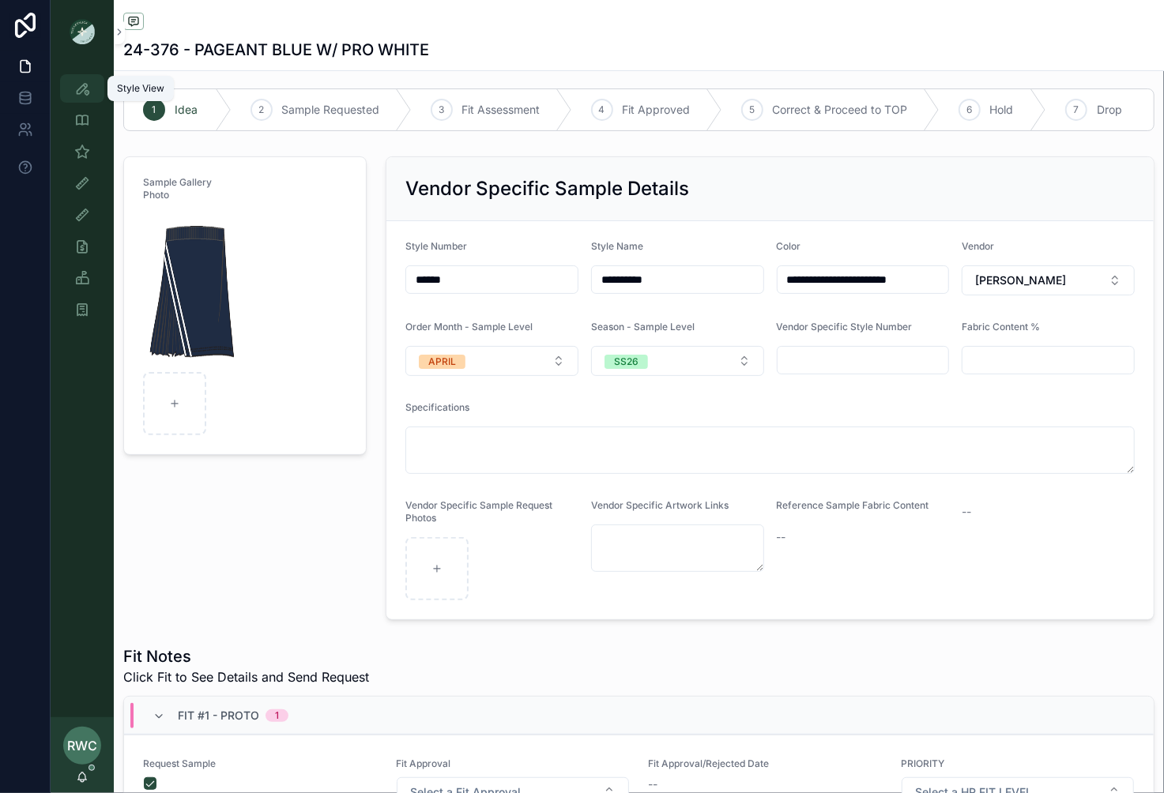
click at [83, 88] on icon "scrollable content" at bounding box center [82, 89] width 16 height 16
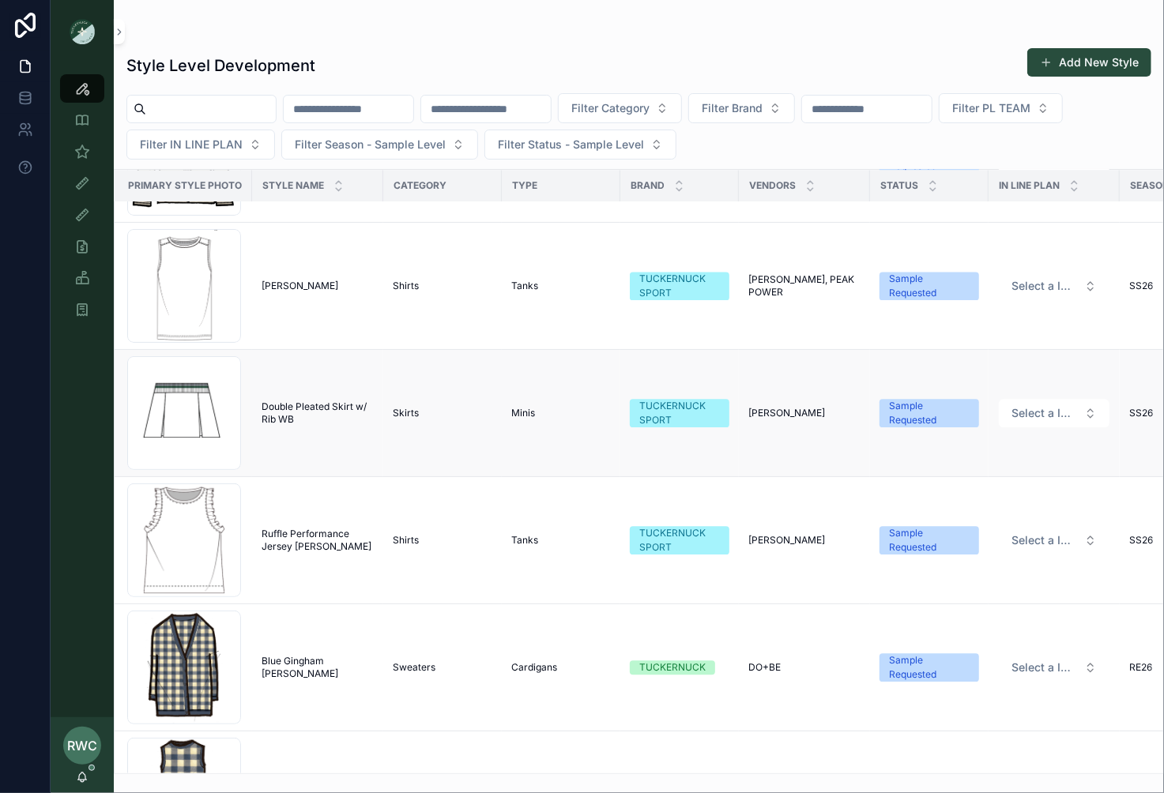
scroll to position [2016, 6]
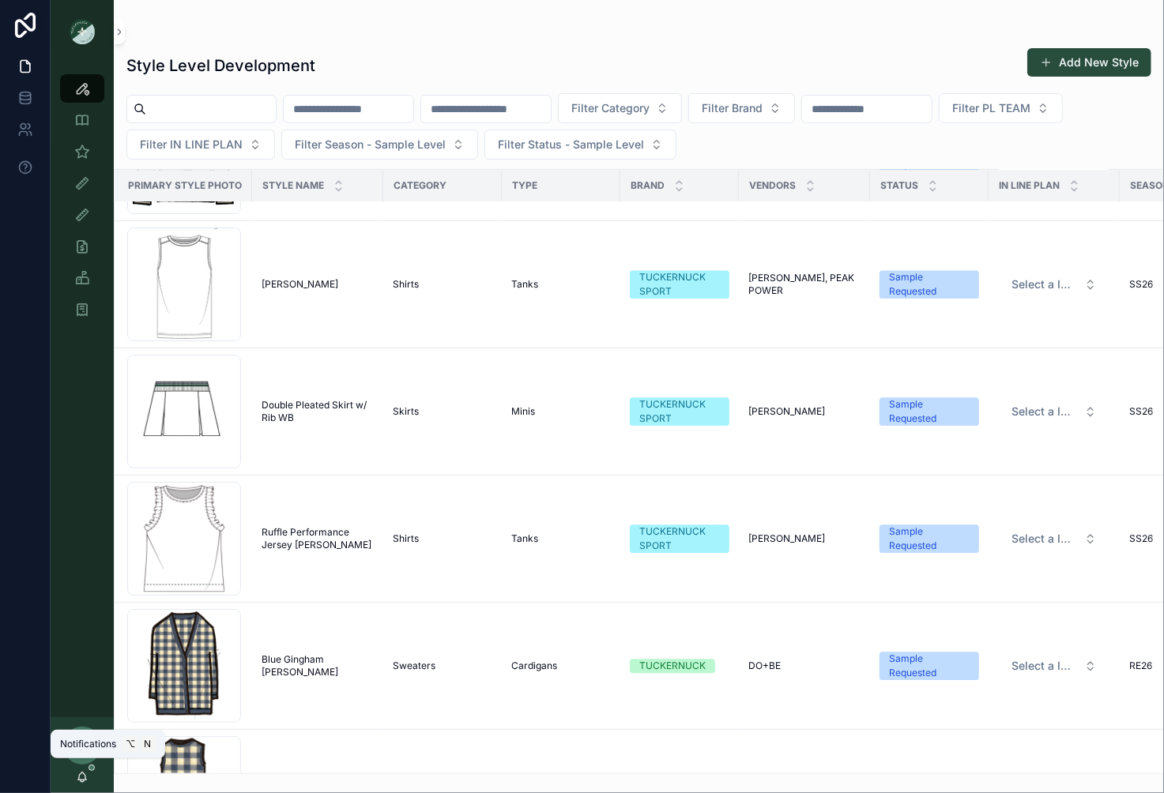
click at [85, 774] on icon "scrollable content" at bounding box center [82, 777] width 13 height 13
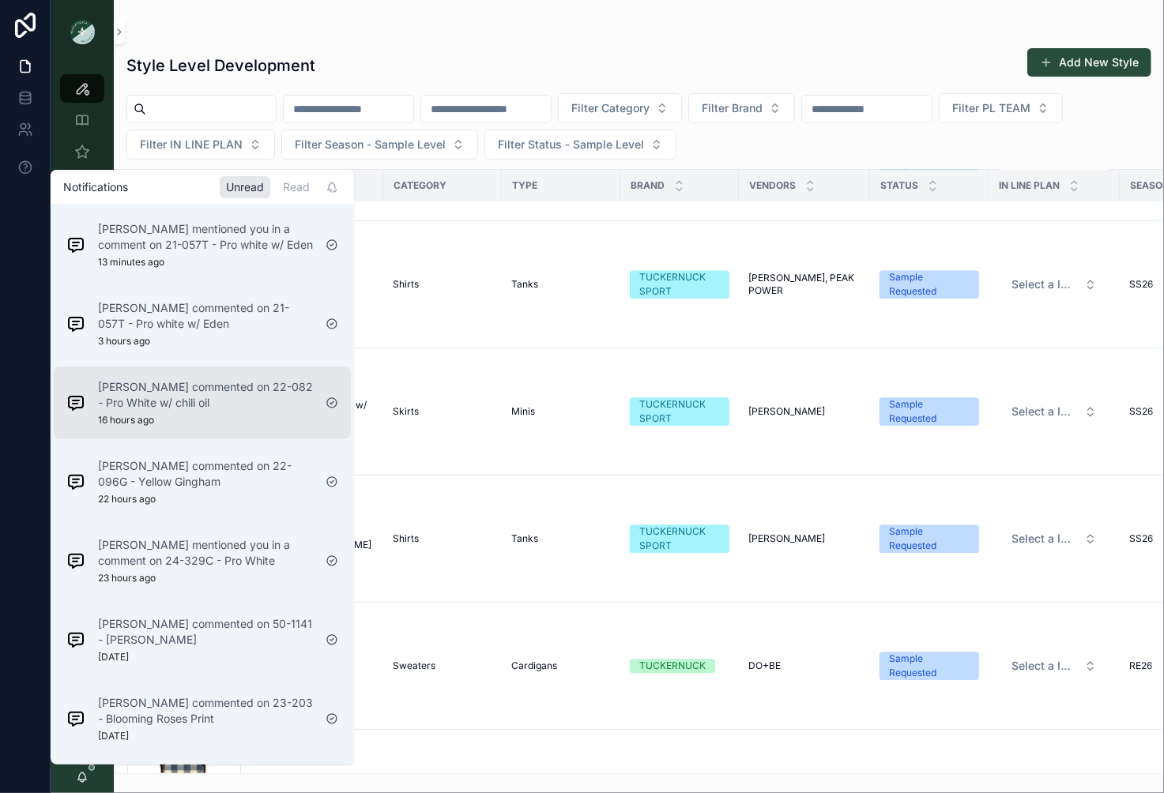
click at [235, 427] on div "[PERSON_NAME] commented on 22-082 - Pro White w/ chili oil 16 hours ago" at bounding box center [205, 402] width 215 height 47
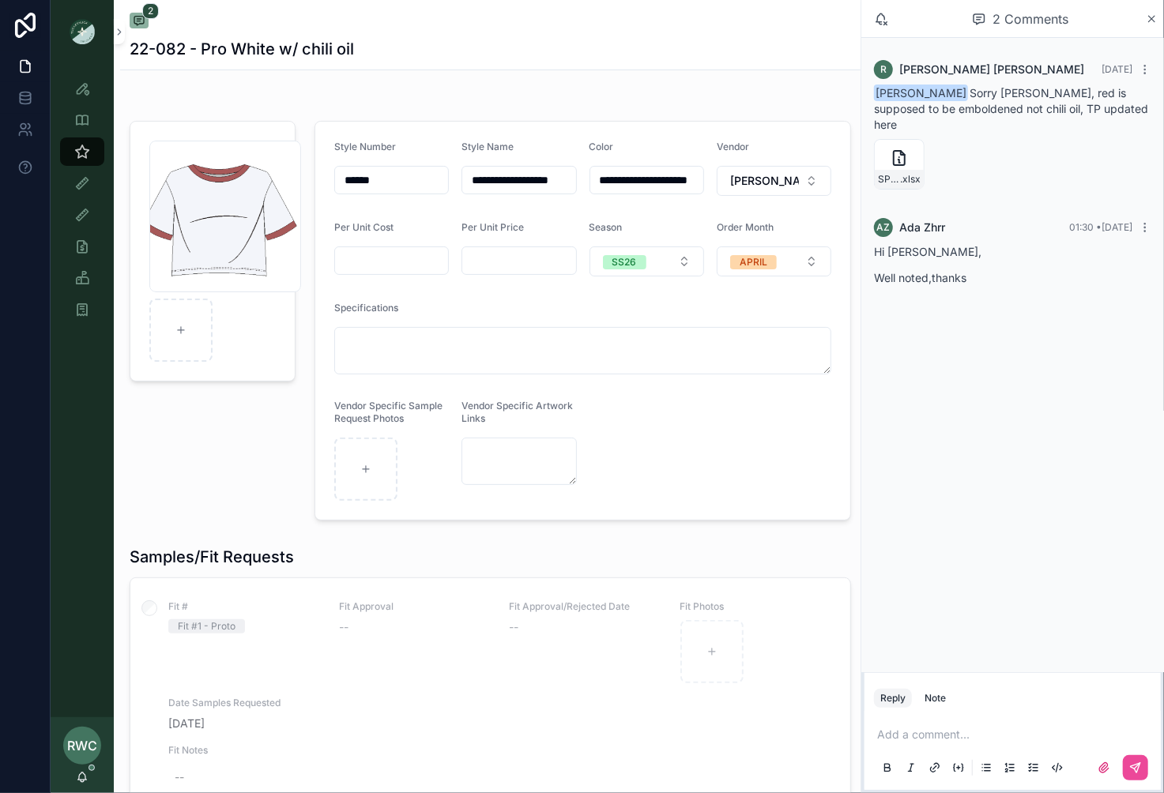
click at [636, 179] on input "**********" at bounding box center [646, 180] width 113 height 22
drag, startPoint x: 670, startPoint y: 178, endPoint x: 793, endPoint y: 179, distance: 122.5
click at [793, 179] on form "**********" at bounding box center [582, 321] width 535 height 398
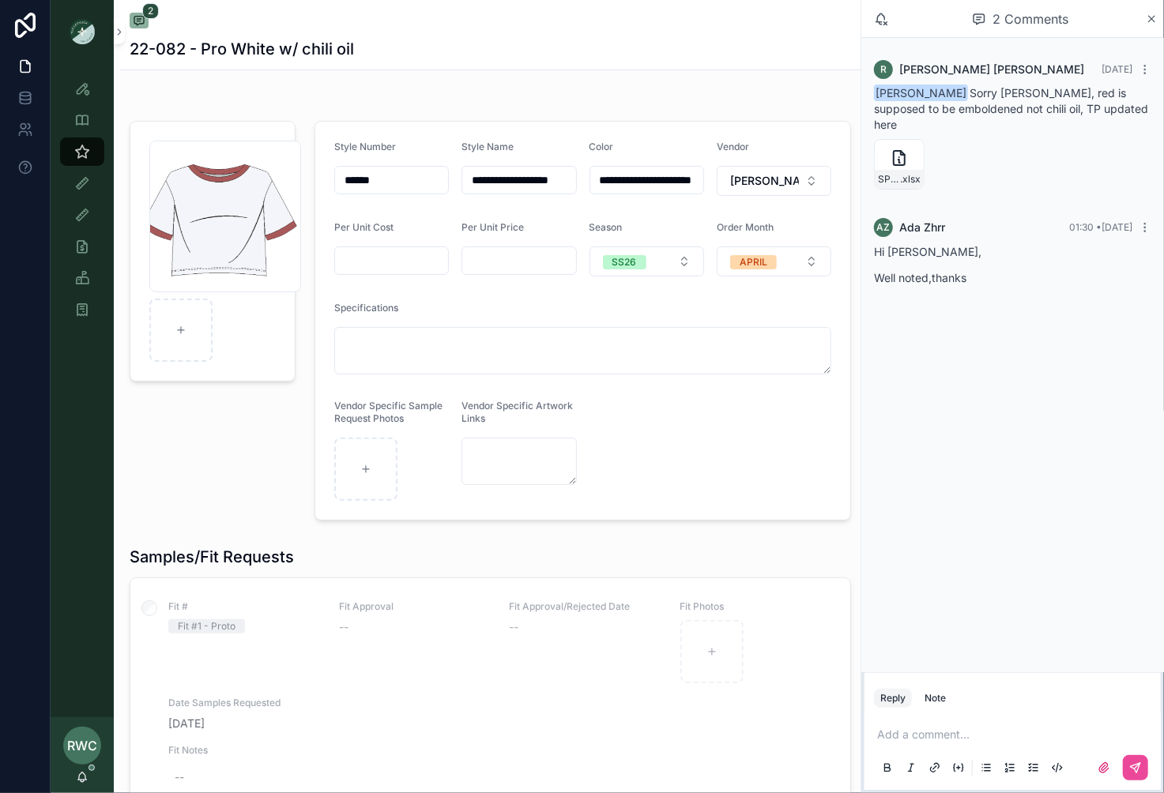
type input "**********"
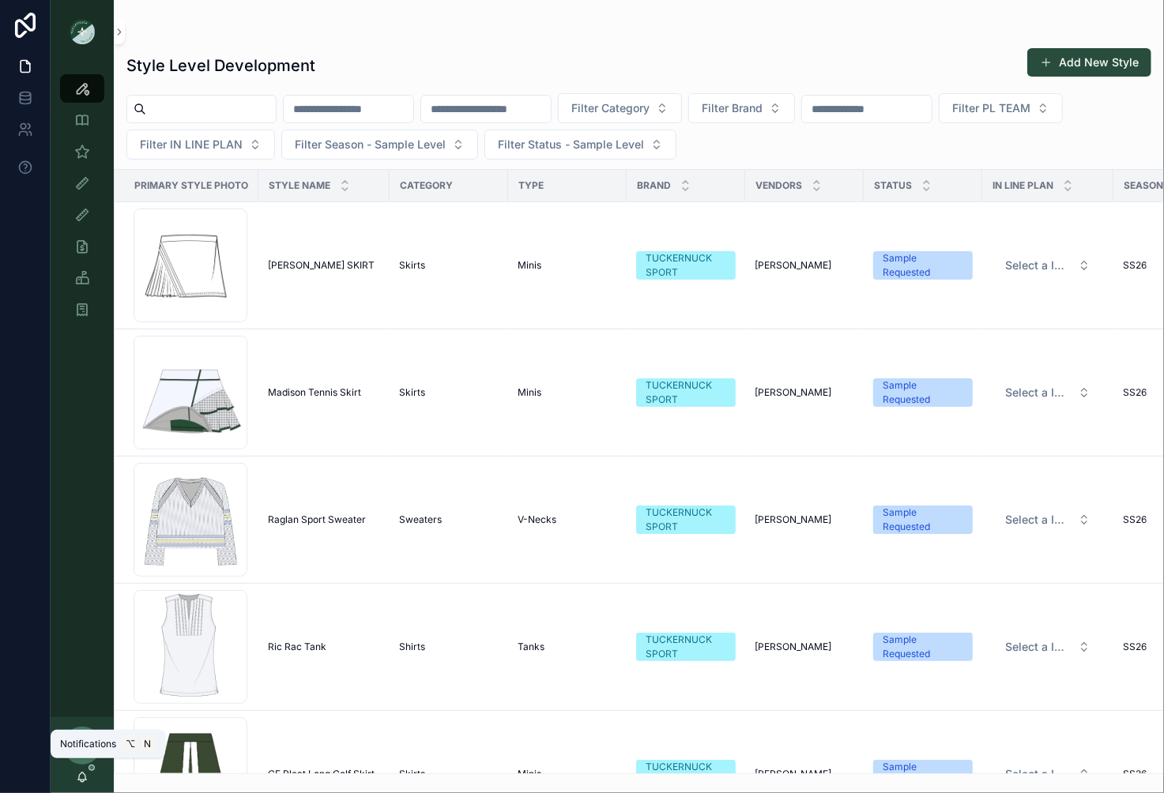
click at [79, 777] on icon "scrollable content" at bounding box center [82, 776] width 9 height 7
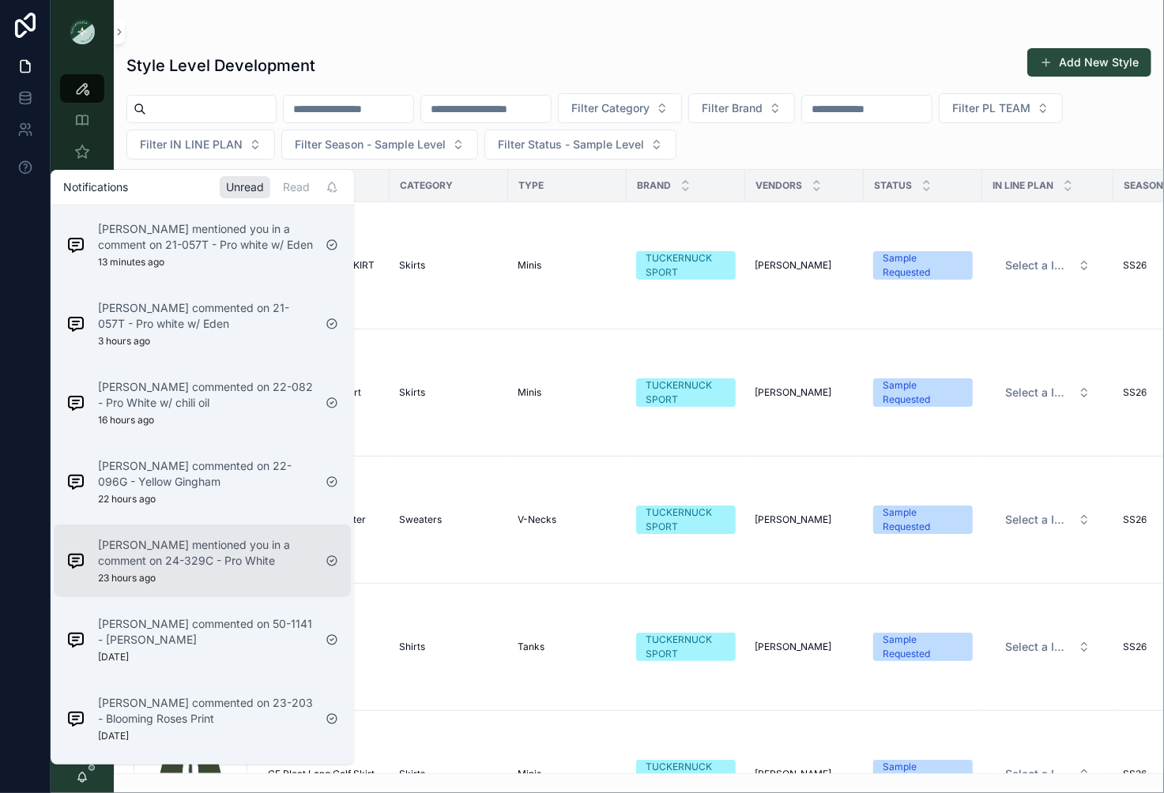
click at [250, 585] on div "[PERSON_NAME] mentioned you in a comment on 24-329C - Pro White 23 hours ago" at bounding box center [205, 560] width 215 height 47
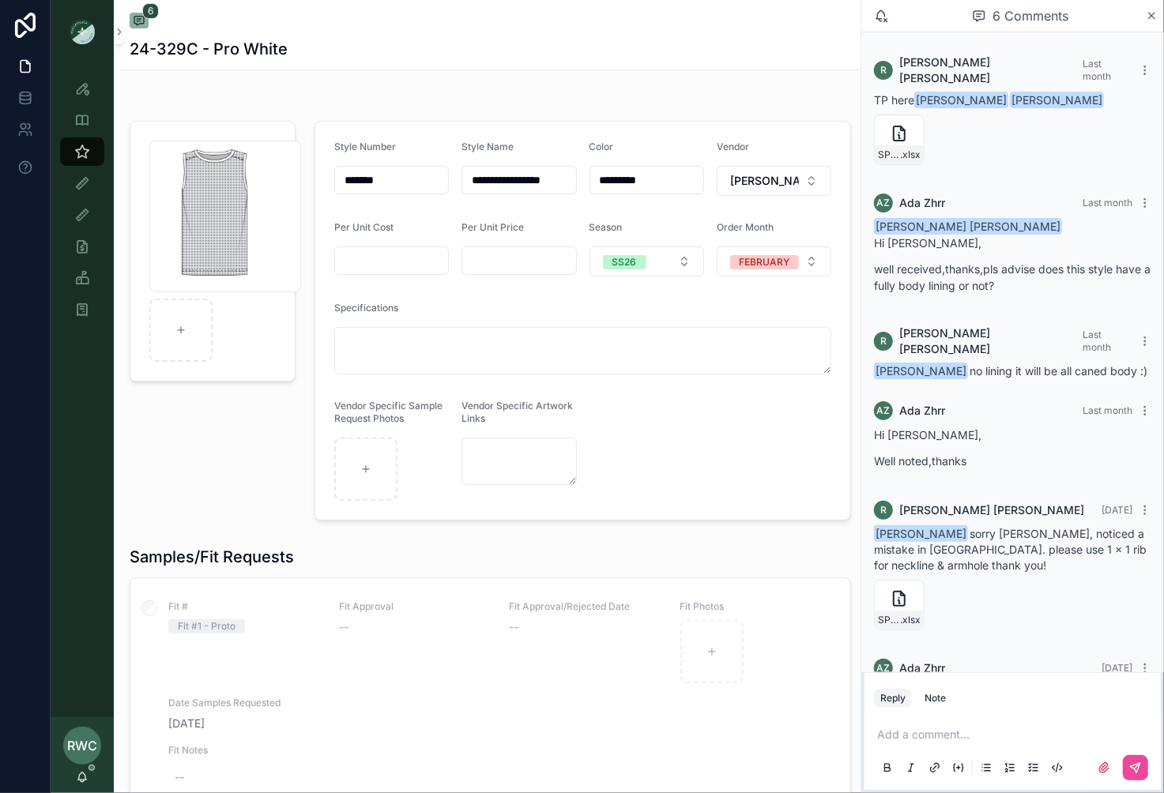
scroll to position [68, 0]
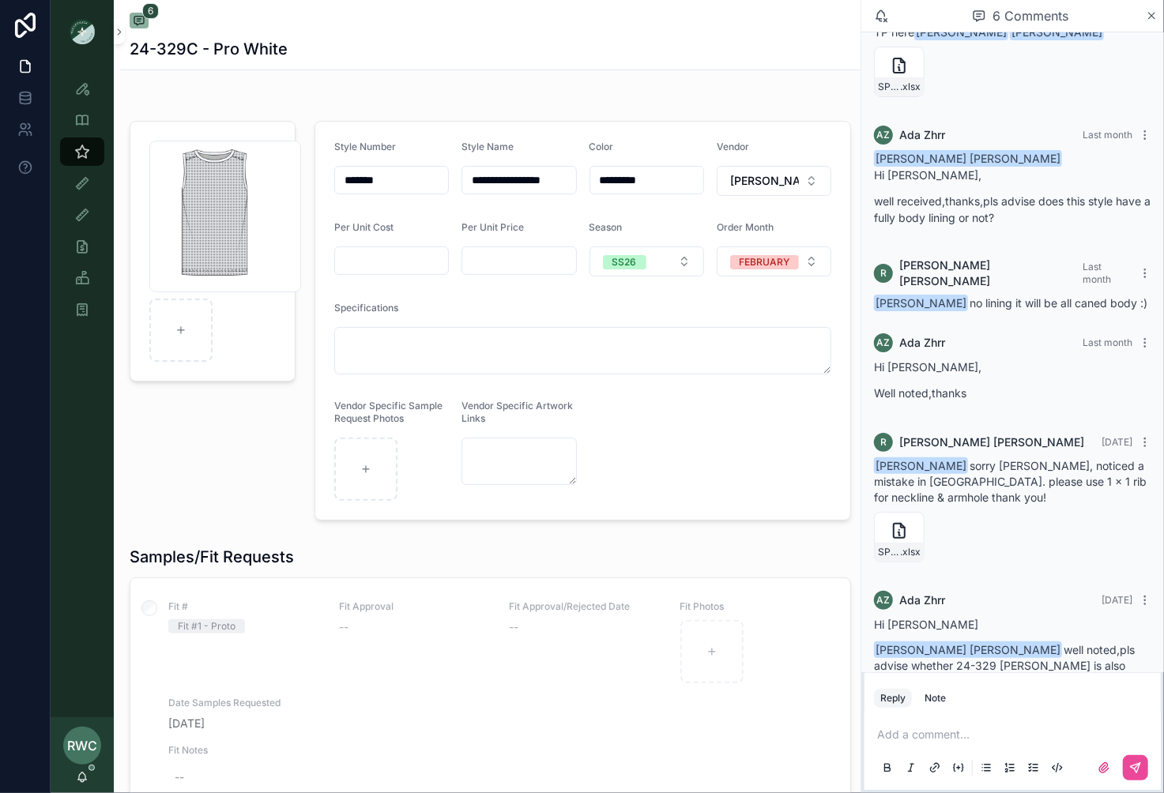
click at [911, 728] on p "scrollable content" at bounding box center [1015, 735] width 277 height 16
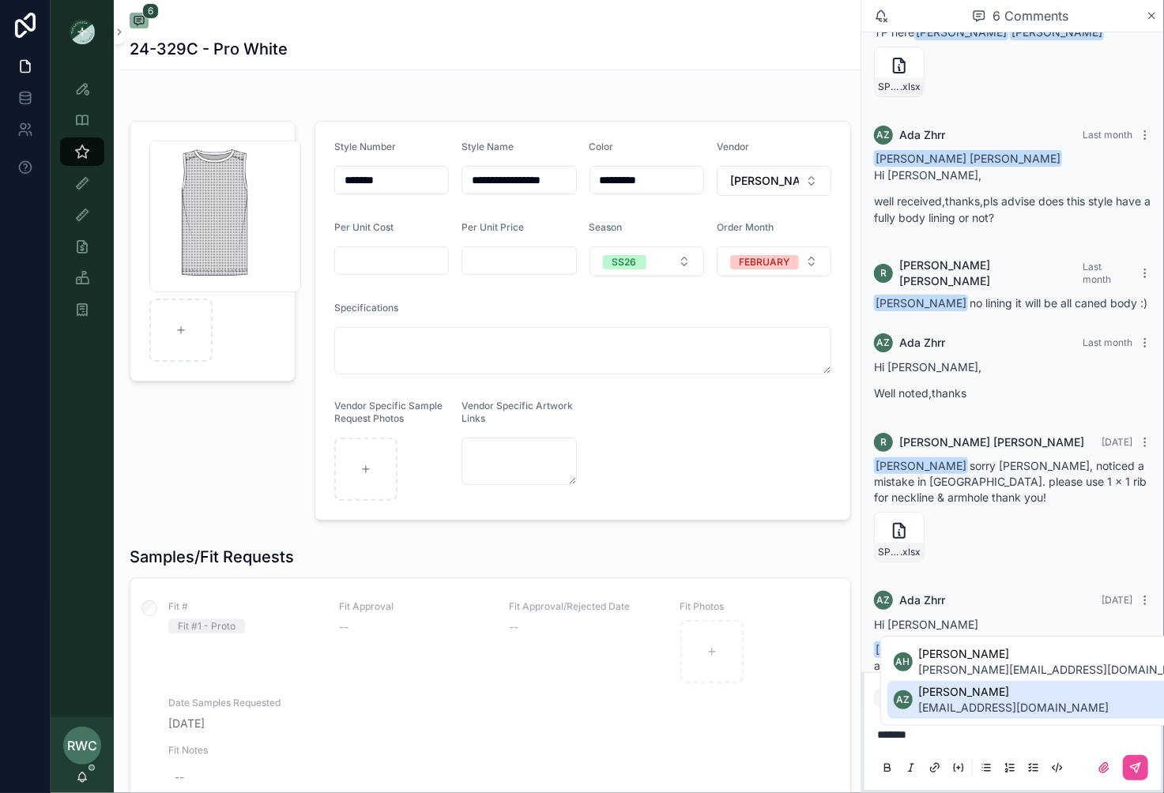
click at [942, 706] on span "[EMAIL_ADDRESS][DOMAIN_NAME]" at bounding box center [1014, 708] width 190 height 16
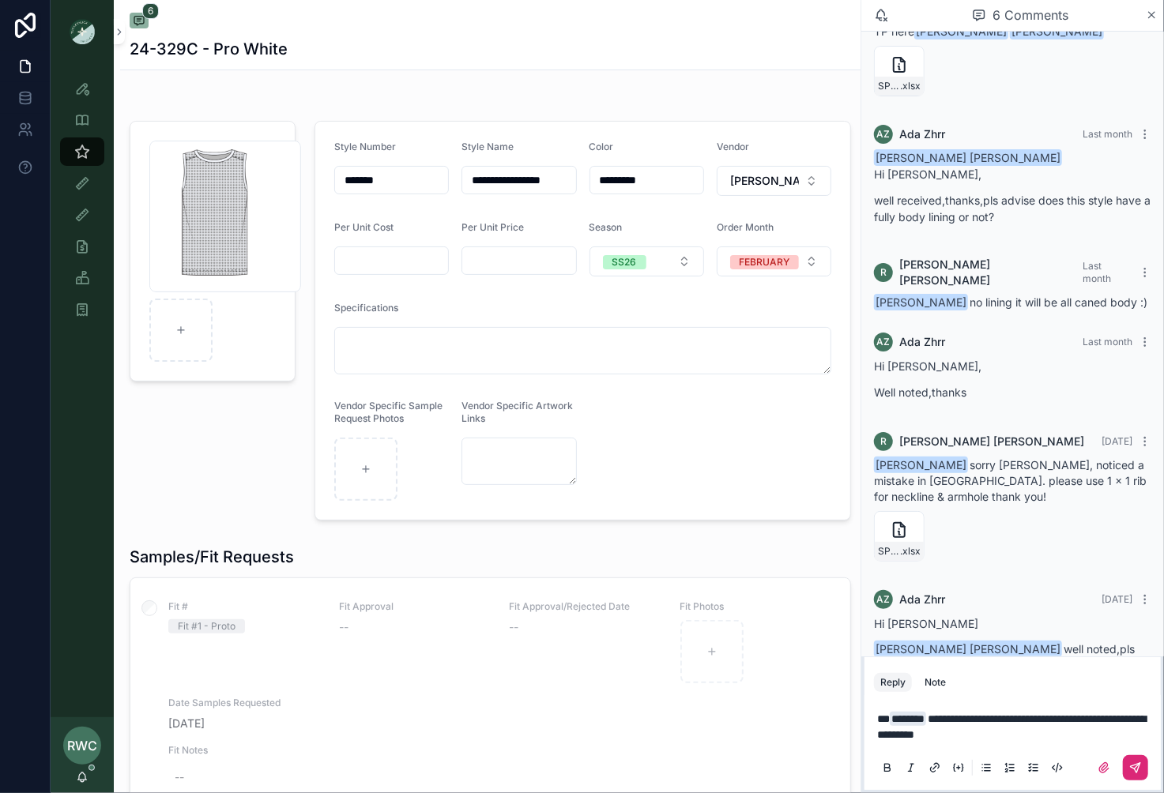
click at [1127, 768] on button "scrollable content" at bounding box center [1135, 767] width 25 height 25
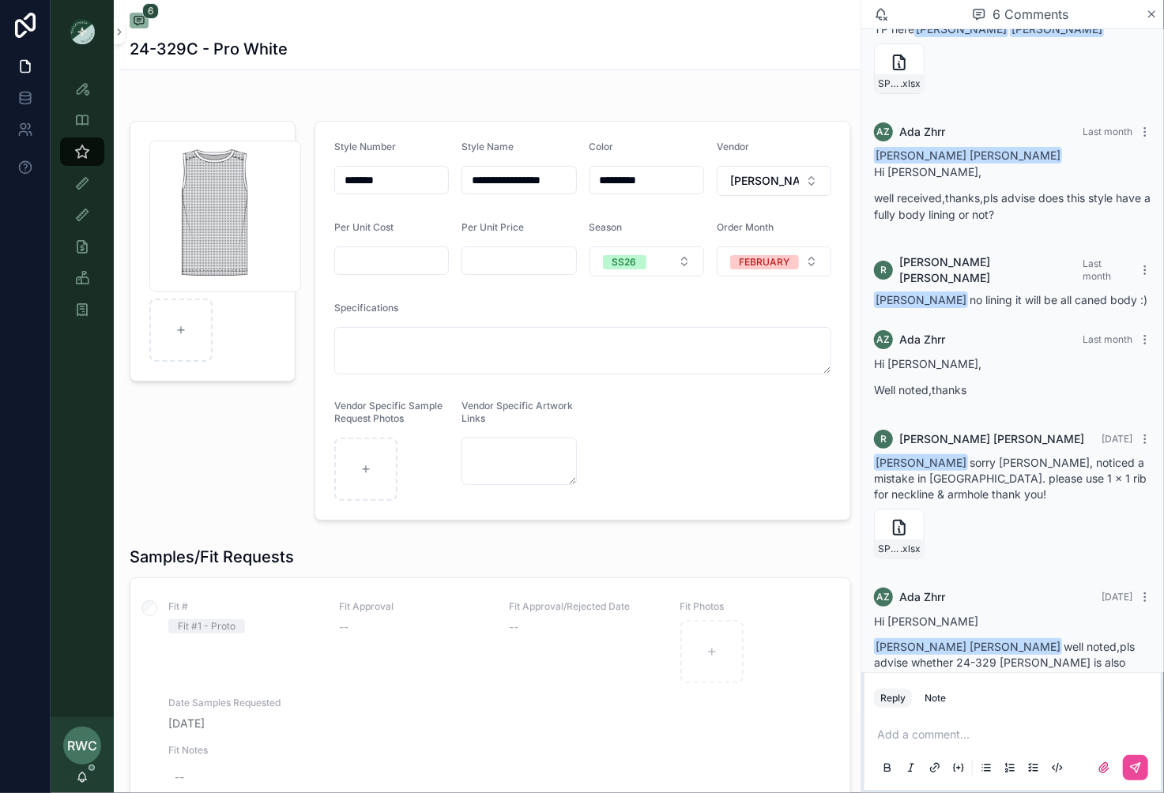
scroll to position [144, 0]
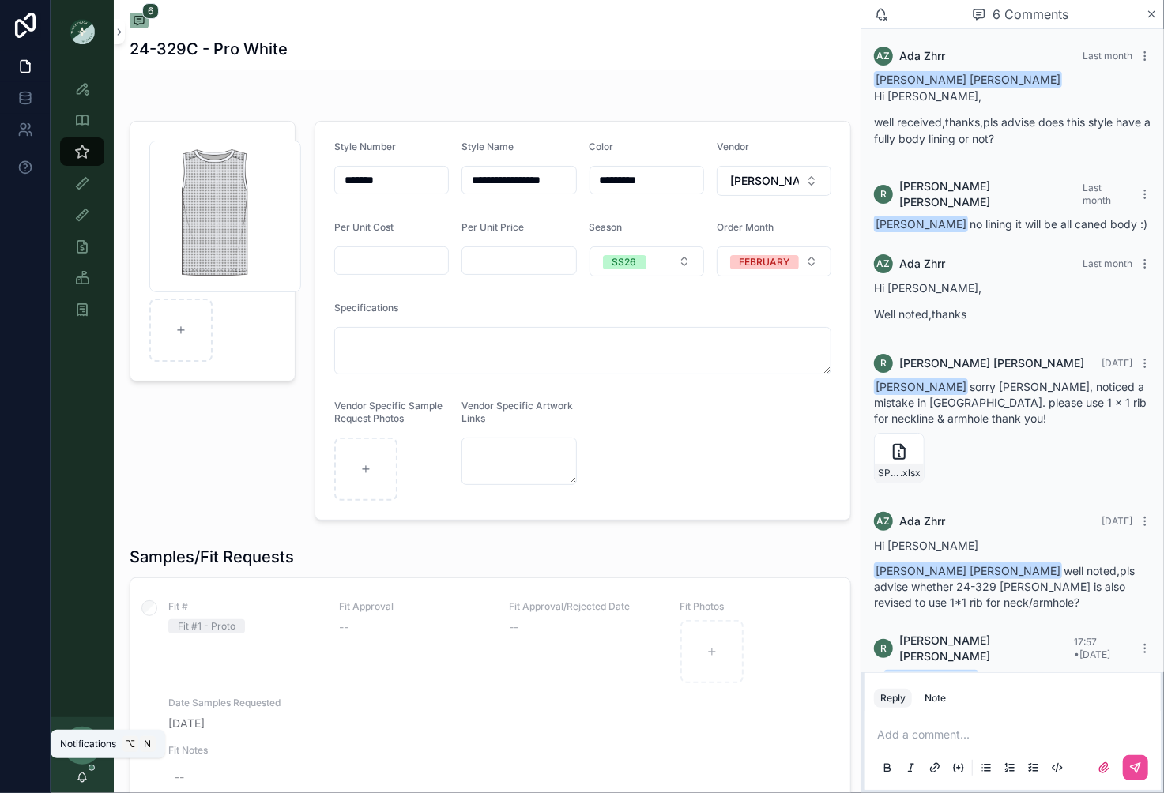
click at [83, 779] on icon "scrollable content" at bounding box center [82, 777] width 13 height 13
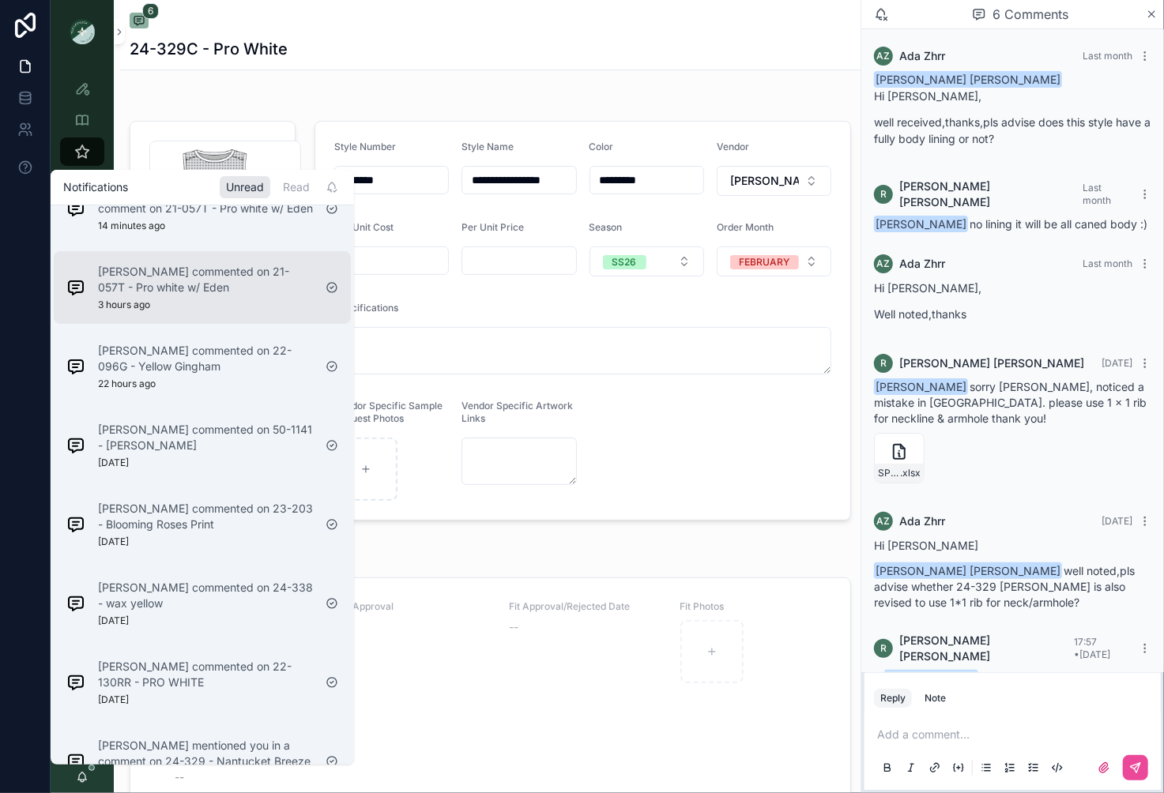
scroll to position [0, 0]
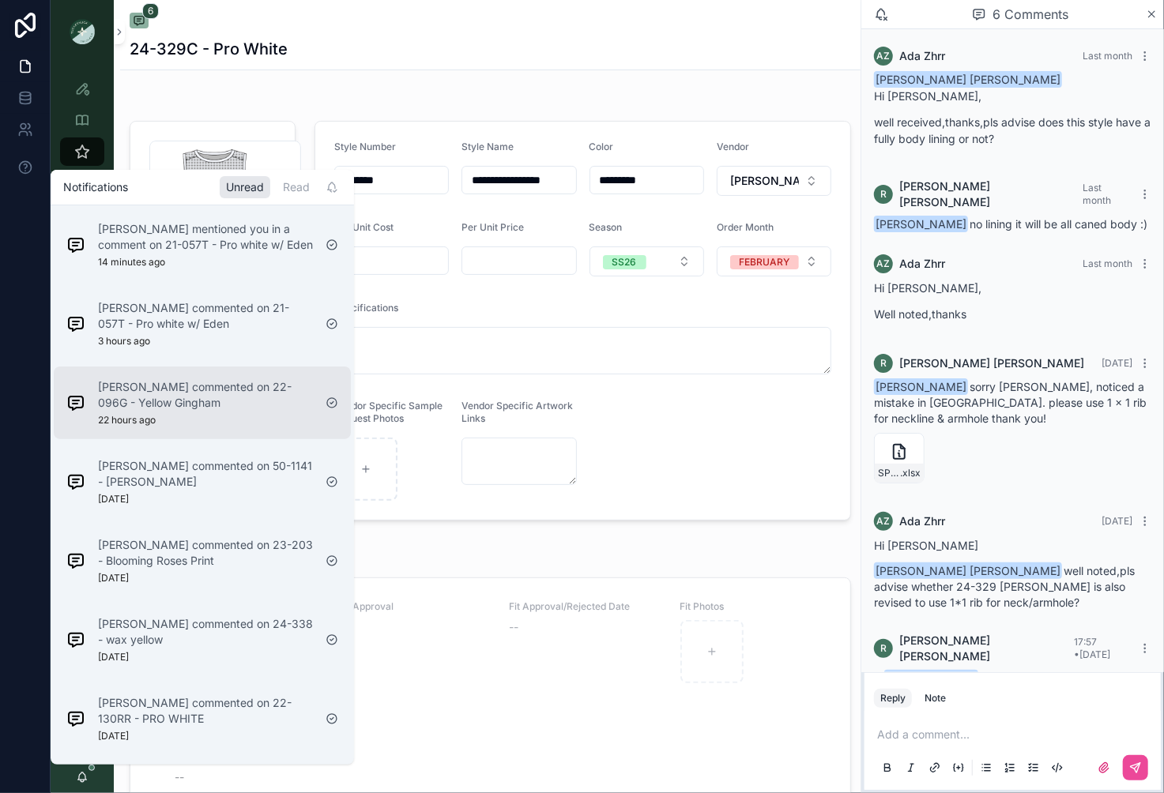
click at [183, 427] on div "[PERSON_NAME] commented on 22-096G - Yellow Gingham 22 hours ago" at bounding box center [205, 402] width 215 height 47
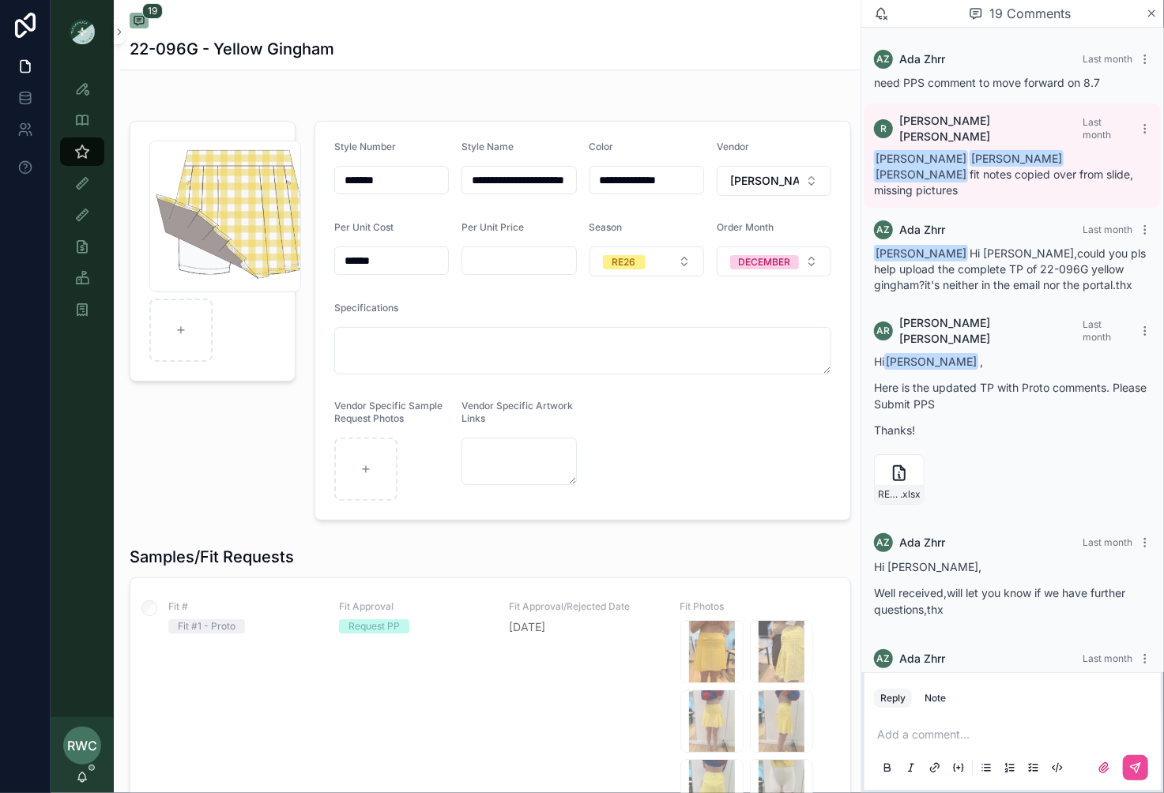
scroll to position [1841, 0]
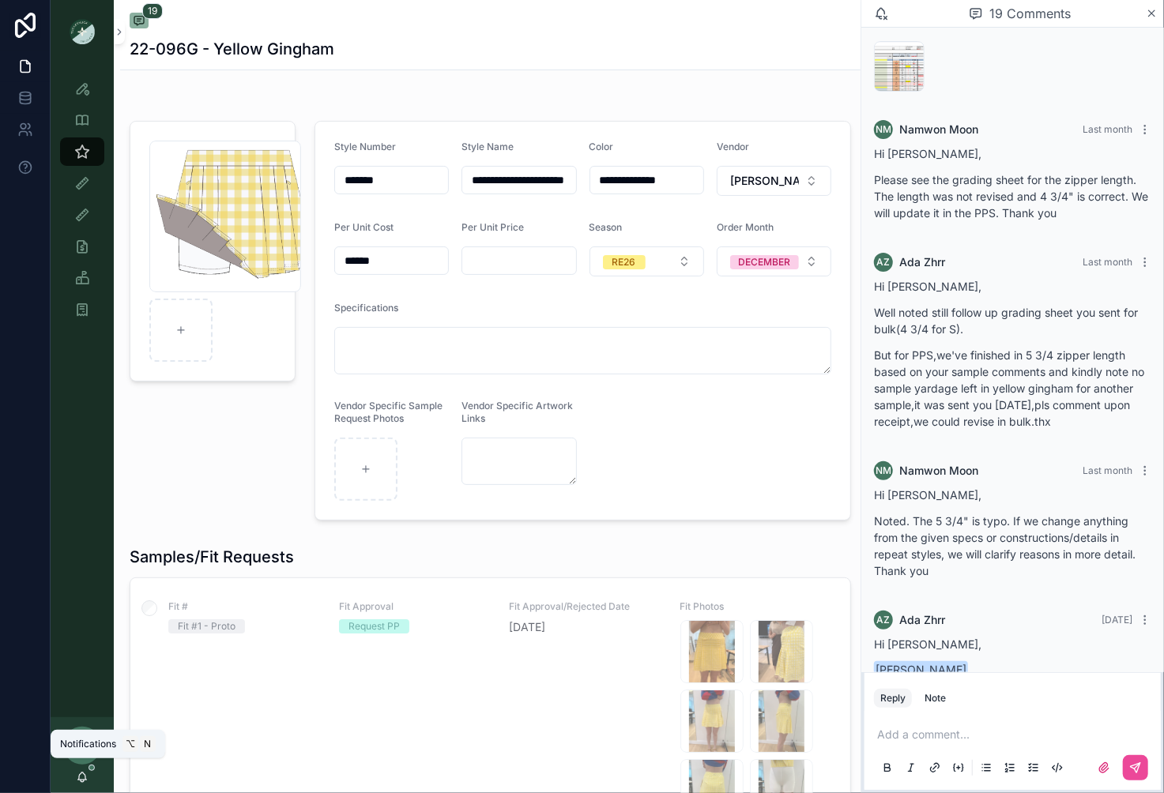
click at [82, 775] on icon "scrollable content" at bounding box center [82, 777] width 13 height 13
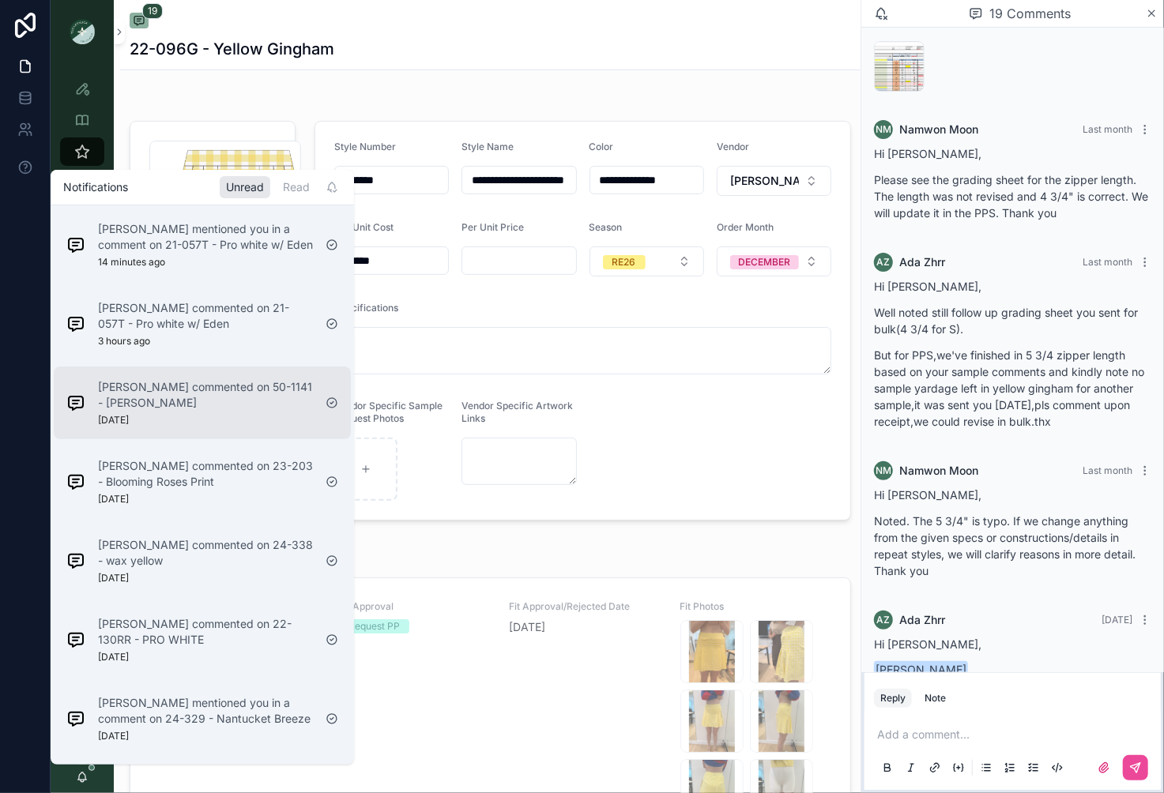
click at [189, 411] on p "[PERSON_NAME] commented on 50-1141 - [PERSON_NAME]" at bounding box center [205, 395] width 215 height 32
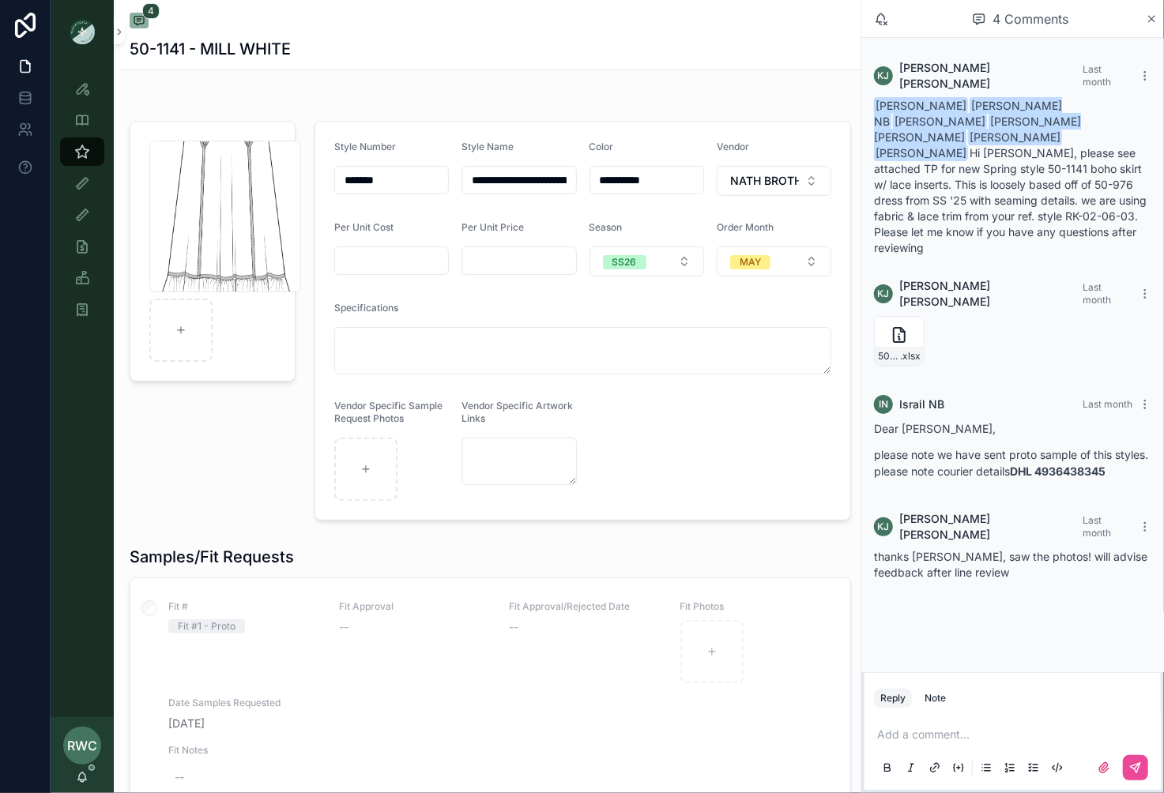
click at [85, 764] on div "RWC" at bounding box center [82, 746] width 38 height 38
click at [84, 773] on icon "scrollable content" at bounding box center [82, 777] width 13 height 13
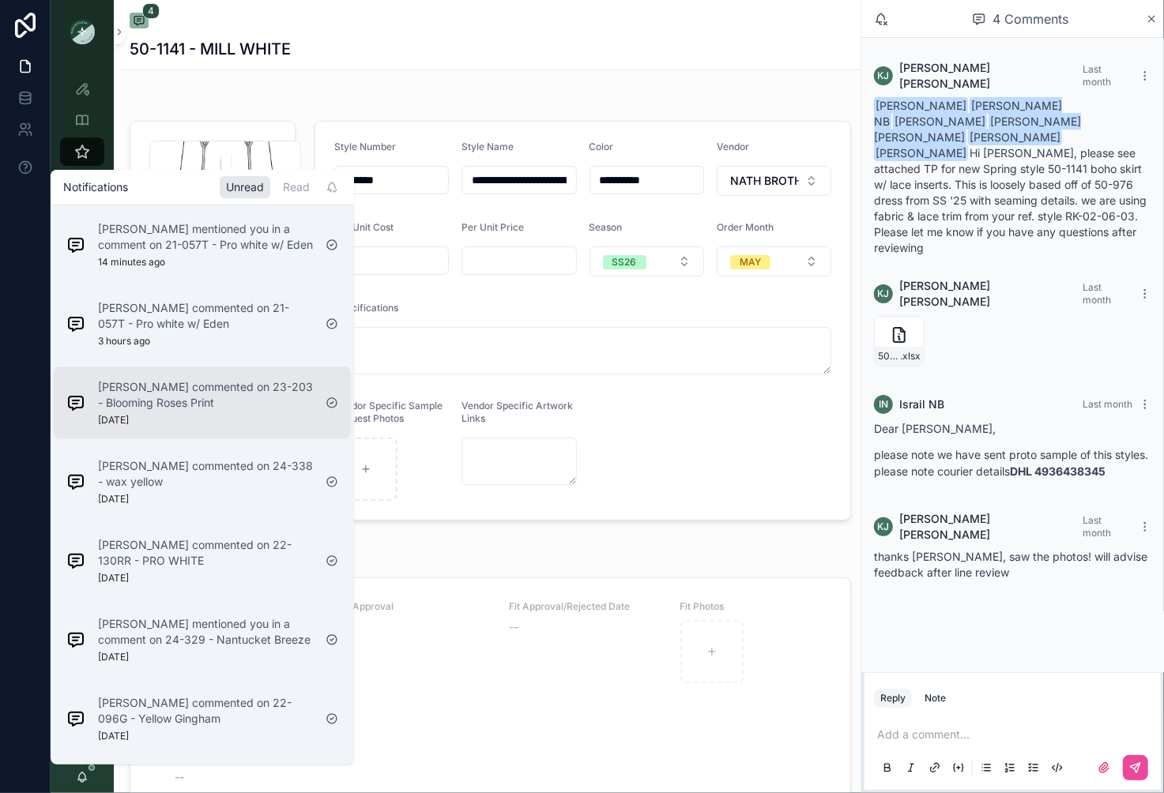
click at [175, 411] on p "[PERSON_NAME] commented on 23-203 - Blooming Roses Print" at bounding box center [205, 395] width 215 height 32
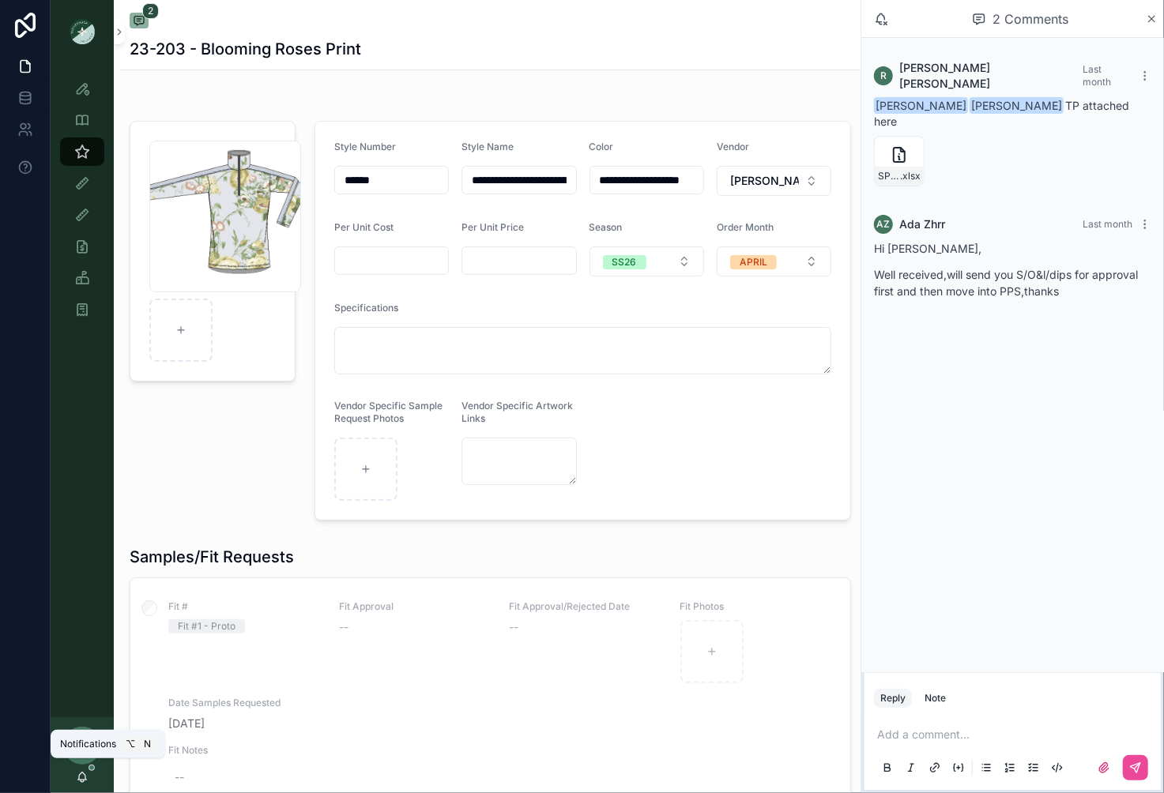
click at [83, 778] on icon "scrollable content" at bounding box center [82, 777] width 13 height 13
click at [951, 739] on p "scrollable content" at bounding box center [1015, 735] width 277 height 16
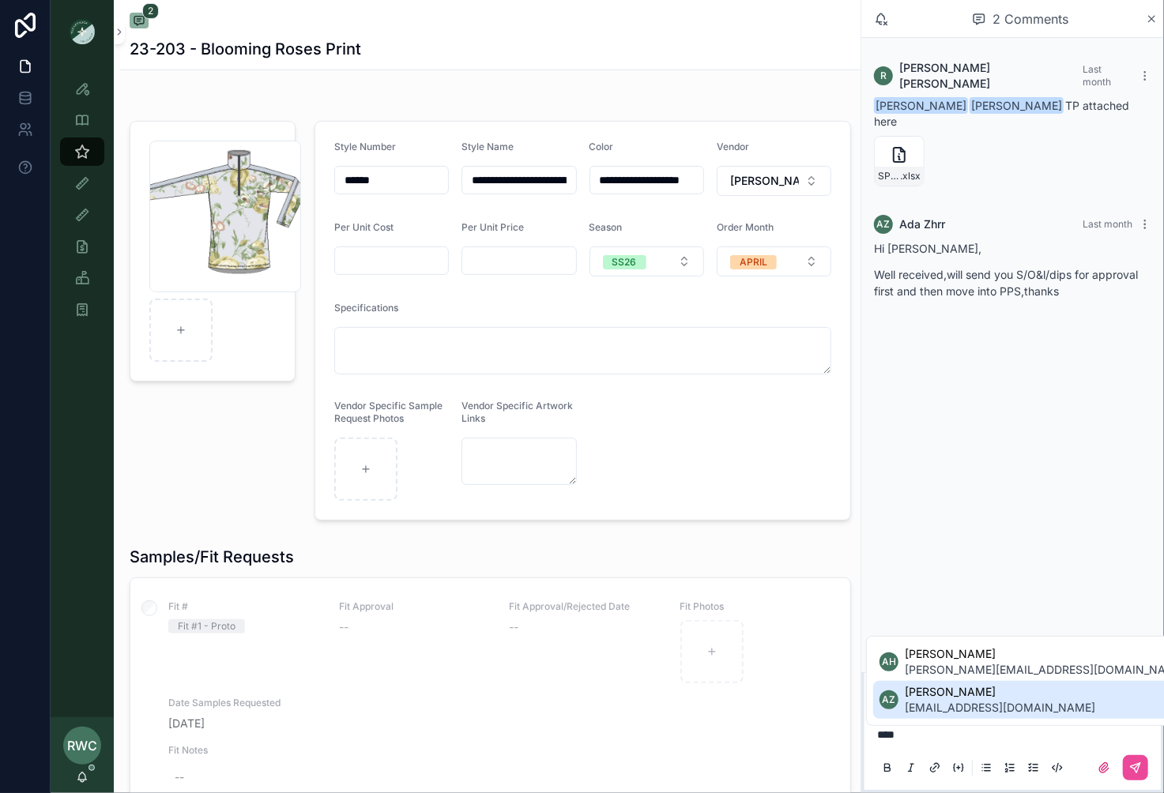
click at [945, 710] on span "[EMAIL_ADDRESS][DOMAIN_NAME]" at bounding box center [1000, 708] width 190 height 16
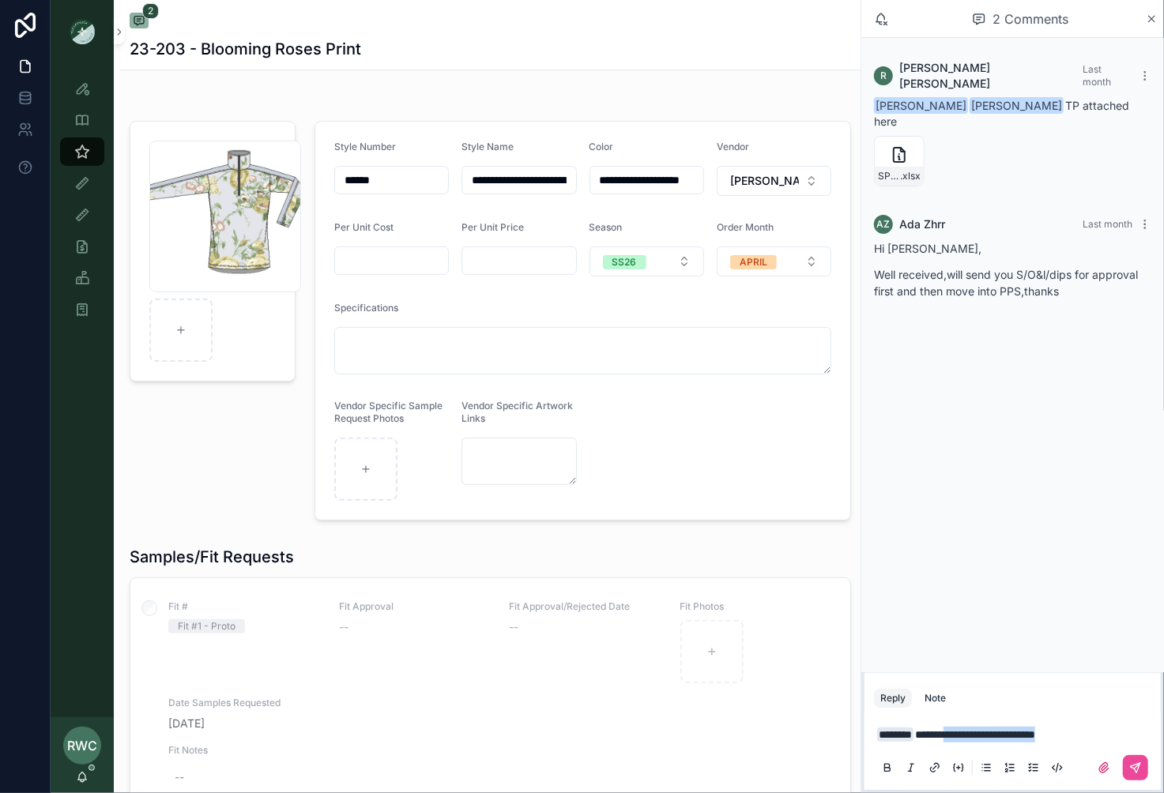
drag, startPoint x: 965, startPoint y: 737, endPoint x: 1196, endPoint y: 730, distance: 231.6
click at [1163, 730] on html "**********" at bounding box center [582, 396] width 1164 height 793
click at [1135, 770] on icon "scrollable content" at bounding box center [1135, 767] width 9 height 9
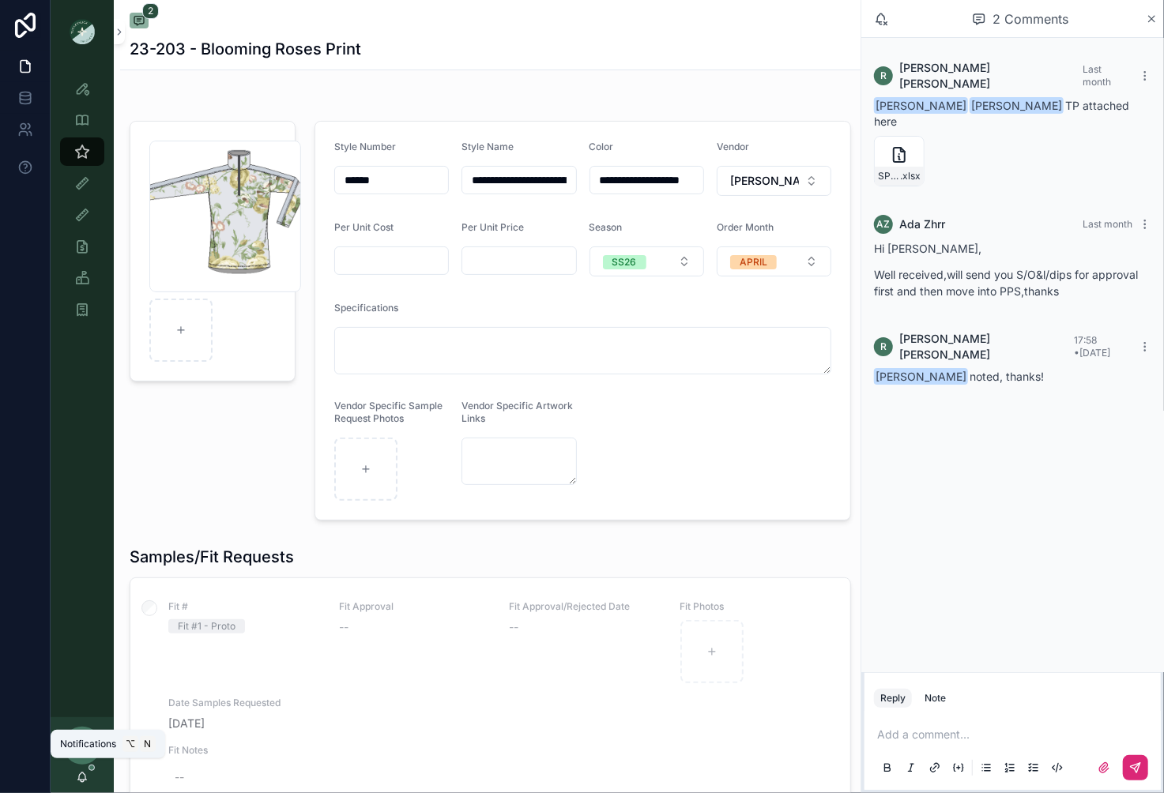
click at [82, 774] on icon "scrollable content" at bounding box center [82, 777] width 13 height 13
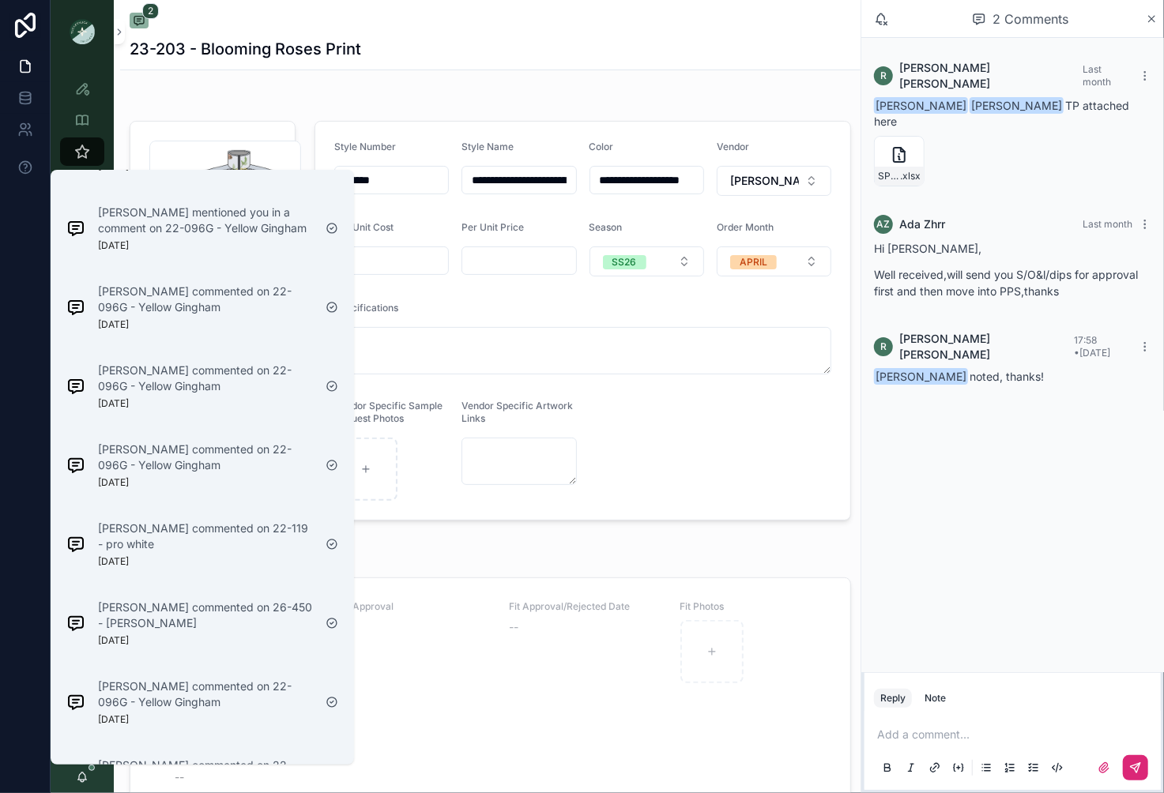
scroll to position [1886, 0]
